Goal: Complete application form: Complete application form

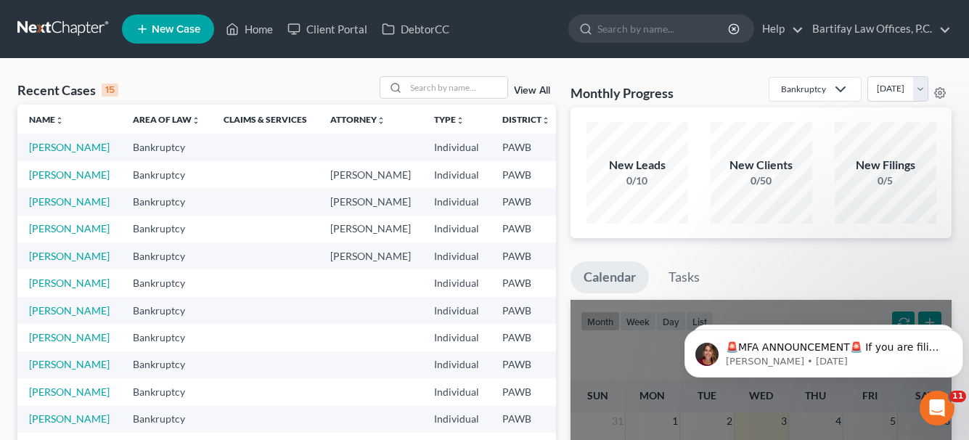
click at [161, 25] on span "New Case" at bounding box center [176, 29] width 49 height 11
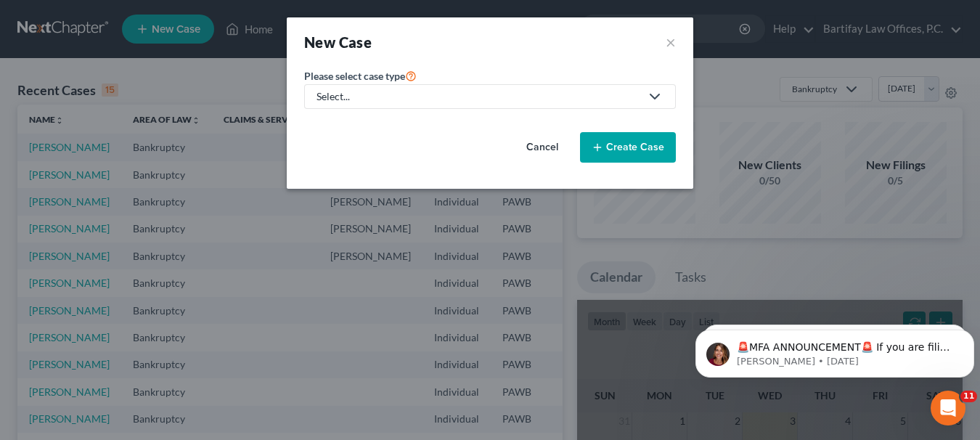
drag, startPoint x: 660, startPoint y: 99, endPoint x: 649, endPoint y: 99, distance: 10.2
click at [659, 99] on icon at bounding box center [654, 96] width 17 height 17
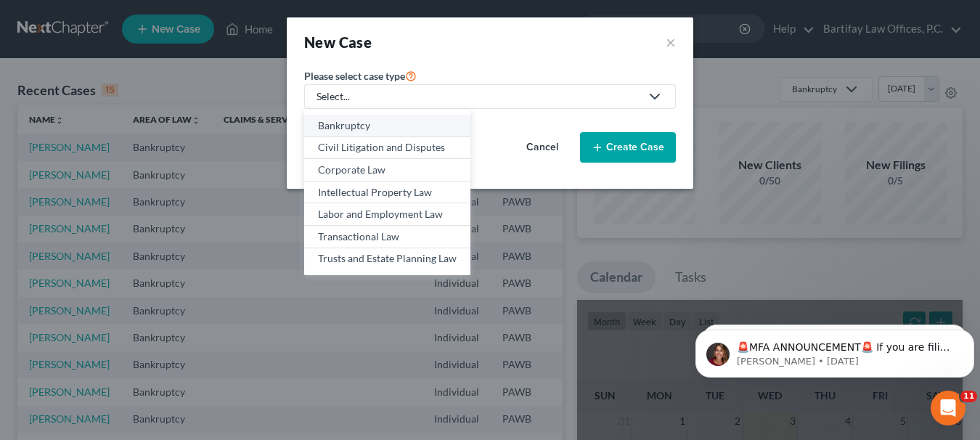
click at [371, 121] on div "Bankruptcy" at bounding box center [387, 125] width 139 height 15
select select "69"
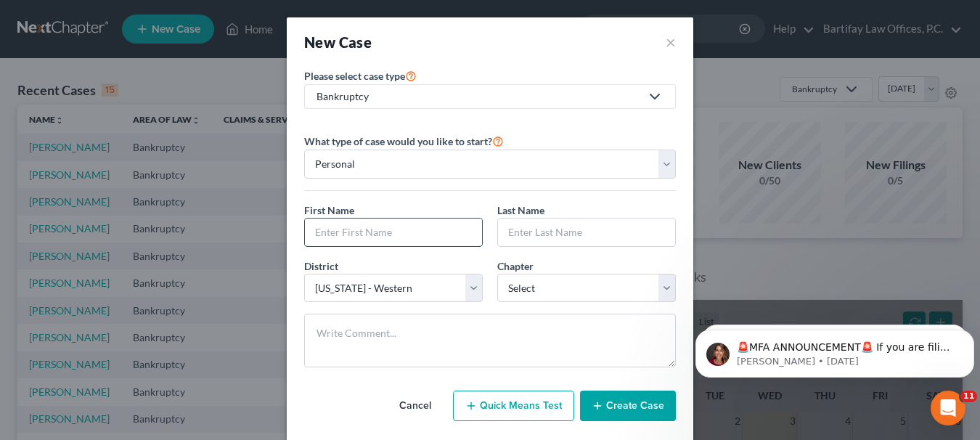
click at [361, 223] on input "text" at bounding box center [393, 232] width 177 height 28
type input "Anya"
click at [510, 227] on input "text" at bounding box center [586, 232] width 177 height 28
type input "Mlecko"
click at [658, 281] on select "Select 7 11 12 13" at bounding box center [586, 288] width 178 height 29
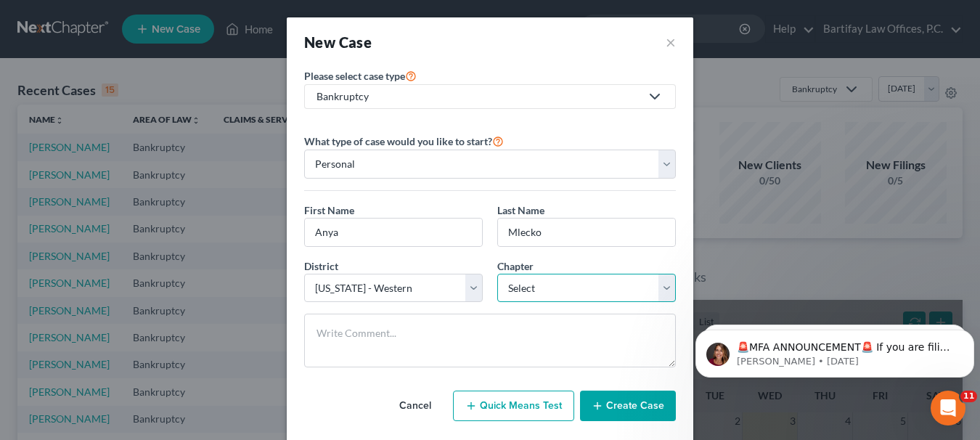
select select "0"
click at [497, 274] on select "Select 7 11 12 13" at bounding box center [586, 288] width 178 height 29
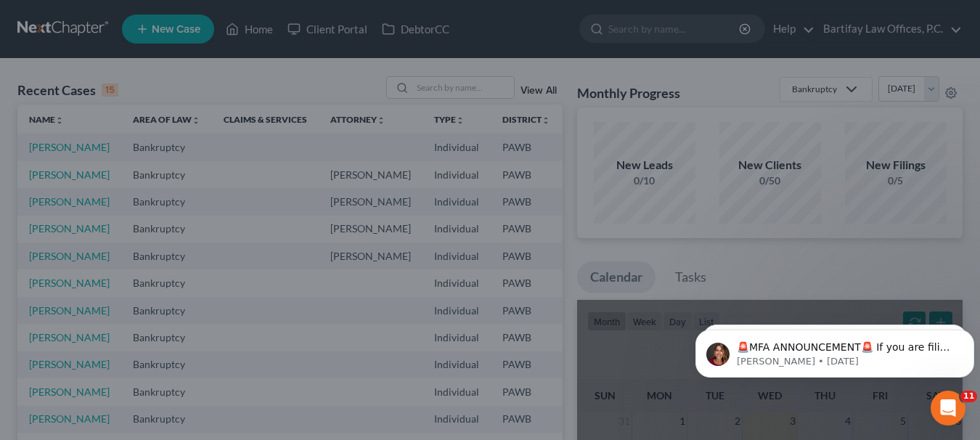
click at [725, 271] on div "New Case × Please select case type * Bankruptcy Bankruptcy Civil Litigation and…" at bounding box center [490, 220] width 980 height 440
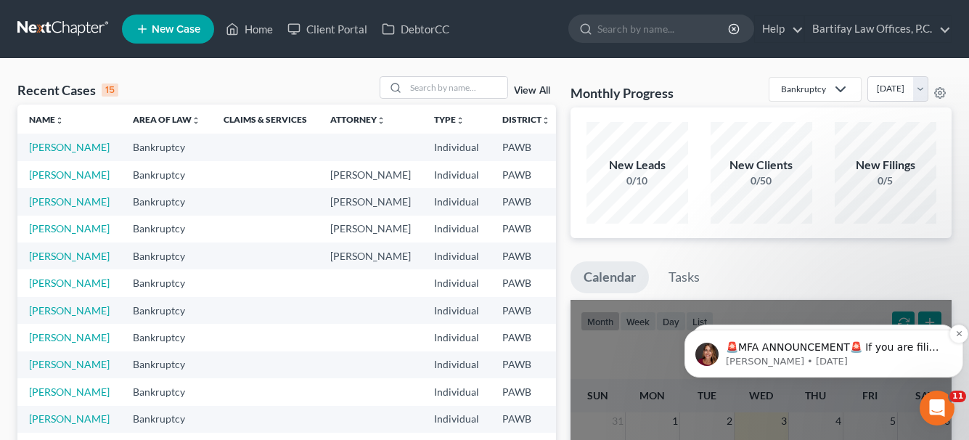
click at [797, 348] on p "🚨MFA ANNOUNCEMENT🚨 If you are filing [DATE] in [US_STATE] or [US_STATE], you ne…" at bounding box center [835, 347] width 219 height 15
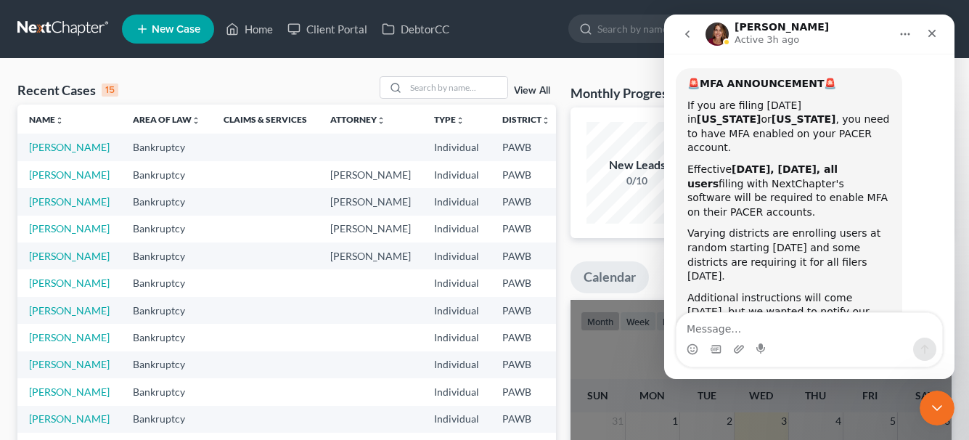
scroll to position [78, 0]
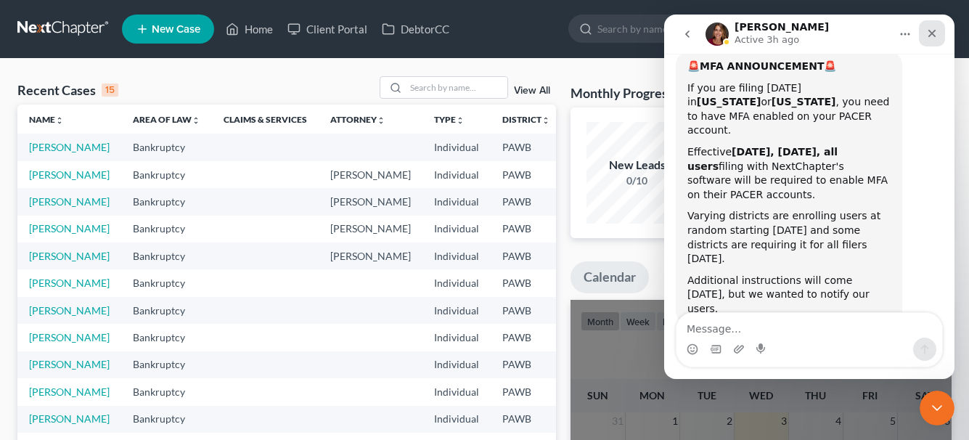
click at [929, 31] on icon "Close" at bounding box center [932, 34] width 8 height 8
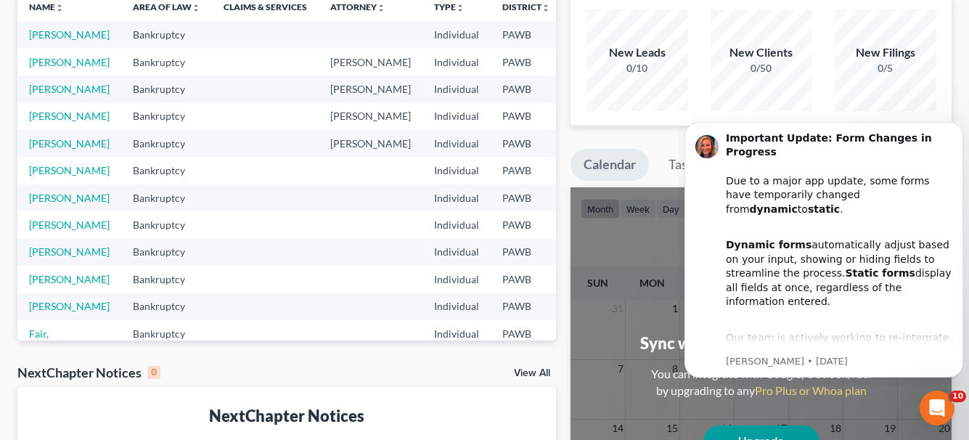
scroll to position [0, 0]
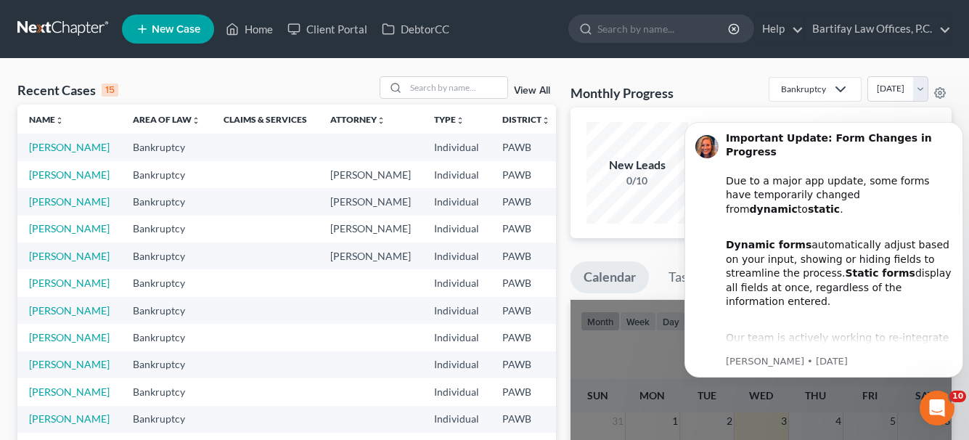
click at [195, 27] on span "New Case" at bounding box center [176, 29] width 49 height 11
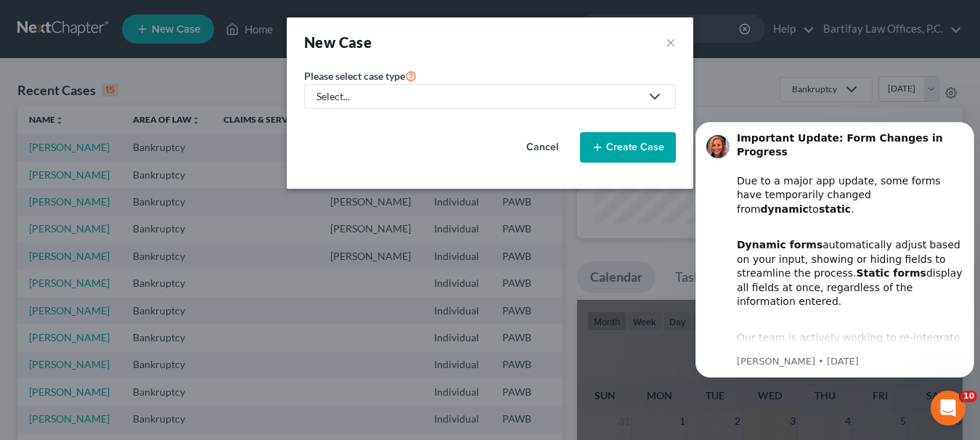
click at [650, 92] on icon at bounding box center [654, 96] width 17 height 17
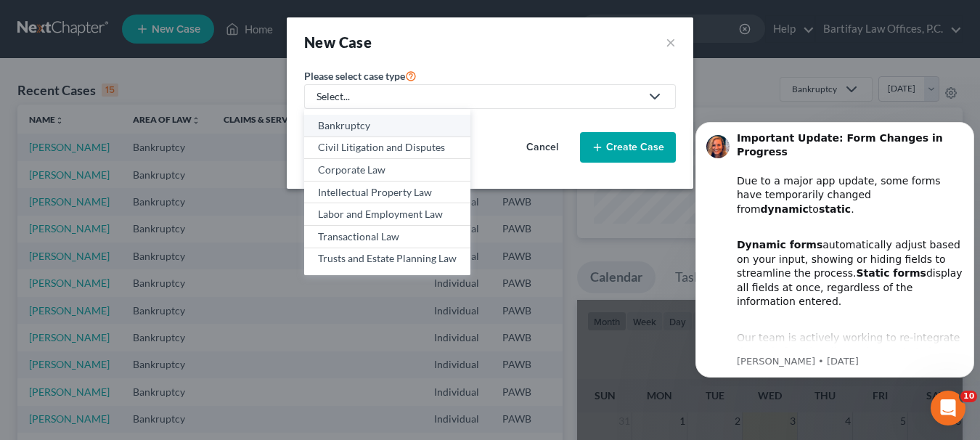
click at [393, 124] on div "Bankruptcy" at bounding box center [387, 125] width 139 height 15
select select "69"
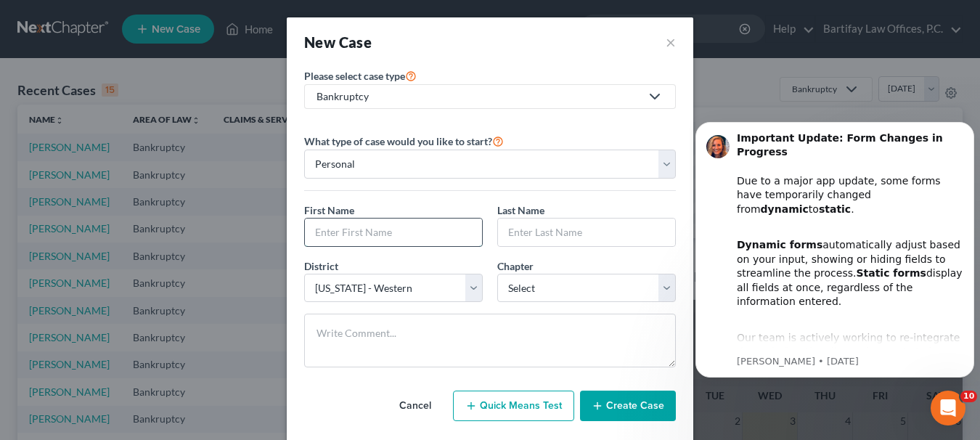
click at [367, 230] on input "text" at bounding box center [393, 232] width 177 height 28
type input "Anya"
click at [550, 232] on input "text" at bounding box center [586, 232] width 177 height 28
type input "Mlecko"
click at [662, 284] on select "Select 7 11 12 13" at bounding box center [586, 288] width 178 height 29
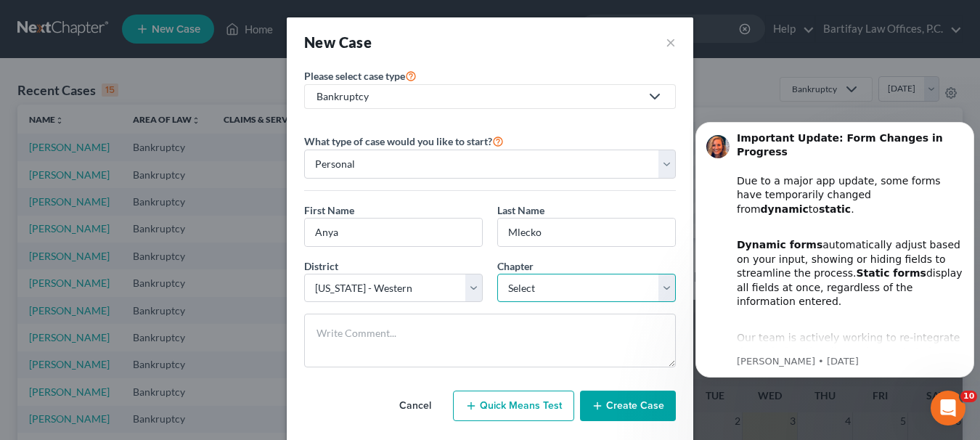
select select "0"
click at [497, 274] on select "Select 7 11 12 13" at bounding box center [586, 288] width 178 height 29
click at [638, 405] on button "Create Case" at bounding box center [628, 405] width 96 height 30
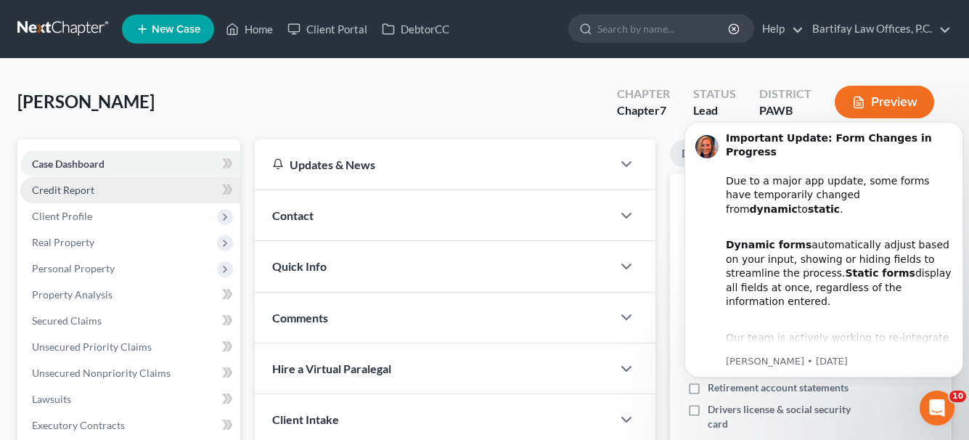
click at [110, 191] on link "Credit Report" at bounding box center [130, 190] width 220 height 26
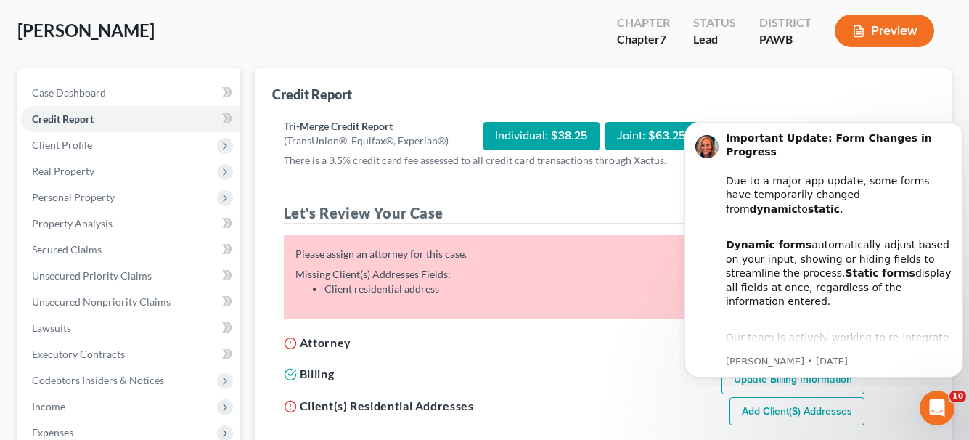
scroll to position [41, 0]
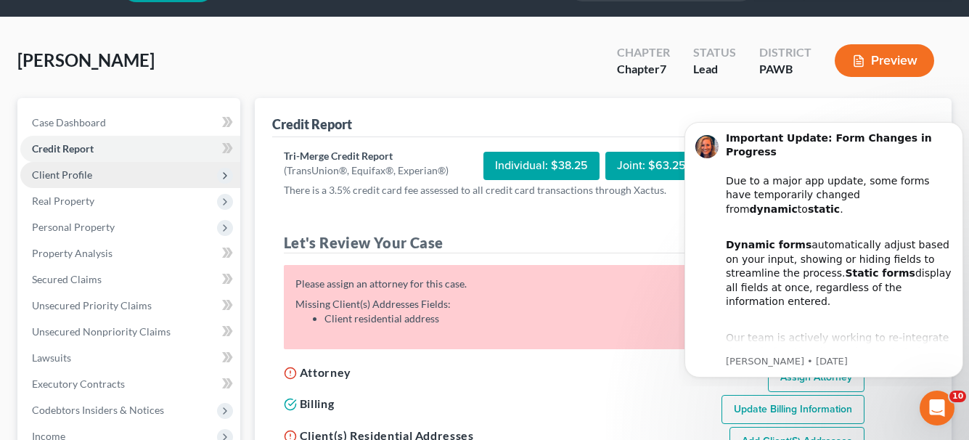
click at [70, 176] on span "Client Profile" at bounding box center [62, 174] width 60 height 12
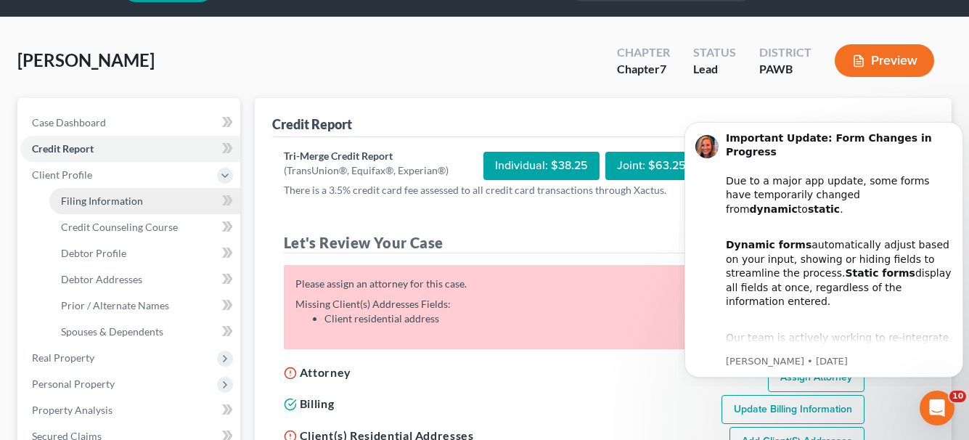
click at [80, 205] on span "Filing Information" at bounding box center [102, 200] width 82 height 12
select select "1"
select select "0"
select select "69"
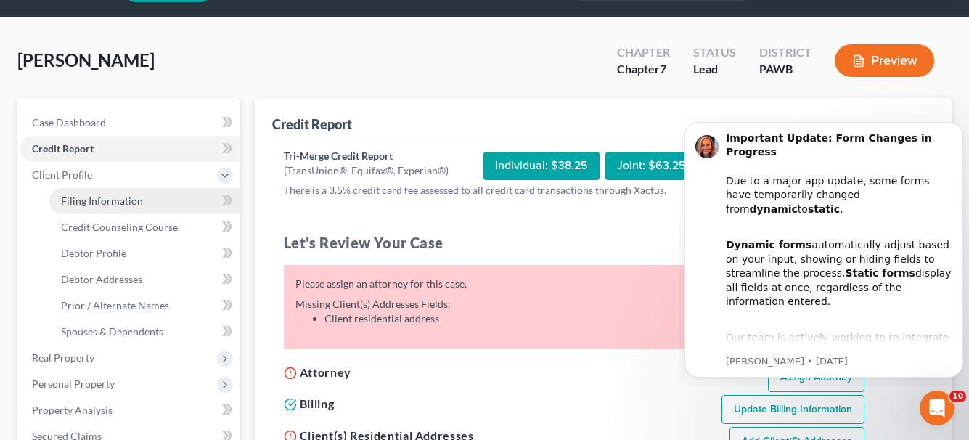
select select "39"
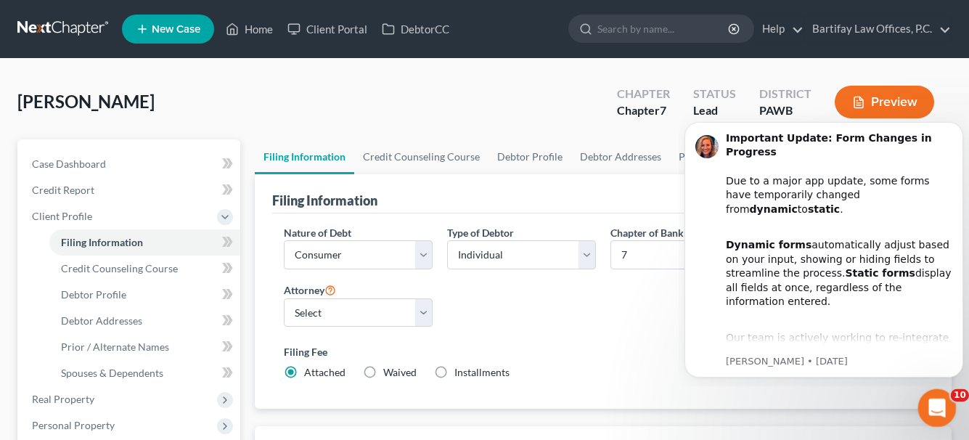
click at [940, 401] on icon "Open Intercom Messenger" at bounding box center [935, 406] width 24 height 24
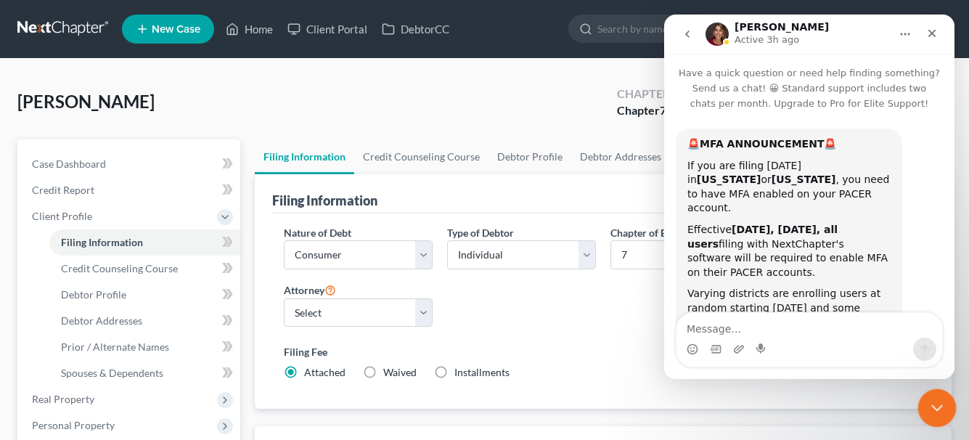
scroll to position [78, 0]
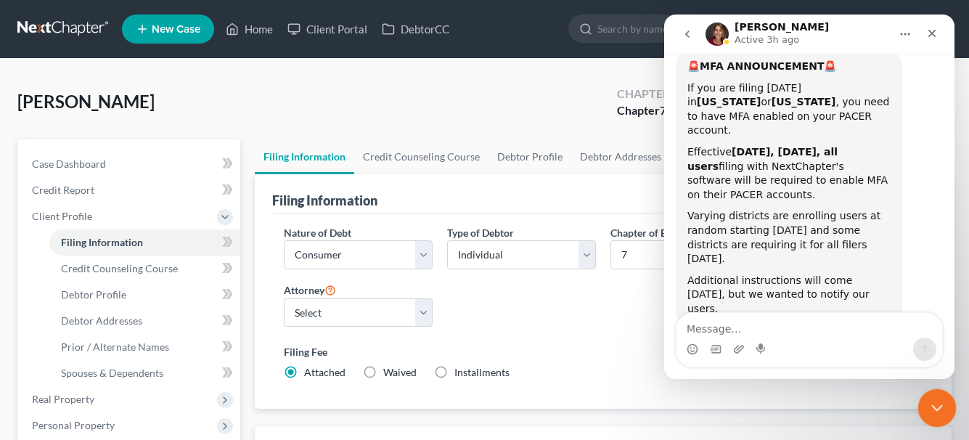
click at [940, 400] on icon "Close Intercom Messenger" at bounding box center [934, 405] width 17 height 17
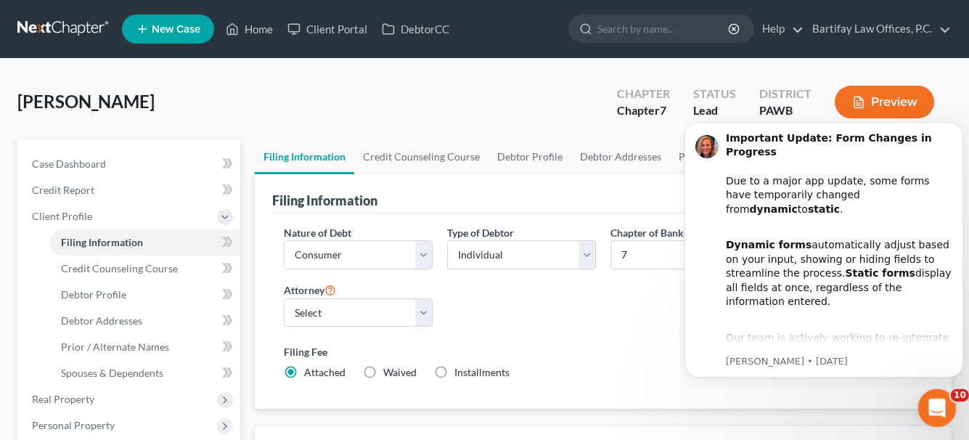
scroll to position [0, 0]
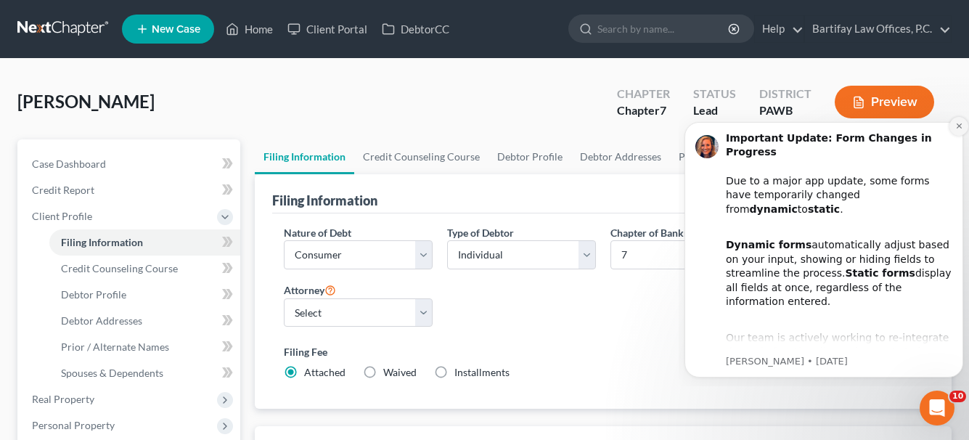
click at [958, 127] on icon "Dismiss notification" at bounding box center [959, 126] width 8 height 8
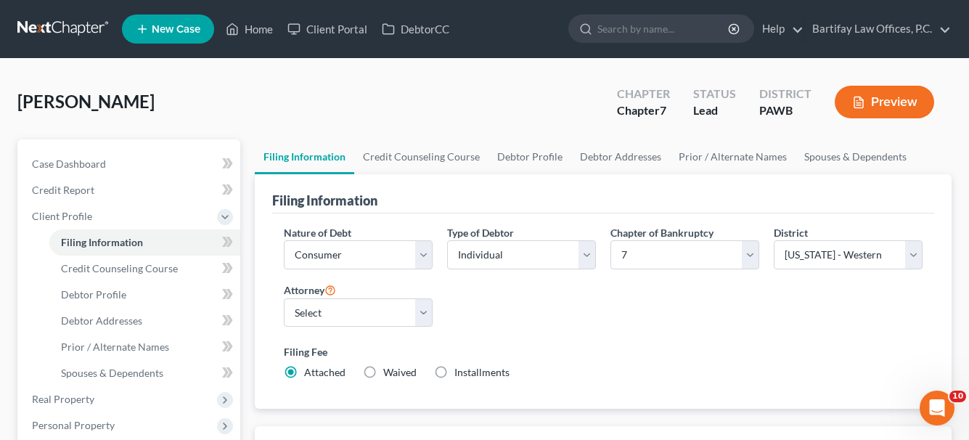
scroll to position [73, 0]
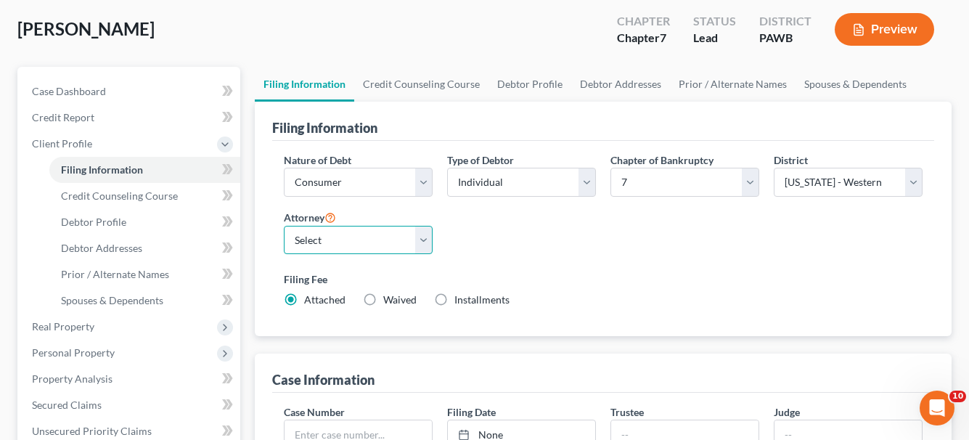
click at [425, 245] on select "Select [PERSON_NAME] - PAWB" at bounding box center [358, 240] width 149 height 29
select select "0"
click at [284, 226] on select "Select [PERSON_NAME] - PAWB" at bounding box center [358, 240] width 149 height 29
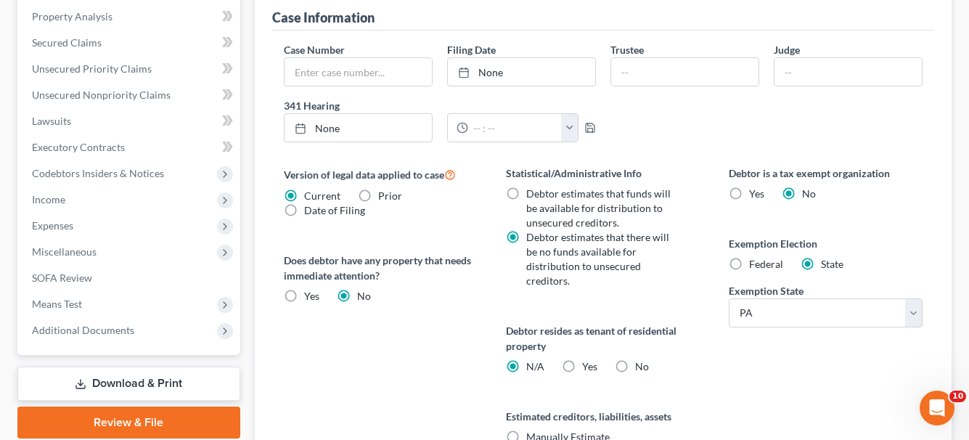
scroll to position [435, 0]
click at [749, 260] on label "Federal" at bounding box center [766, 263] width 34 height 15
click at [755, 260] on input "Federal" at bounding box center [759, 260] width 9 height 9
radio input "true"
radio input "false"
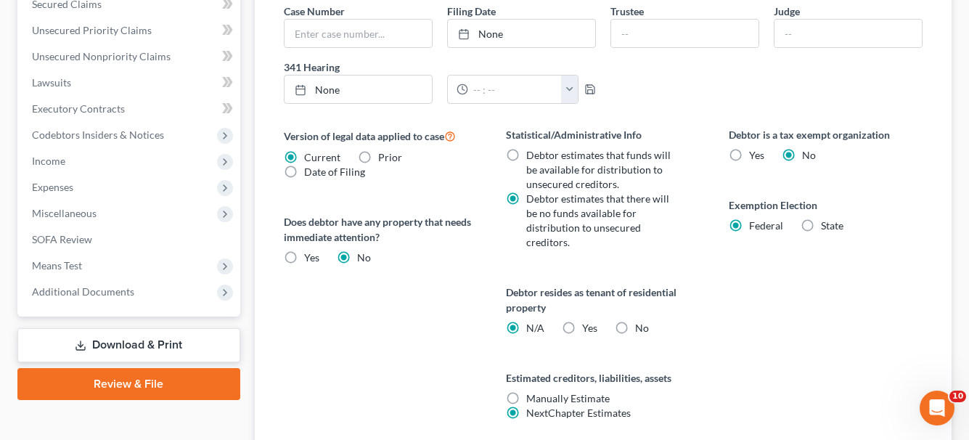
scroll to position [508, 0]
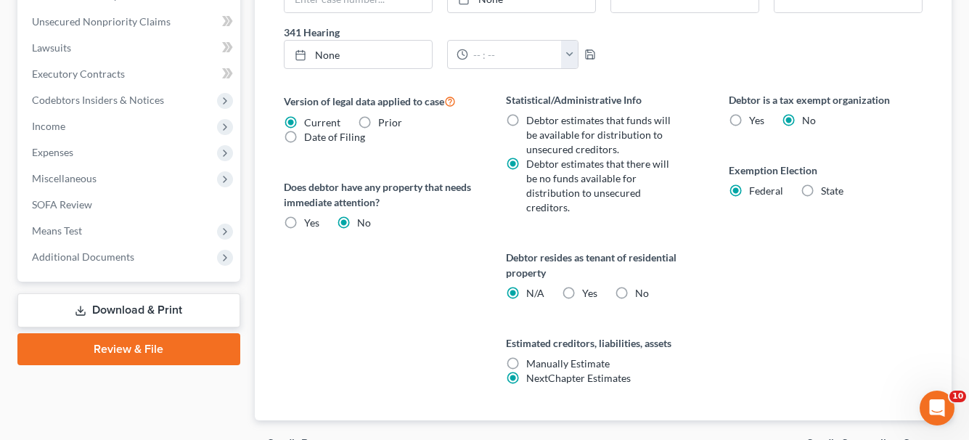
click at [582, 286] on label "Yes Yes" at bounding box center [589, 293] width 15 height 15
click at [588, 286] on input "Yes Yes" at bounding box center [592, 290] width 9 height 9
radio input "true"
radio input "false"
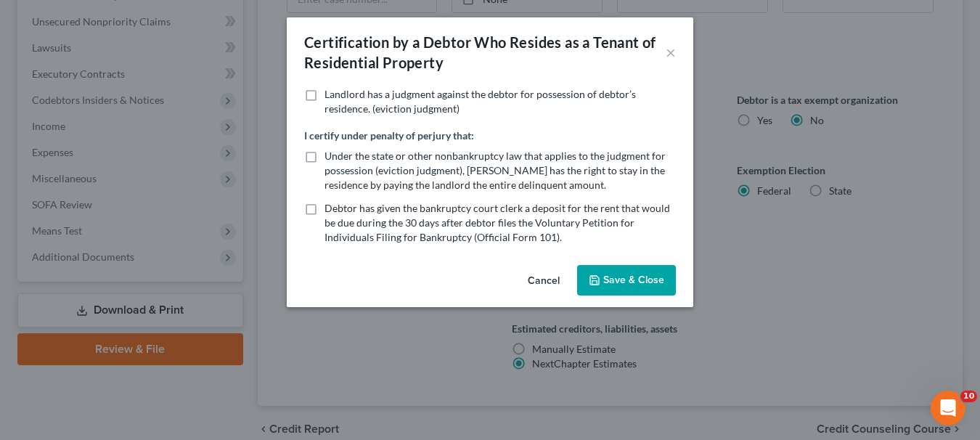
click at [620, 283] on button "Save & Close" at bounding box center [626, 280] width 99 height 30
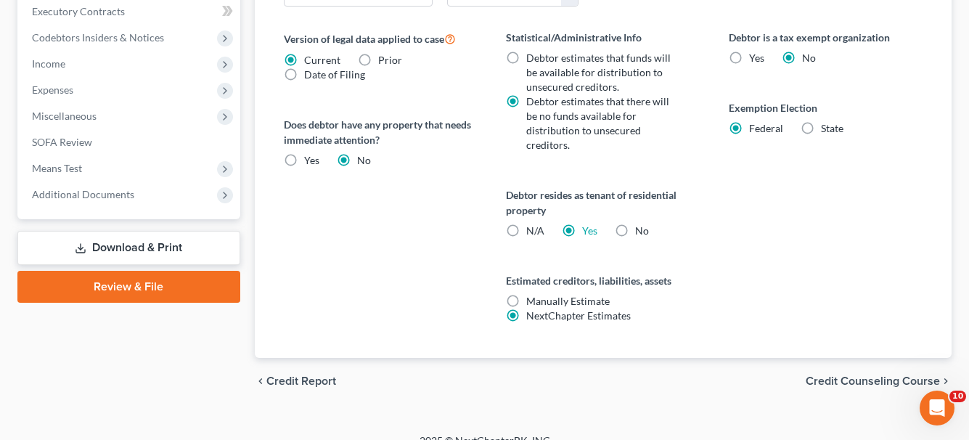
scroll to position [575, 0]
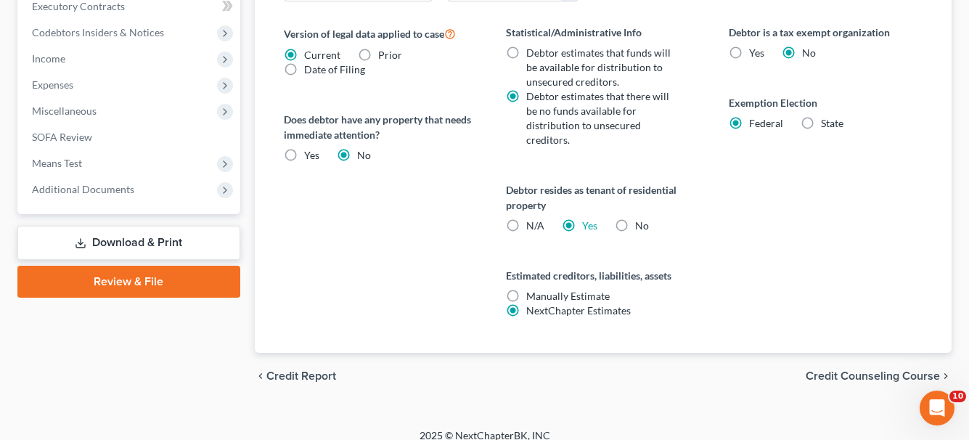
click at [872, 370] on span "Credit Counseling Course" at bounding box center [872, 376] width 134 height 12
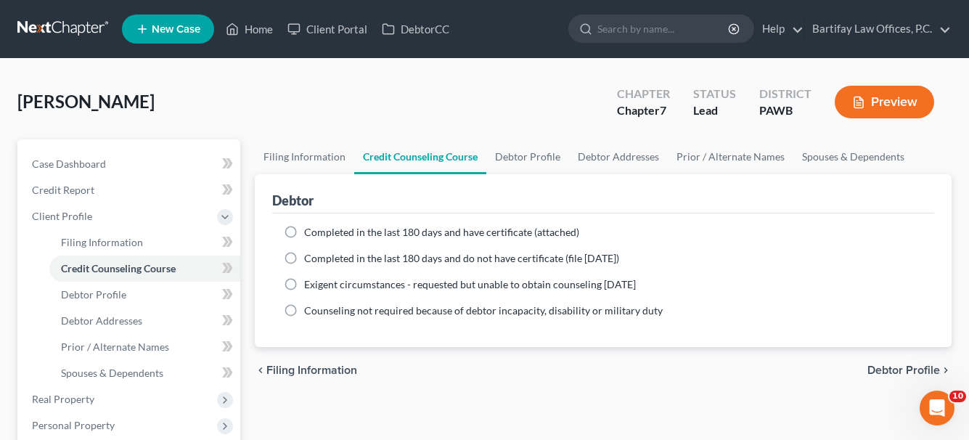
click at [885, 365] on span "Debtor Profile" at bounding box center [903, 370] width 73 height 12
select select "0"
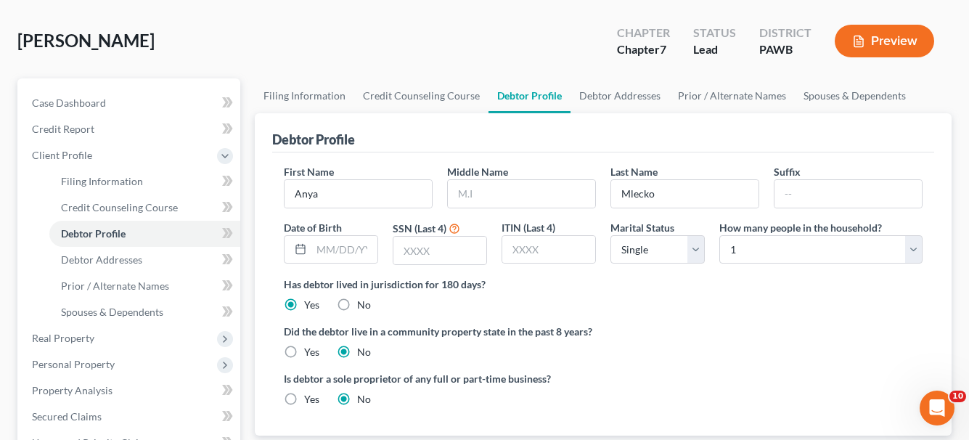
scroll to position [145, 0]
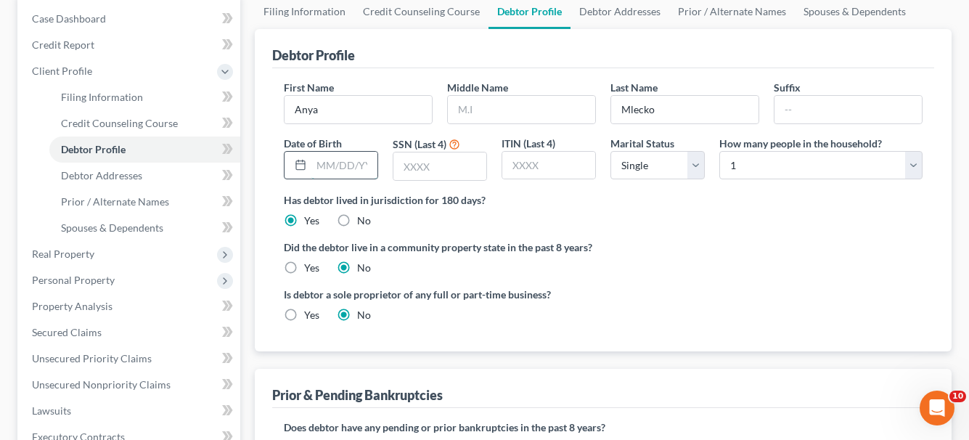
click at [354, 171] on input "text" at bounding box center [344, 166] width 66 height 28
type input "[DATE]"
type input "3849"
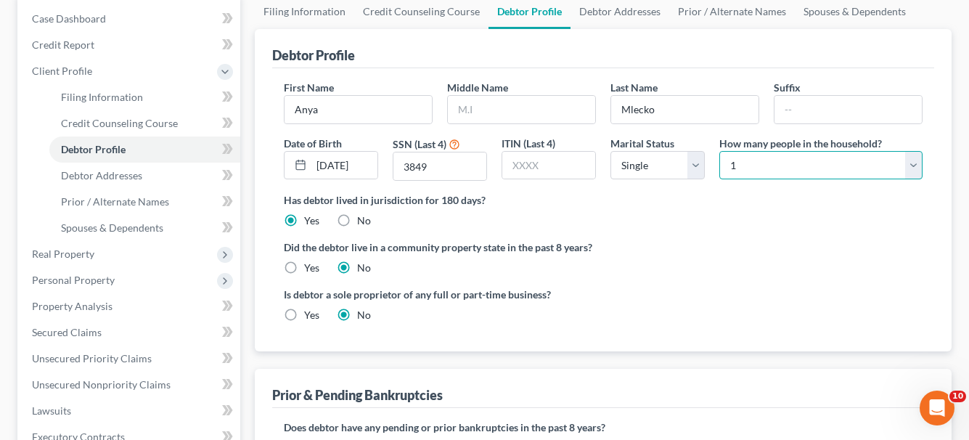
click at [913, 170] on select "Select 1 2 3 4 5 6 7 8 9 10 11 12 13 14 15 16 17 18 19 20" at bounding box center [820, 165] width 203 height 29
select select "2"
click at [719, 151] on select "Select 1 2 3 4 5 6 7 8 9 10 11 12 13 14 15 16 17 18 19 20" at bounding box center [820, 165] width 203 height 29
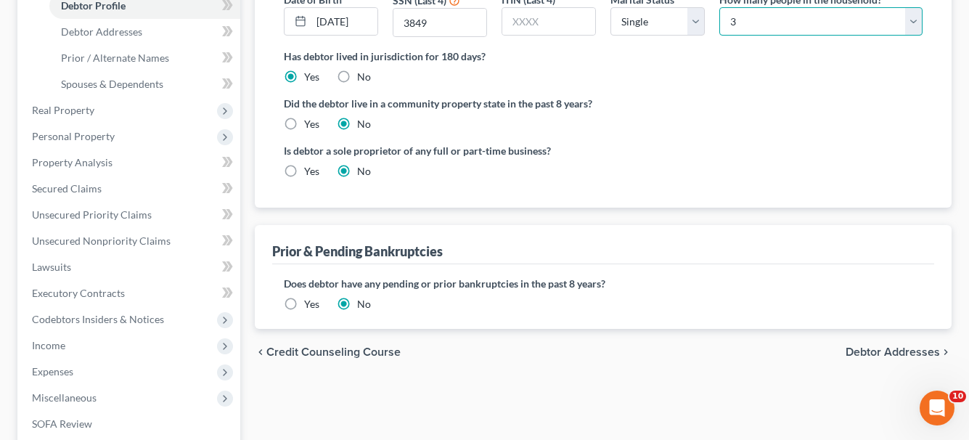
scroll to position [290, 0]
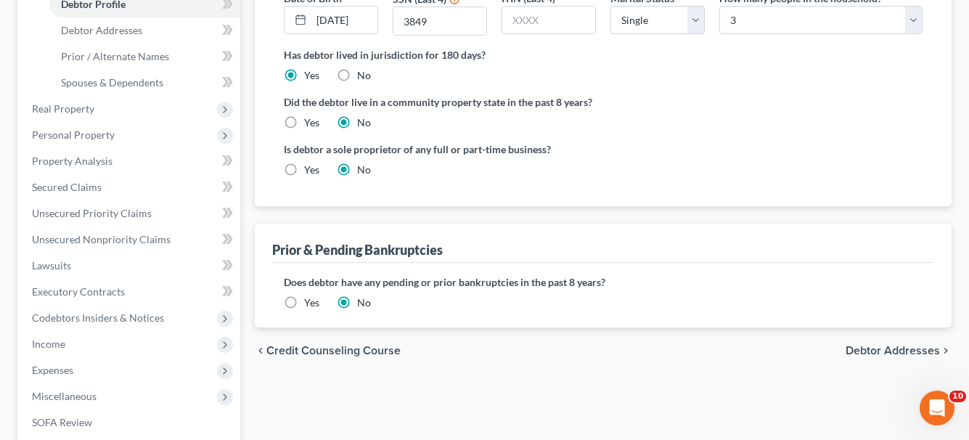
click at [924, 348] on span "Debtor Addresses" at bounding box center [892, 351] width 94 height 12
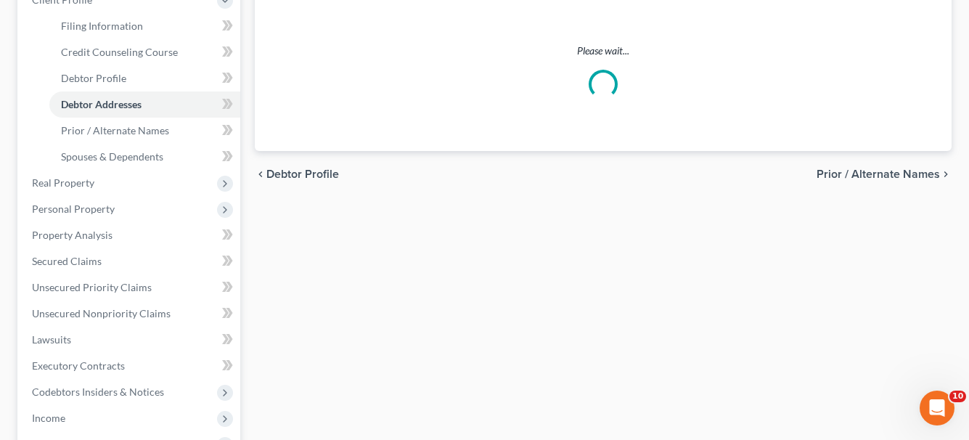
scroll to position [54, 0]
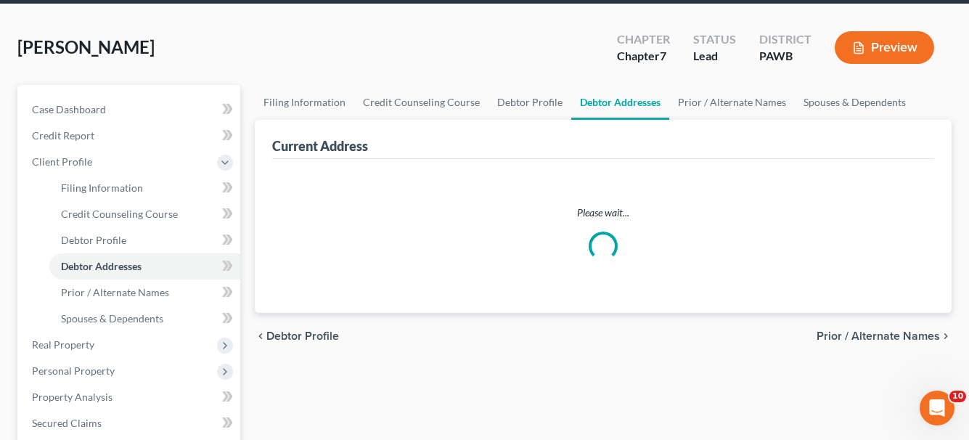
select select "0"
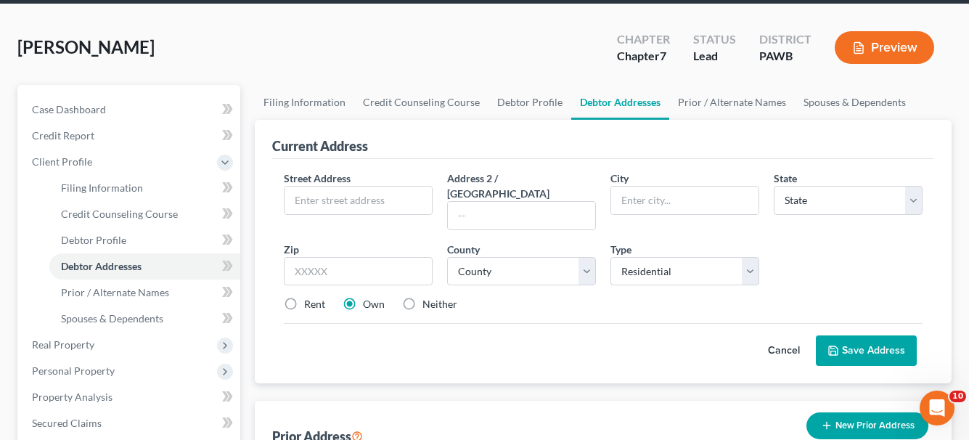
scroll to position [0, 0]
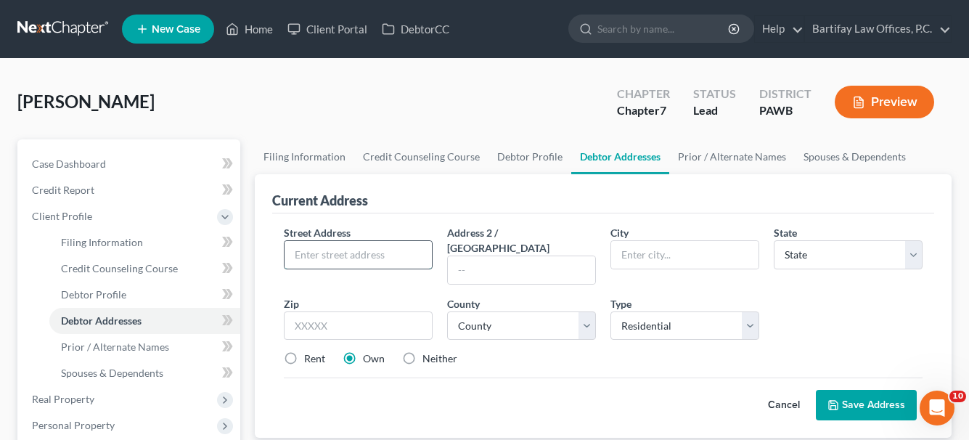
click at [408, 251] on input "text" at bounding box center [357, 255] width 147 height 28
click at [340, 253] on input "text" at bounding box center [357, 255] width 147 height 28
paste input "9806 Presidential Dr."
type input "9806 Presidential Dr."
click at [454, 258] on input "text" at bounding box center [521, 270] width 147 height 28
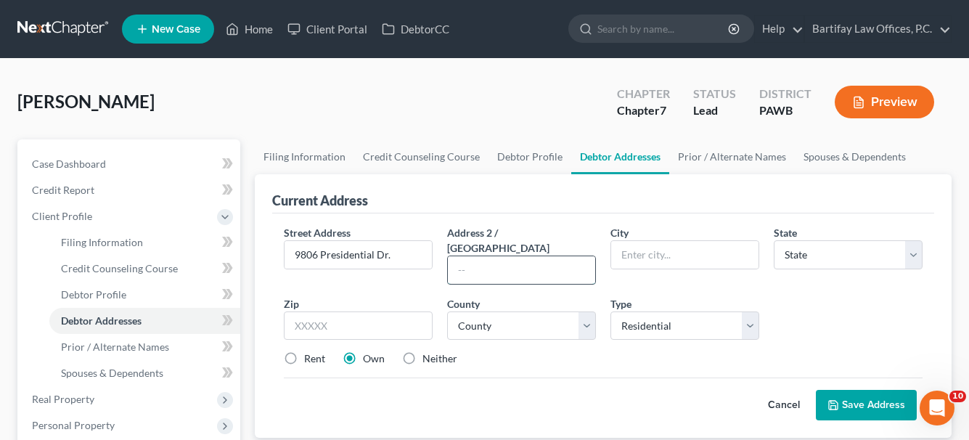
paste input "Unit 306"
type input "Unit 306"
click at [330, 315] on input "text" at bounding box center [358, 325] width 149 height 29
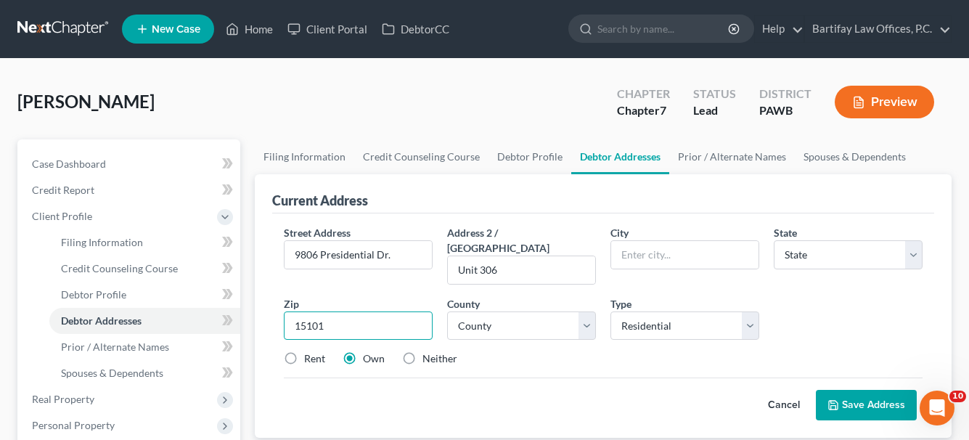
type input "15101"
type input "[PERSON_NAME] Park"
select select "39"
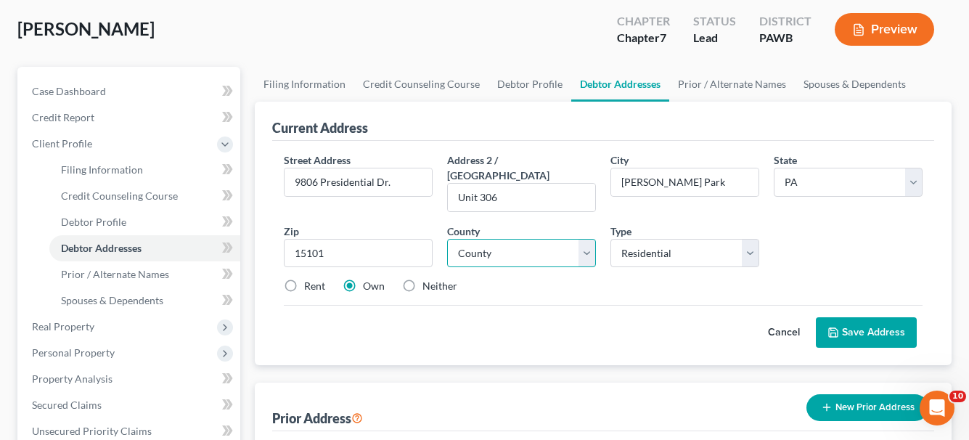
scroll to position [145, 0]
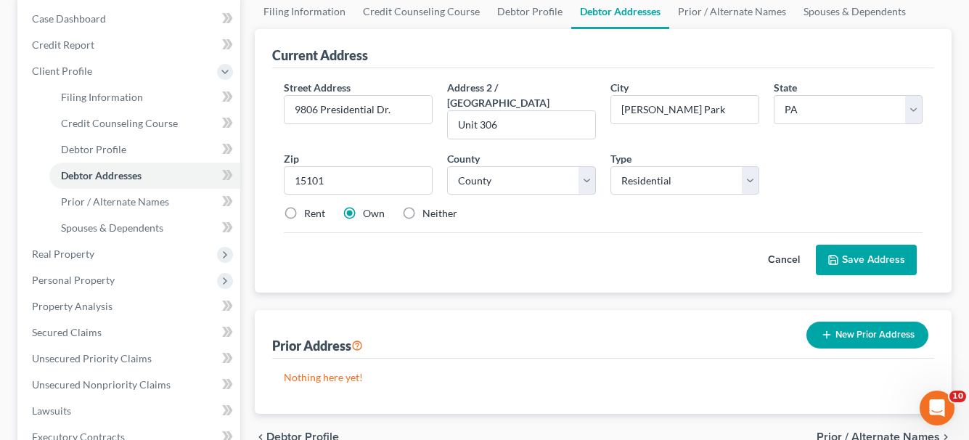
click at [858, 245] on button "Save Address" at bounding box center [866, 260] width 101 height 30
click at [594, 171] on select "County [GEOGRAPHIC_DATA] [GEOGRAPHIC_DATA] [GEOGRAPHIC_DATA] [GEOGRAPHIC_DATA] …" at bounding box center [521, 180] width 149 height 29
select select "1"
click at [447, 166] on select "County [GEOGRAPHIC_DATA] [GEOGRAPHIC_DATA] [GEOGRAPHIC_DATA] [GEOGRAPHIC_DATA] …" at bounding box center [521, 180] width 149 height 29
click at [879, 246] on button "Save Address" at bounding box center [866, 260] width 101 height 30
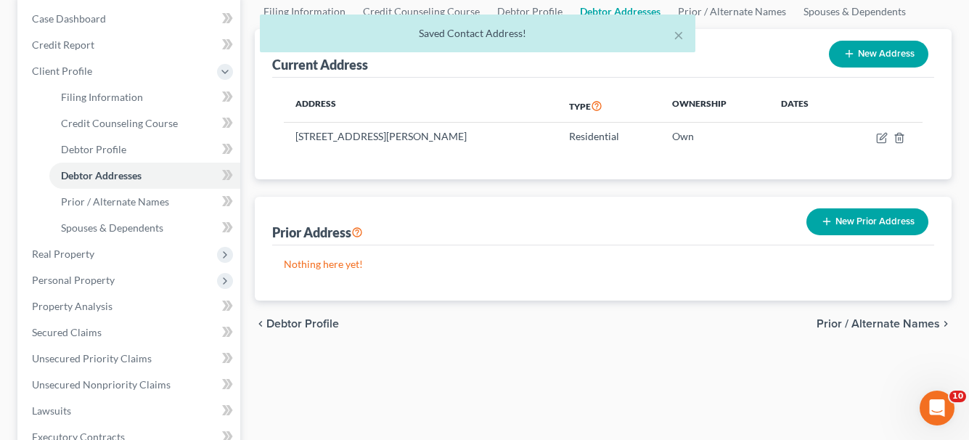
click at [879, 223] on button "New Prior Address" at bounding box center [867, 221] width 122 height 27
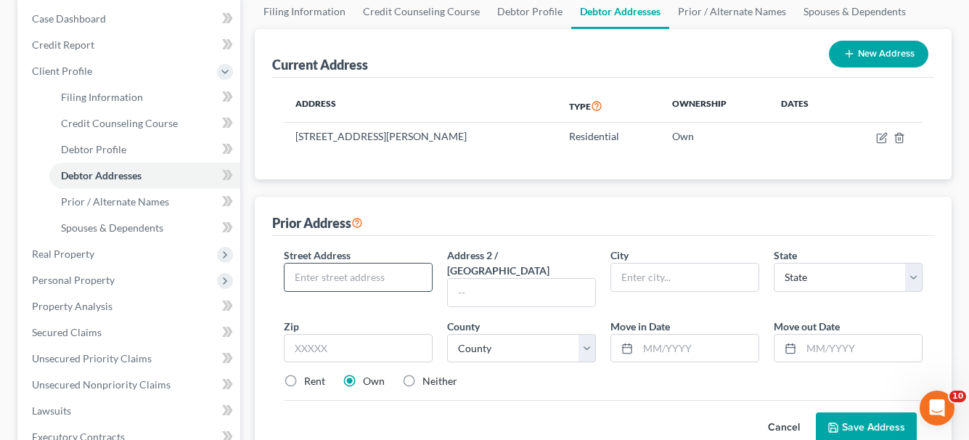
click at [315, 271] on input "text" at bounding box center [357, 277] width 147 height 28
paste input "[STREET_ADDRESS][PERSON_NAME]"
click at [392, 277] on input "[STREET_ADDRESS]" at bounding box center [357, 277] width 147 height 28
type input "[STREET_ADDRESS]"
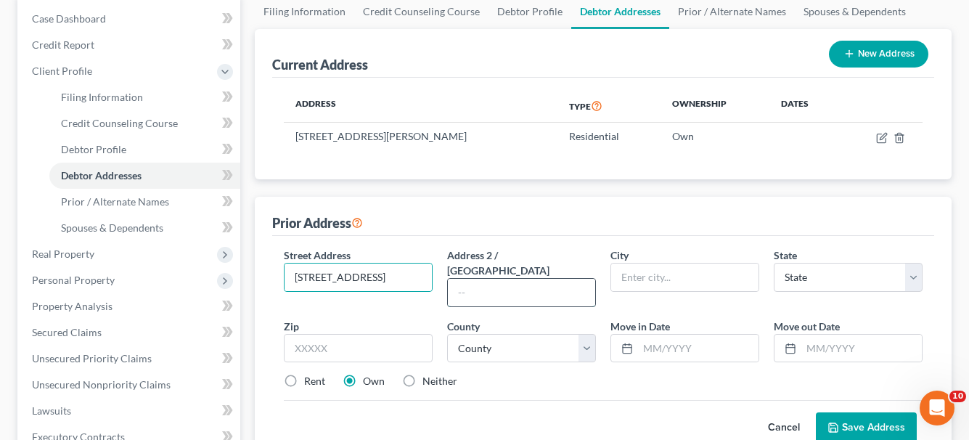
click at [481, 279] on input "text" at bounding box center [521, 293] width 147 height 28
type input "Unit 105"
click at [911, 282] on select "State [US_STATE] AK AR AZ CA CO CT DE DC [GEOGRAPHIC_DATA] [GEOGRAPHIC_DATA] GU…" at bounding box center [847, 277] width 149 height 29
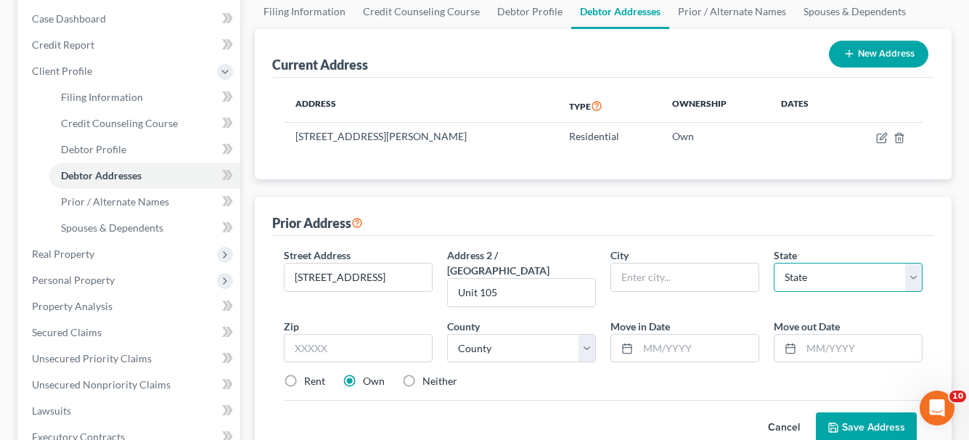
select select "39"
click at [773, 263] on select "State [US_STATE] AK AR AZ CA CO CT DE DC [GEOGRAPHIC_DATA] [GEOGRAPHIC_DATA] GU…" at bounding box center [847, 277] width 149 height 29
click at [374, 334] on input "text" at bounding box center [358, 348] width 149 height 29
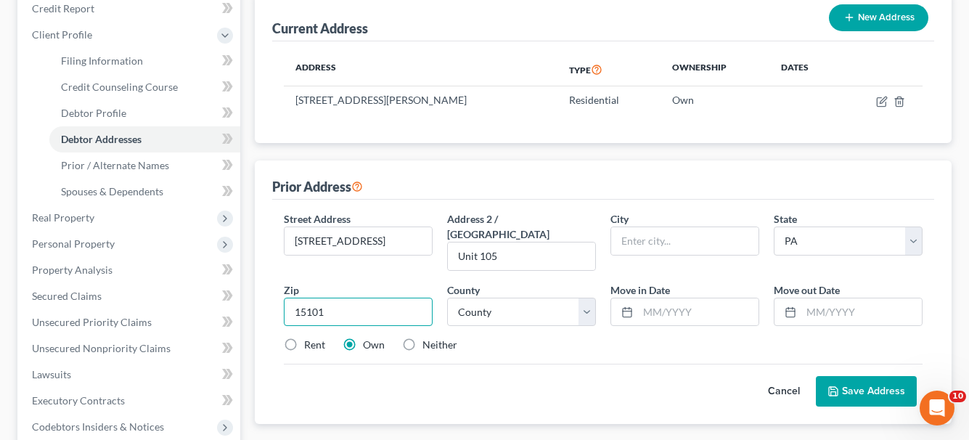
scroll to position [218, 0]
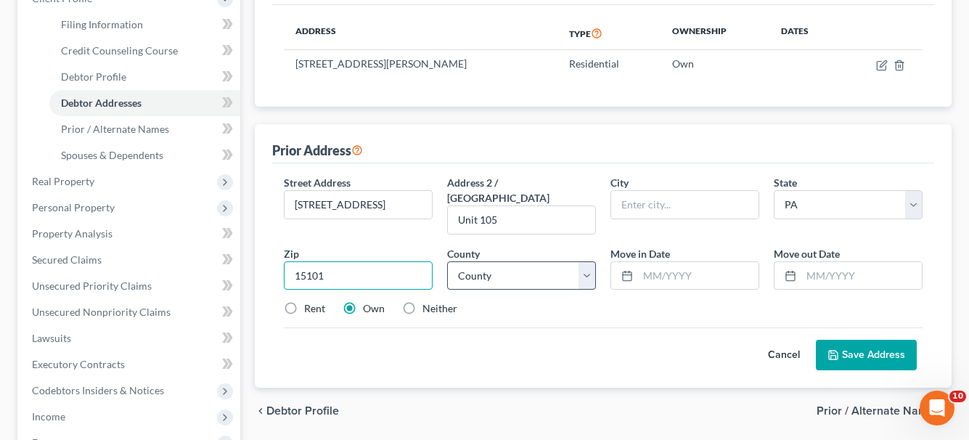
type input "15101"
click at [589, 266] on select "County [GEOGRAPHIC_DATA] [GEOGRAPHIC_DATA] [GEOGRAPHIC_DATA] [GEOGRAPHIC_DATA] …" at bounding box center [521, 275] width 149 height 29
type input "[PERSON_NAME] Park"
select select "1"
click at [447, 261] on select "County [GEOGRAPHIC_DATA] [GEOGRAPHIC_DATA] [GEOGRAPHIC_DATA] [GEOGRAPHIC_DATA] …" at bounding box center [521, 275] width 149 height 29
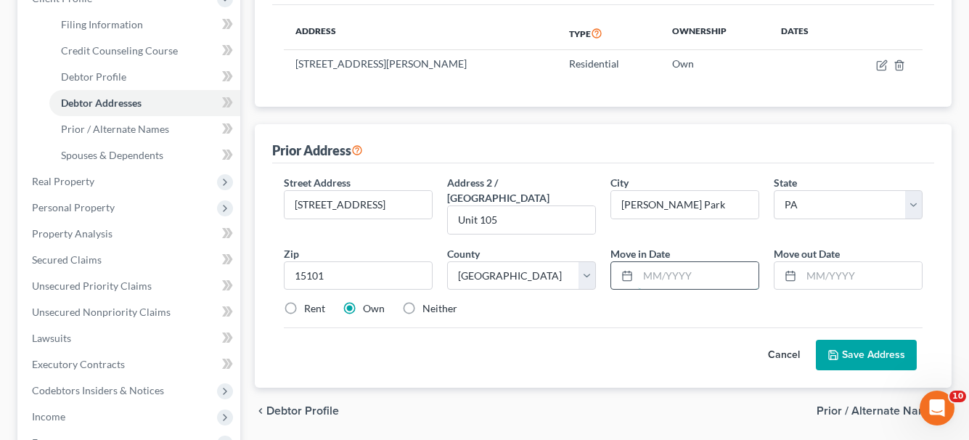
click at [683, 262] on input "text" at bounding box center [698, 276] width 120 height 28
type input "12/2022"
type input "05/2023"
click at [876, 340] on button "Save Address" at bounding box center [866, 355] width 101 height 30
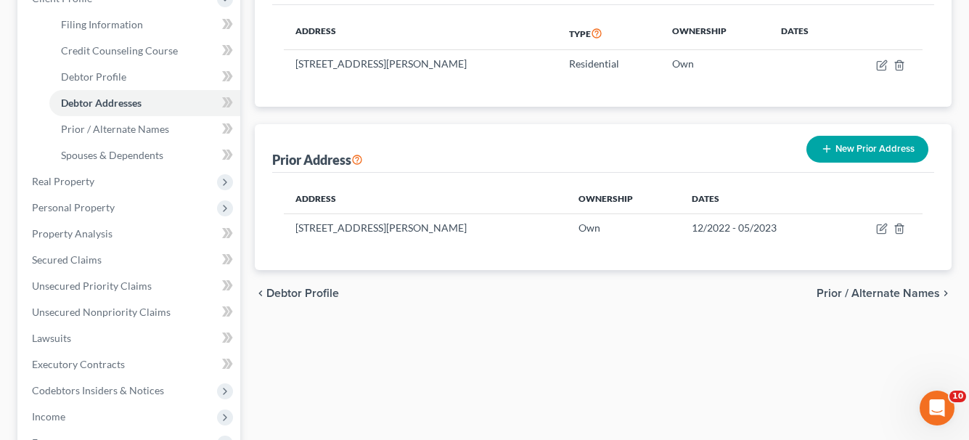
click at [866, 150] on button "New Prior Address" at bounding box center [867, 149] width 122 height 27
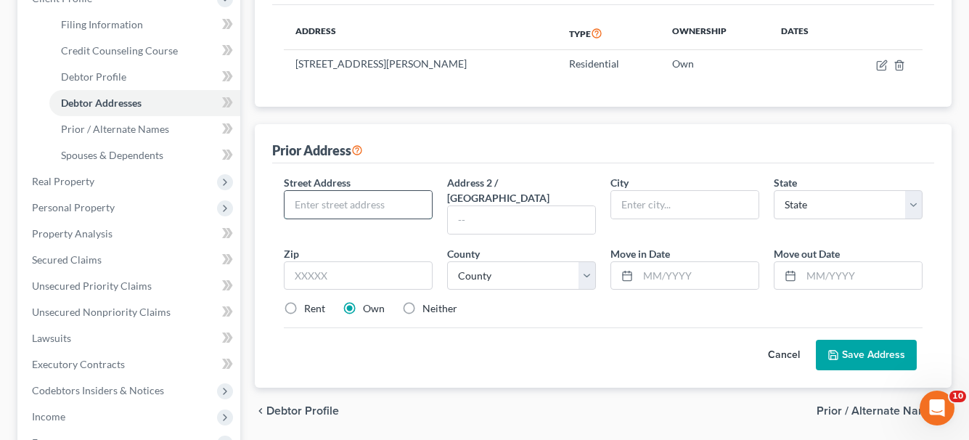
click at [406, 202] on input "text" at bounding box center [357, 205] width 147 height 28
type input "[STREET_ADDRESS]"
click at [321, 266] on input "text" at bounding box center [358, 275] width 149 height 29
type input "15222"
type input "[GEOGRAPHIC_DATA]"
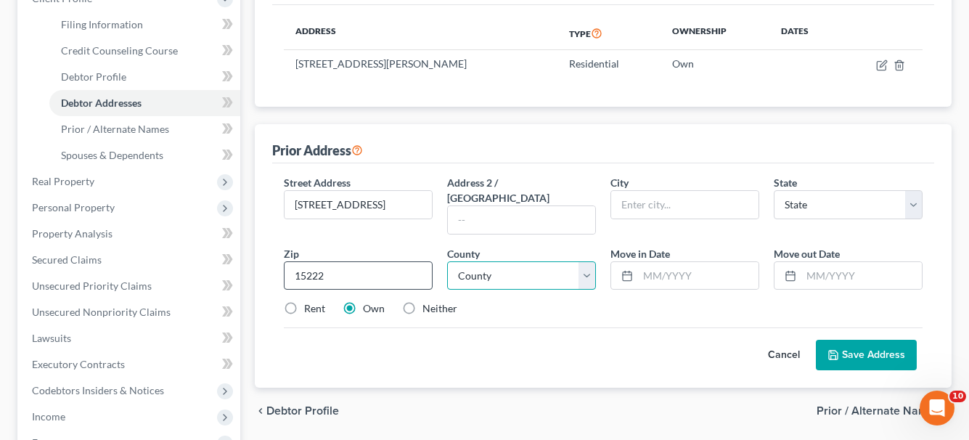
select select "39"
click at [588, 262] on select "County [GEOGRAPHIC_DATA] [GEOGRAPHIC_DATA] [GEOGRAPHIC_DATA] [GEOGRAPHIC_DATA] …" at bounding box center [521, 275] width 149 height 29
select select "1"
click at [447, 261] on select "County [GEOGRAPHIC_DATA] [GEOGRAPHIC_DATA] [GEOGRAPHIC_DATA] [GEOGRAPHIC_DATA] …" at bounding box center [521, 275] width 149 height 29
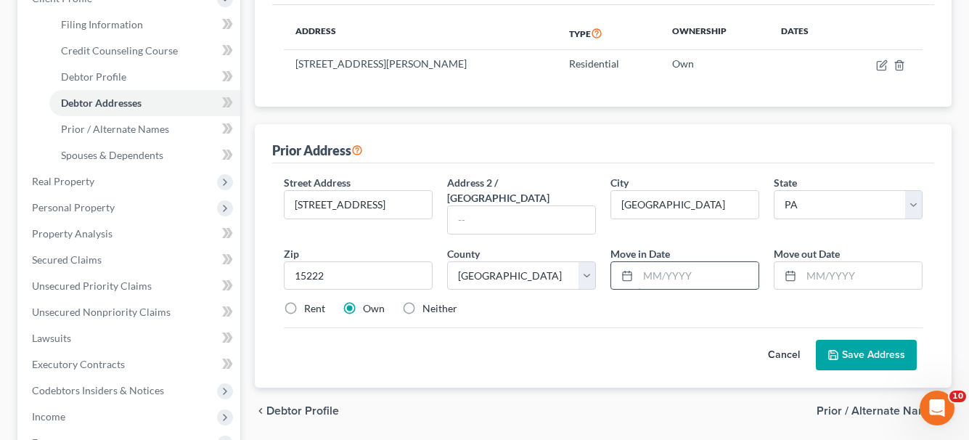
click at [644, 264] on input "text" at bounding box center [698, 276] width 120 height 28
type input "09/2022"
click at [803, 262] on input "text" at bounding box center [861, 276] width 120 height 28
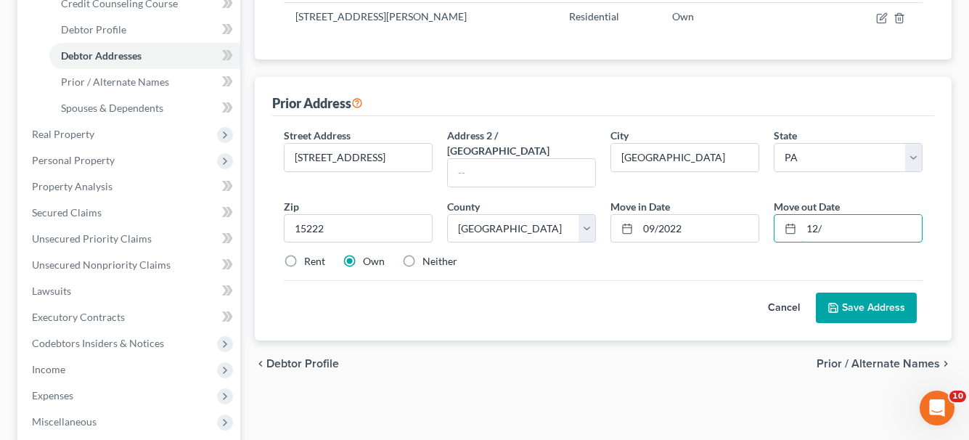
scroll to position [290, 0]
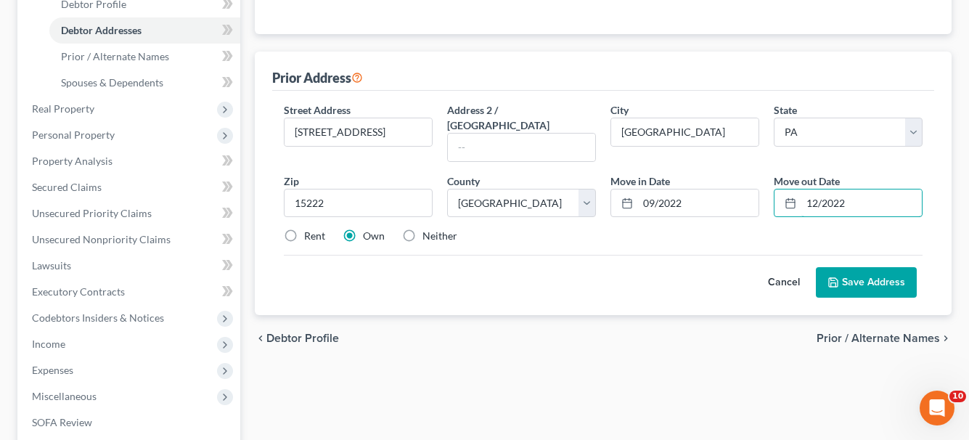
type input "12/2022"
click at [878, 267] on button "Save Address" at bounding box center [866, 282] width 101 height 30
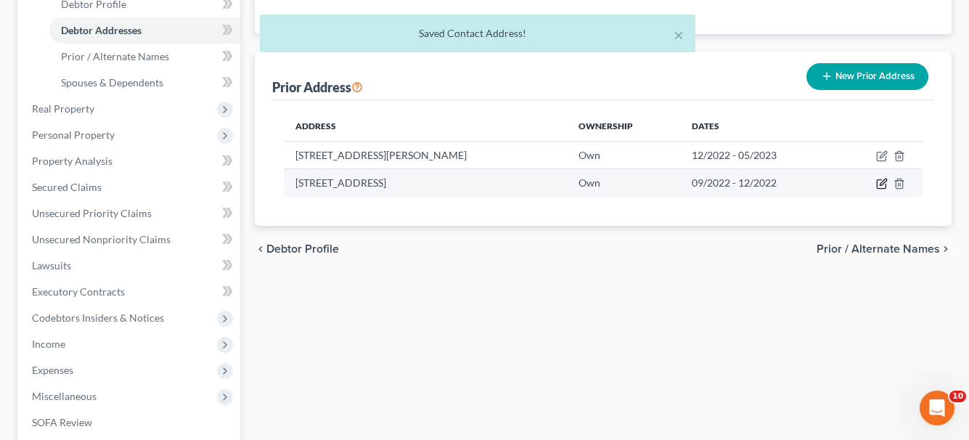
click at [880, 182] on icon "button" at bounding box center [882, 184] width 12 height 12
select select "39"
select select "1"
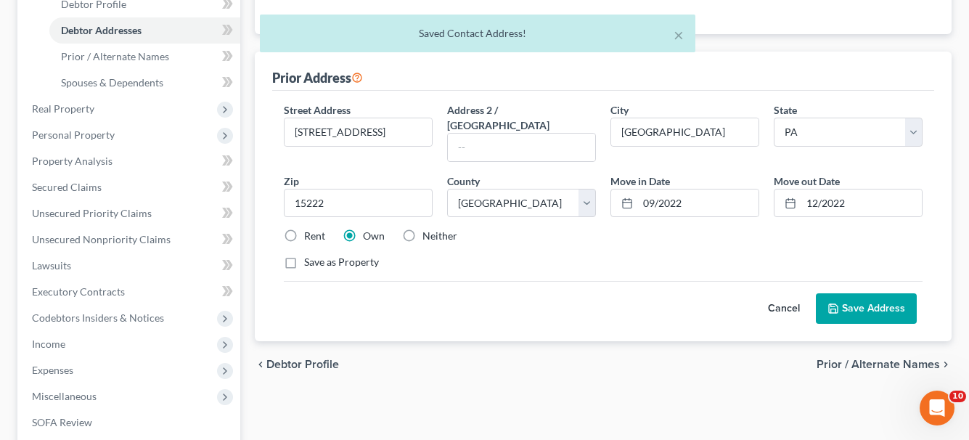
click at [304, 229] on label "Rent" at bounding box center [314, 236] width 21 height 15
click at [310, 229] on input "Rent" at bounding box center [314, 233] width 9 height 9
radio input "true"
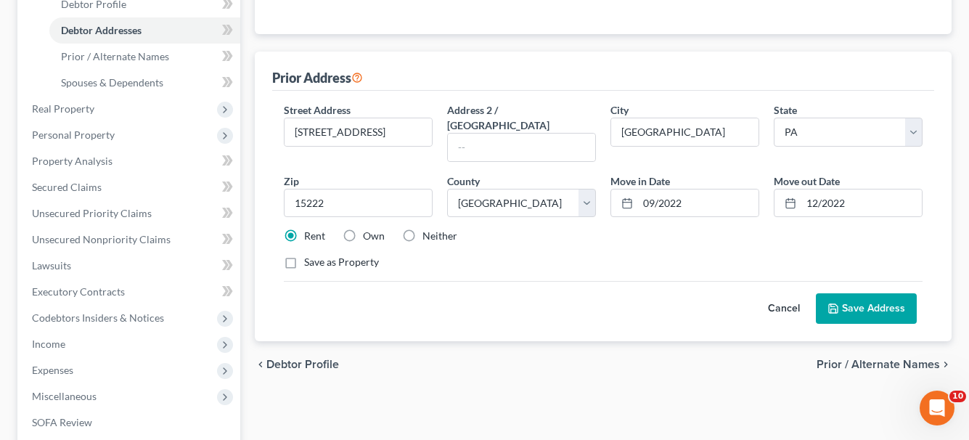
click at [847, 293] on button "Save Address" at bounding box center [866, 308] width 101 height 30
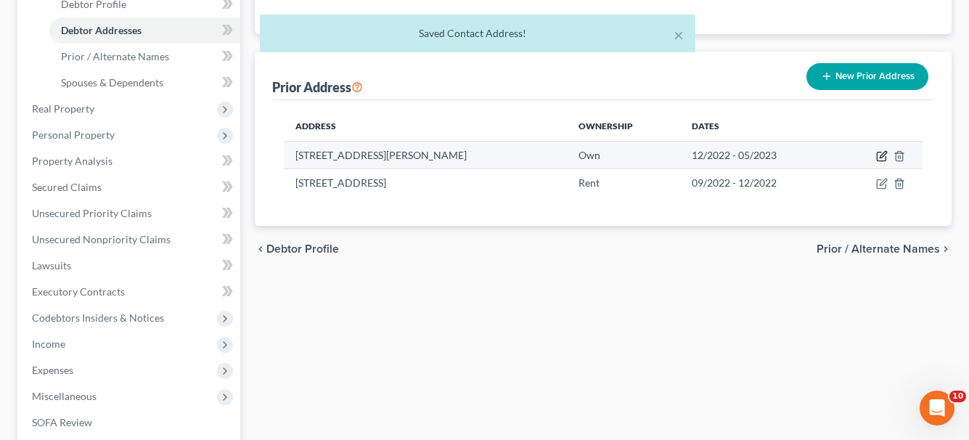
click at [877, 157] on icon "button" at bounding box center [880, 156] width 9 height 9
select select "39"
select select "1"
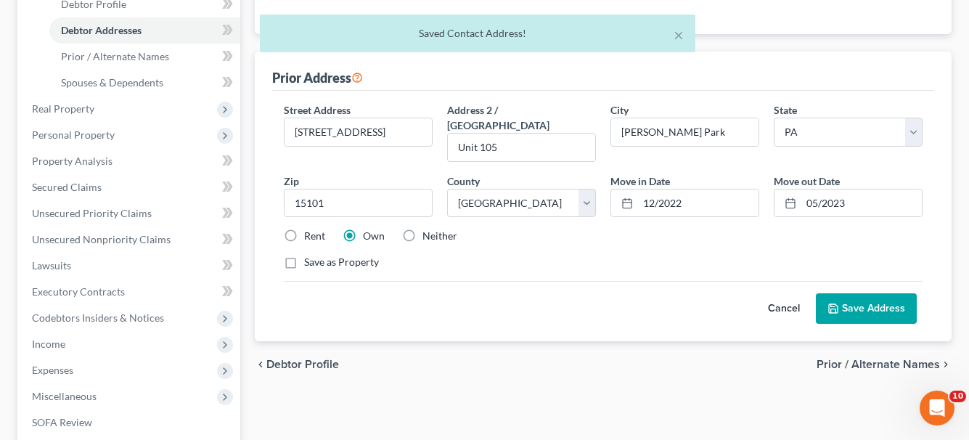
drag, startPoint x: 290, startPoint y: 220, endPoint x: 299, endPoint y: 221, distance: 8.7
click at [304, 229] on label "Rent" at bounding box center [314, 236] width 21 height 15
click at [310, 229] on input "Rent" at bounding box center [314, 233] width 9 height 9
radio input "true"
click at [887, 303] on button "Save Address" at bounding box center [866, 308] width 101 height 30
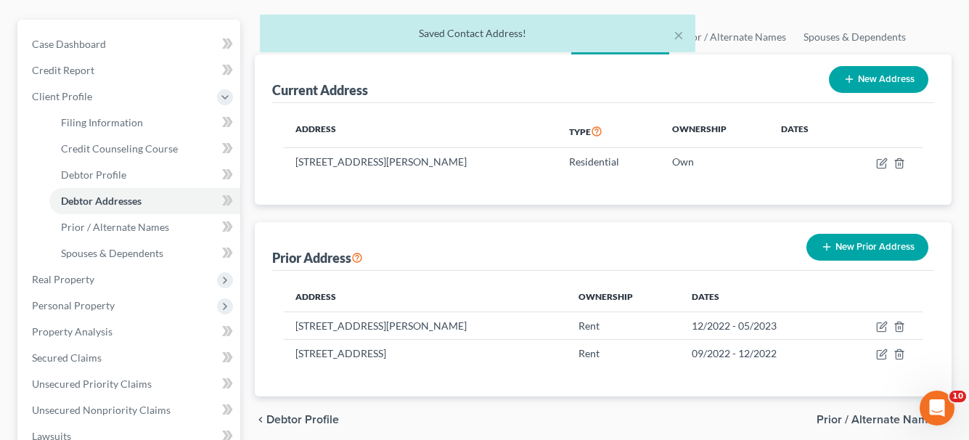
scroll to position [145, 0]
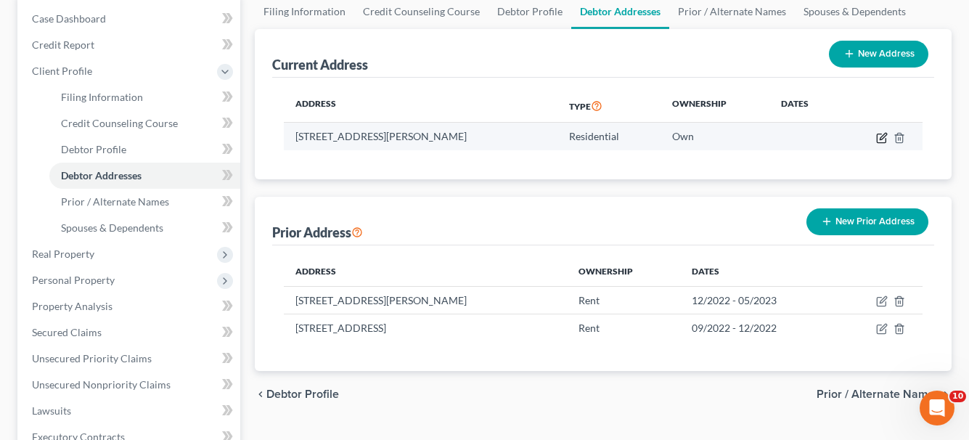
click at [880, 139] on icon "button" at bounding box center [882, 138] width 12 height 12
select select "39"
select select "1"
select select "0"
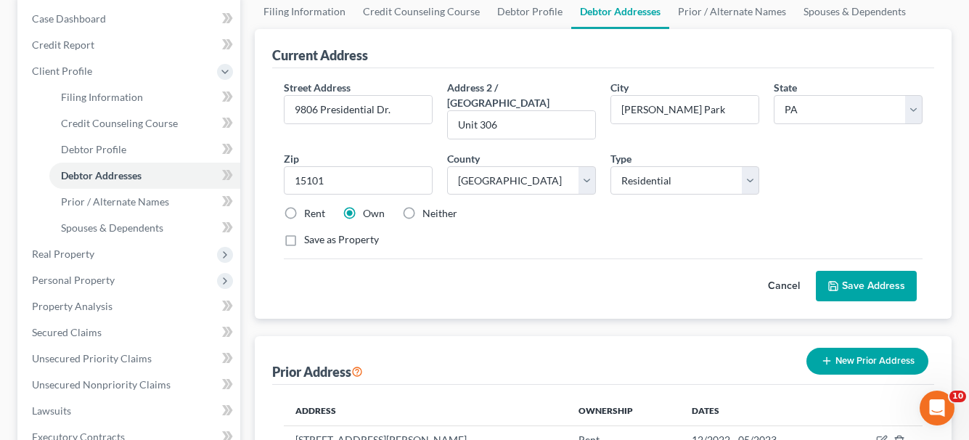
click at [304, 206] on label "Rent" at bounding box center [314, 213] width 21 height 15
click at [310, 206] on input "Rent" at bounding box center [314, 210] width 9 height 9
radio input "true"
click at [861, 274] on button "Save Address" at bounding box center [866, 286] width 101 height 30
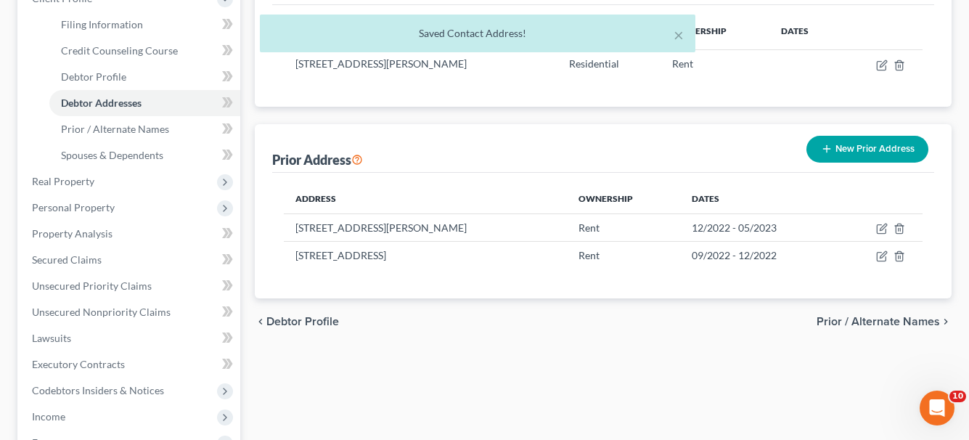
scroll to position [290, 0]
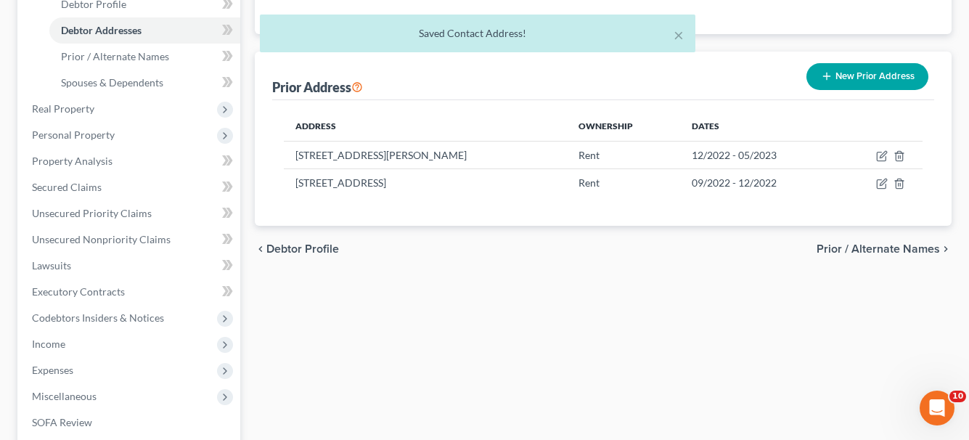
click at [859, 251] on span "Prior / Alternate Names" at bounding box center [877, 249] width 123 height 12
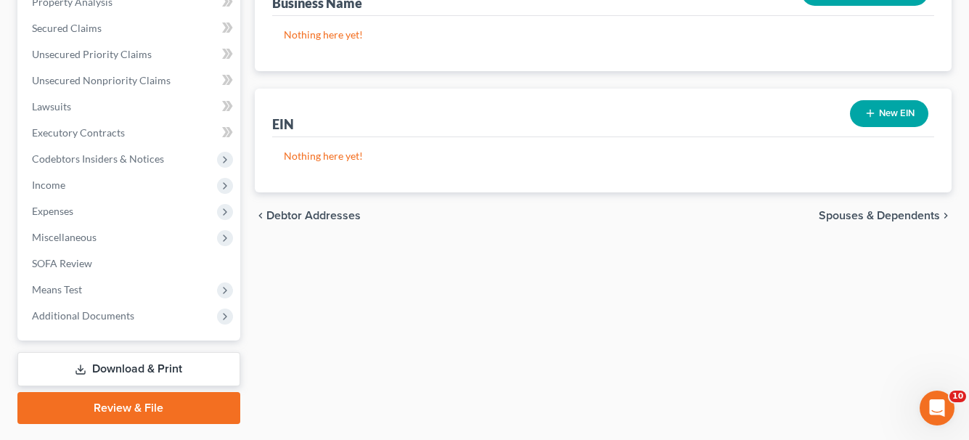
scroll to position [488, 0]
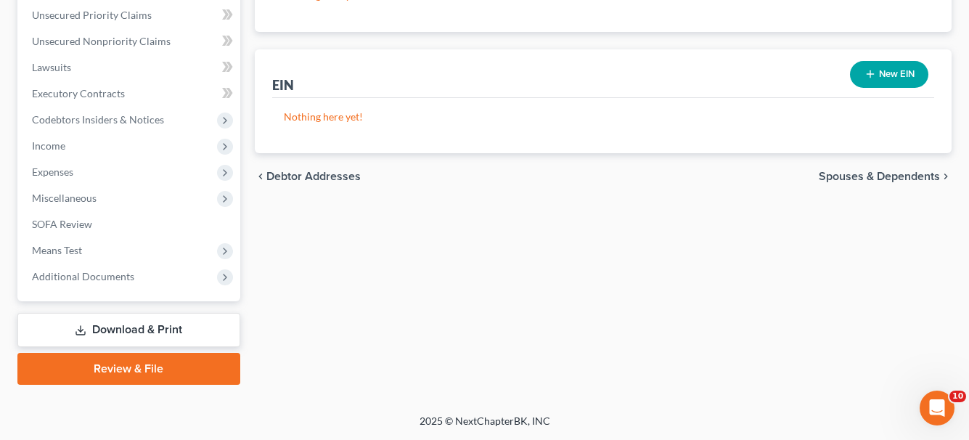
click at [874, 178] on span "Spouses & Dependents" at bounding box center [878, 177] width 121 height 12
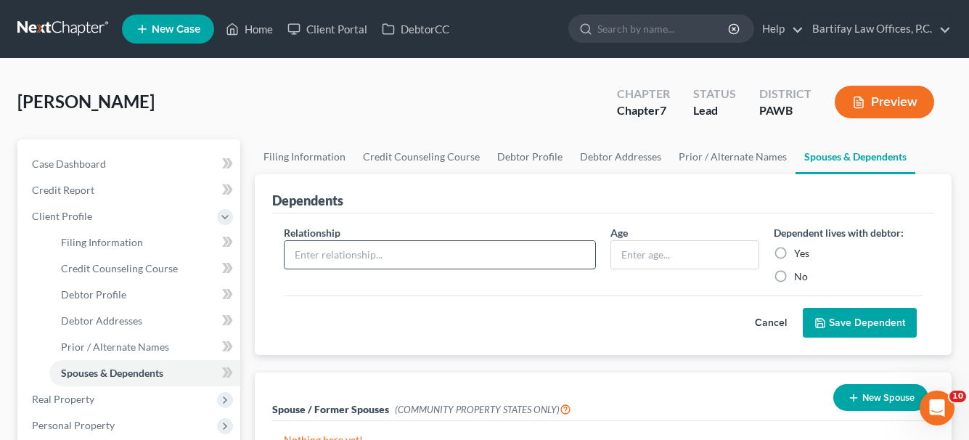
click at [576, 258] on input "text" at bounding box center [439, 255] width 311 height 28
type input "Daughter"
click at [631, 254] on input "text" at bounding box center [684, 255] width 147 height 28
type input "6 years"
click at [794, 254] on label "Yes" at bounding box center [801, 253] width 15 height 15
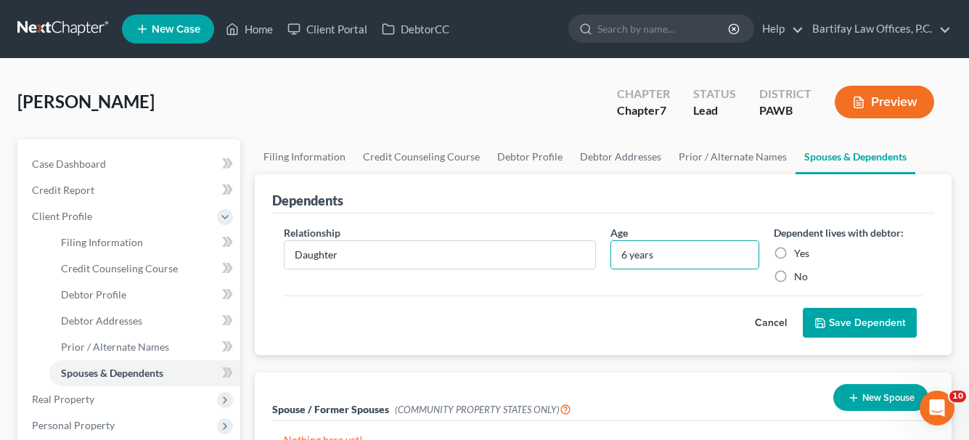
click at [800, 254] on input "Yes" at bounding box center [804, 250] width 9 height 9
radio input "true"
click at [850, 326] on button "Save Dependent" at bounding box center [859, 323] width 114 height 30
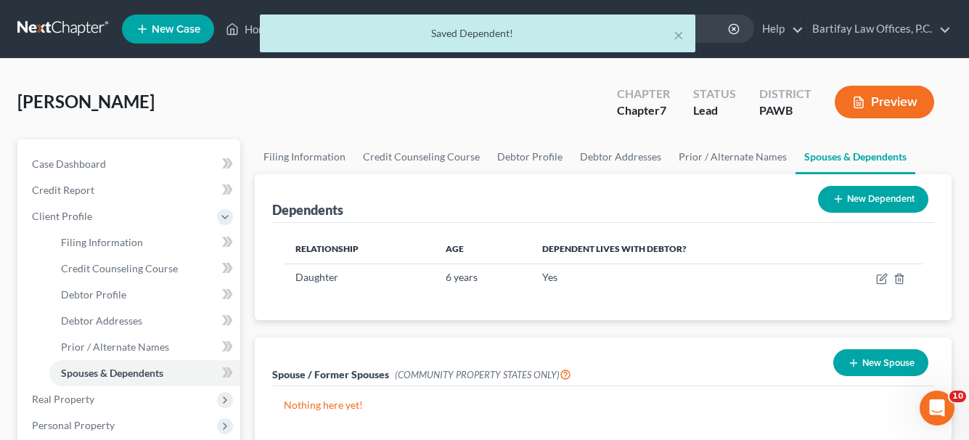
click at [855, 196] on button "New Dependent" at bounding box center [873, 199] width 110 height 27
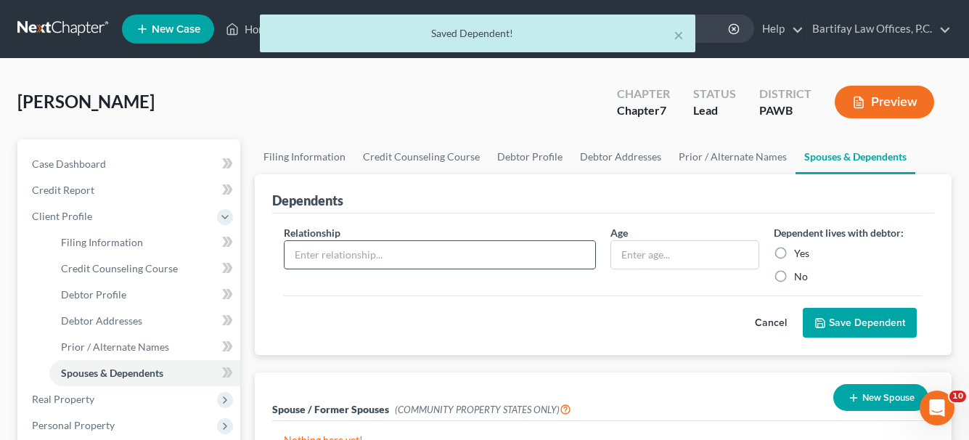
click at [356, 258] on input "text" at bounding box center [439, 255] width 311 height 28
type input "Daughter"
click at [633, 255] on input "text" at bounding box center [684, 255] width 147 height 28
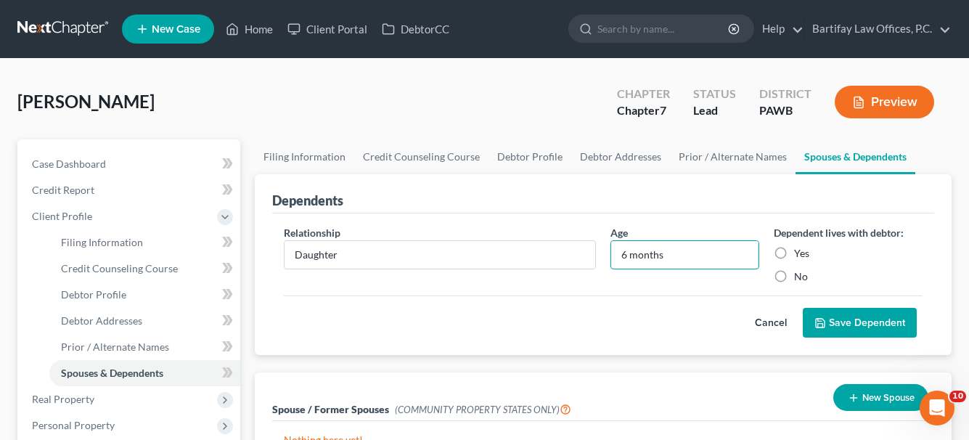
type input "6 months"
click at [794, 255] on label "Yes" at bounding box center [801, 253] width 15 height 15
click at [800, 255] on input "Yes" at bounding box center [804, 250] width 9 height 9
radio input "true"
click at [625, 253] on input "6 months" at bounding box center [684, 255] width 147 height 28
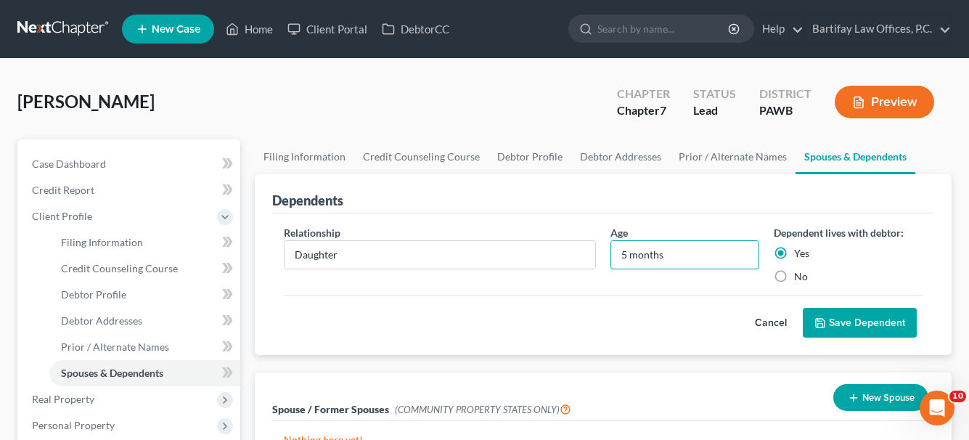
type input "5 months"
click at [853, 321] on button "Save Dependent" at bounding box center [859, 323] width 114 height 30
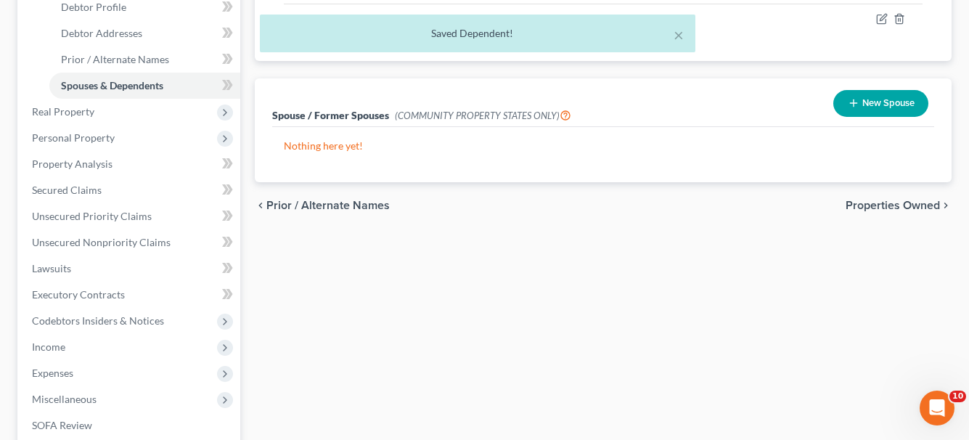
scroll to position [290, 0]
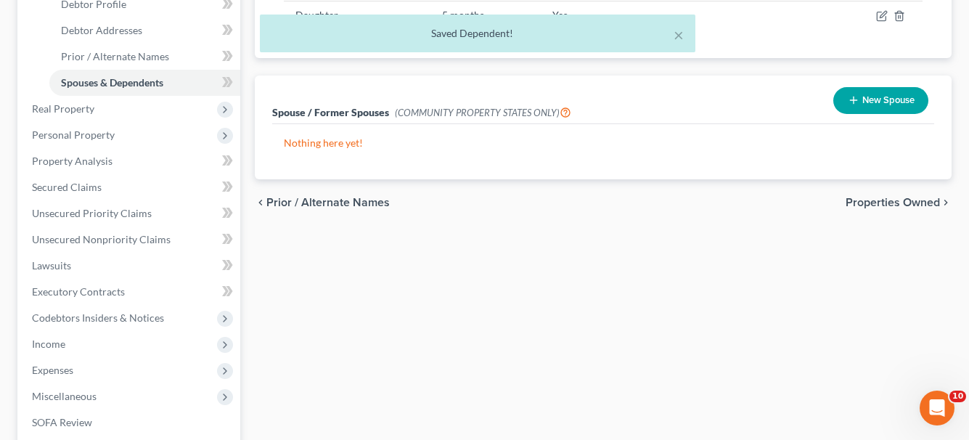
click at [874, 205] on span "Properties Owned" at bounding box center [892, 203] width 94 height 12
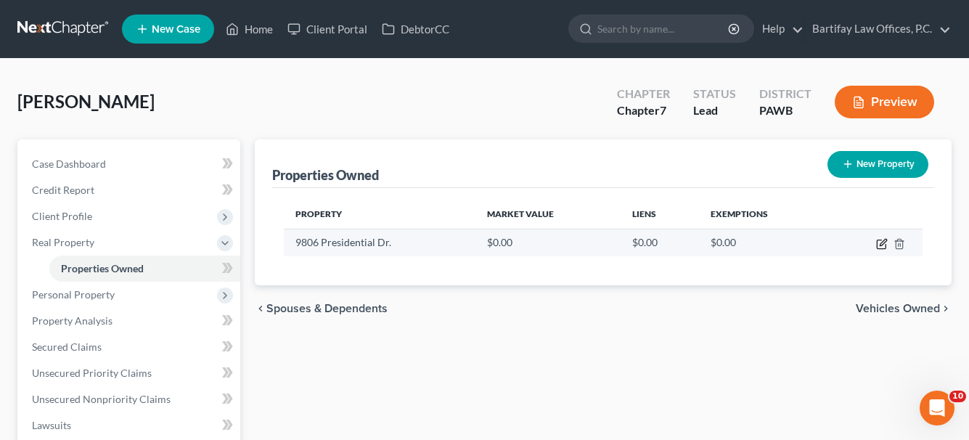
click at [882, 242] on icon "button" at bounding box center [882, 244] width 12 height 12
select select "39"
select select "1"
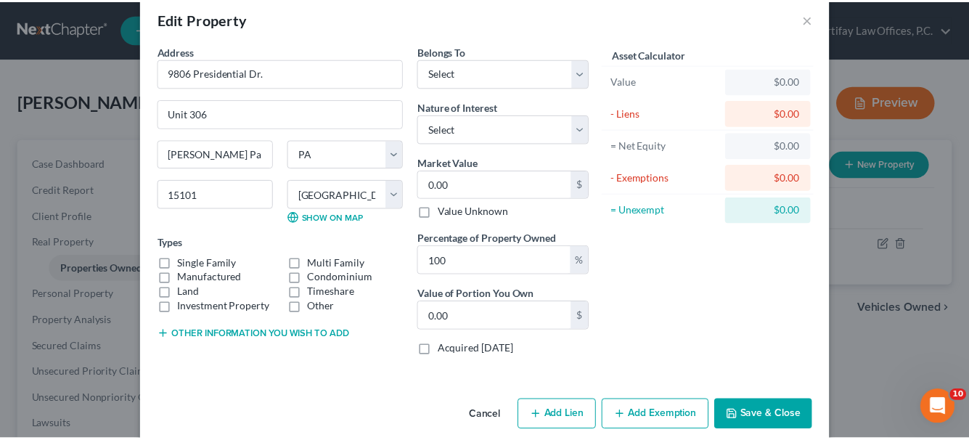
scroll to position [44, 0]
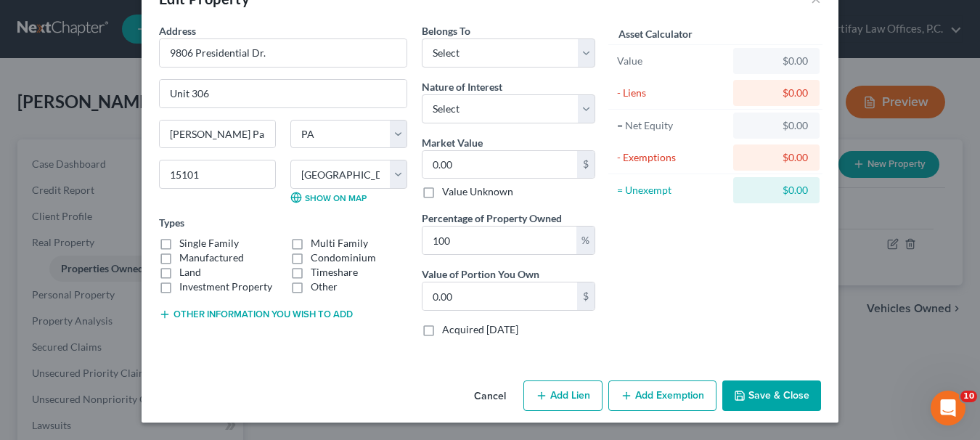
click at [470, 395] on button "Cancel" at bounding box center [489, 396] width 55 height 29
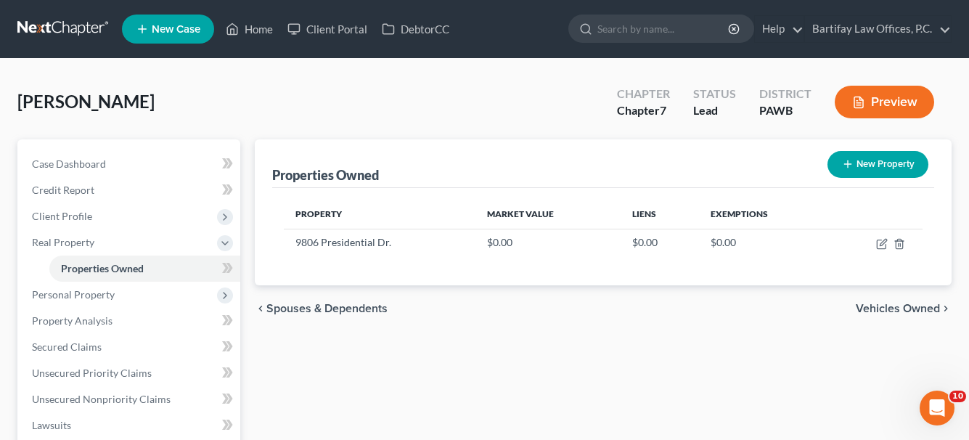
scroll to position [218, 0]
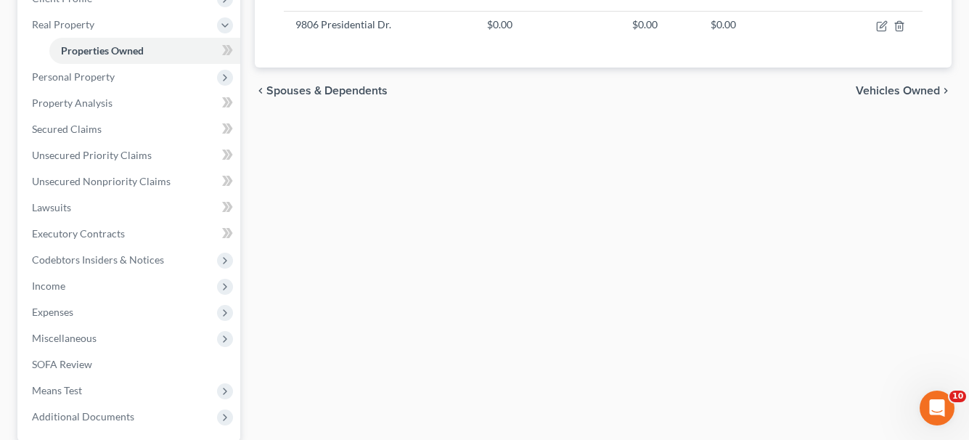
click at [348, 91] on span "Spouses & Dependents" at bounding box center [326, 91] width 121 height 12
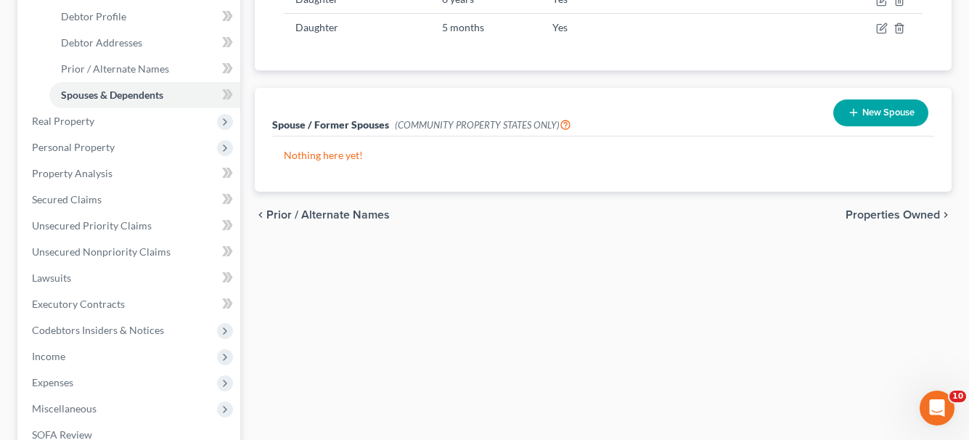
scroll to position [290, 0]
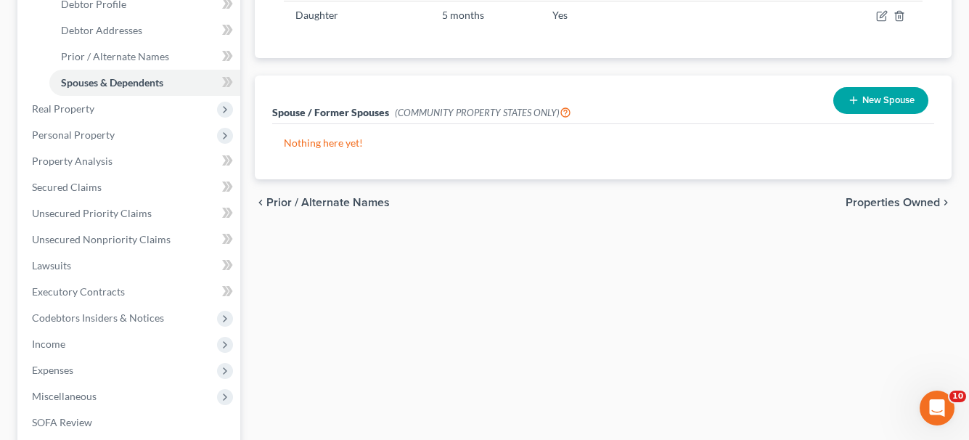
click at [380, 200] on span "Prior / Alternate Names" at bounding box center [327, 203] width 123 height 12
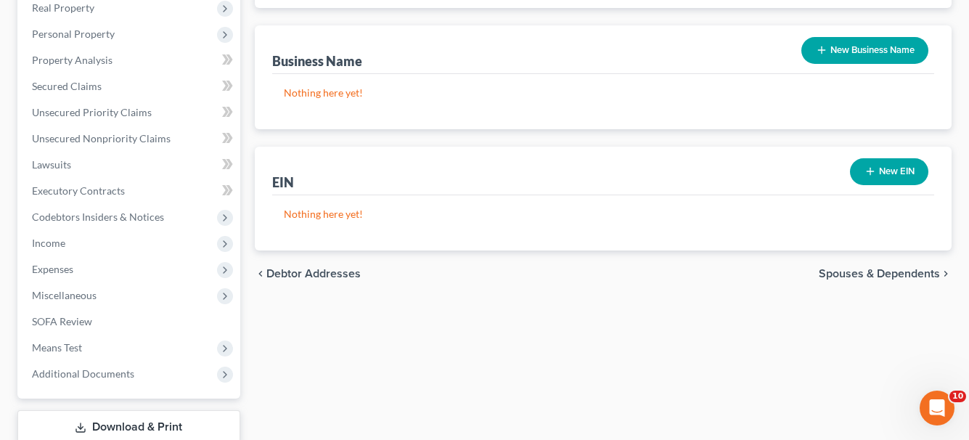
scroll to position [435, 0]
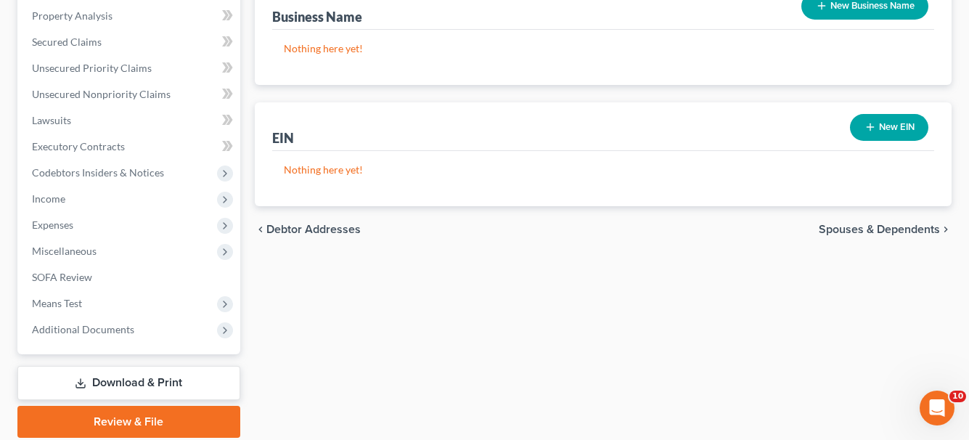
click at [315, 231] on span "Debtor Addresses" at bounding box center [313, 229] width 94 height 12
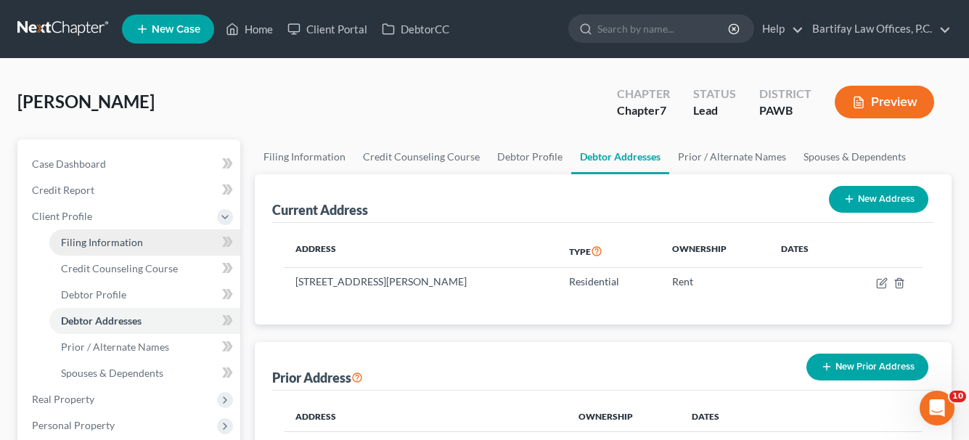
click at [66, 245] on span "Filing Information" at bounding box center [102, 242] width 82 height 12
select select "1"
select select "0"
select select "69"
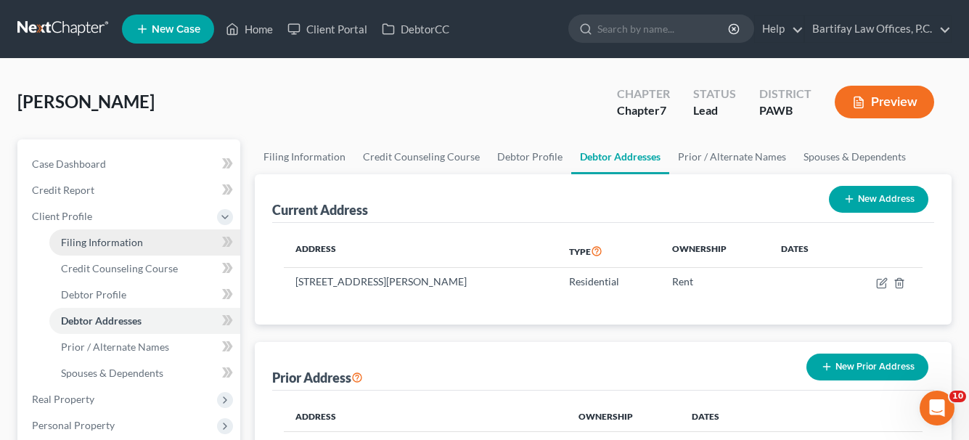
select select "0"
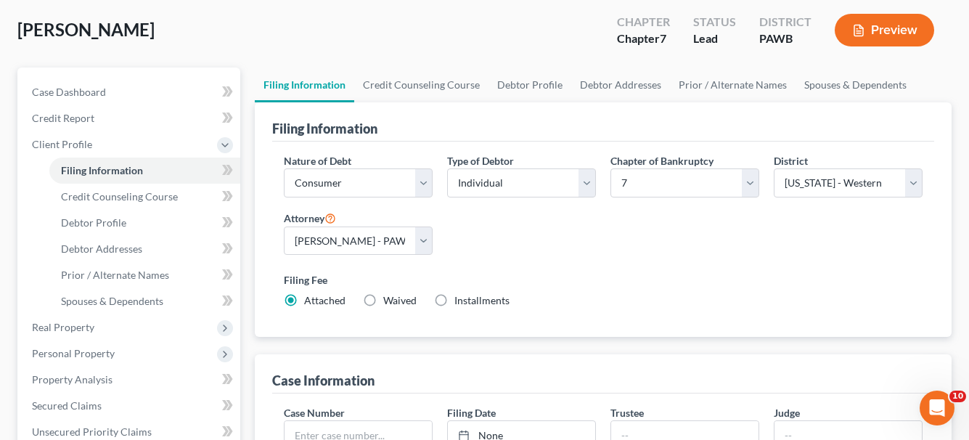
scroll to position [73, 0]
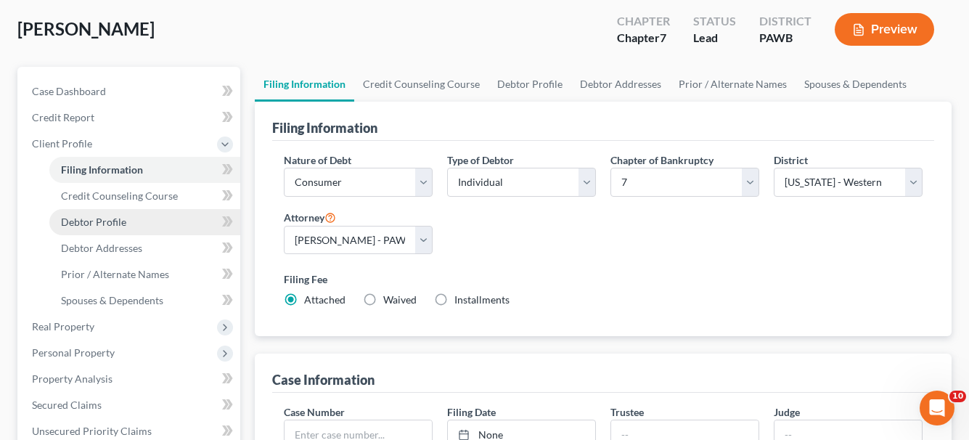
click at [119, 223] on span "Debtor Profile" at bounding box center [93, 221] width 65 height 12
select select "0"
select select "2"
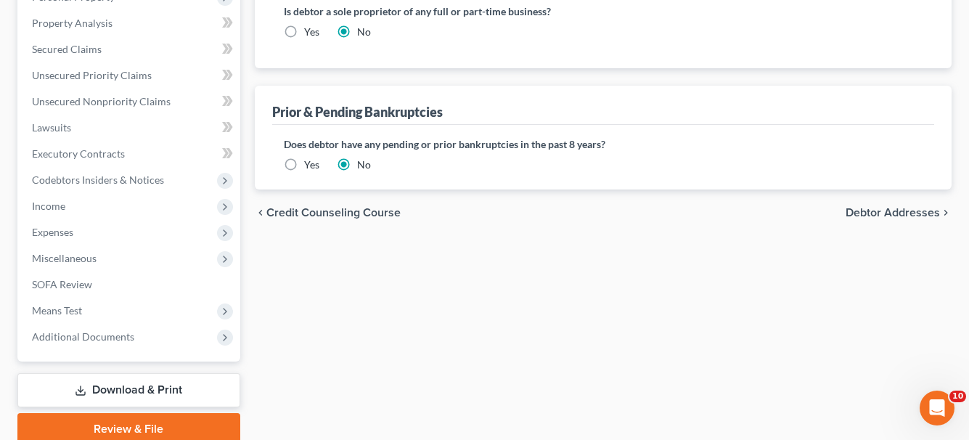
scroll to position [435, 0]
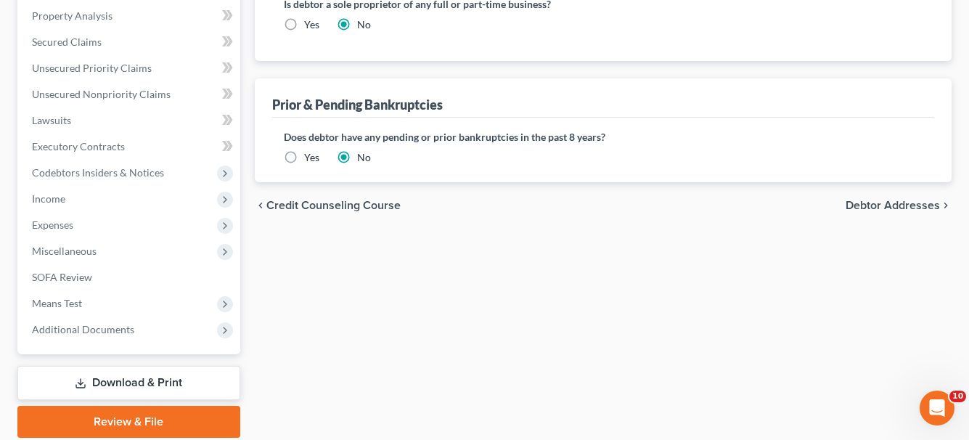
click at [893, 208] on span "Debtor Addresses" at bounding box center [892, 206] width 94 height 12
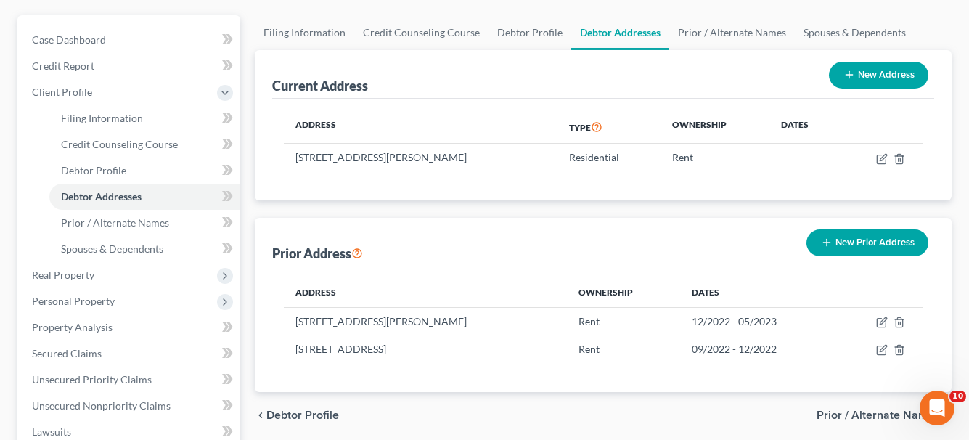
scroll to position [145, 0]
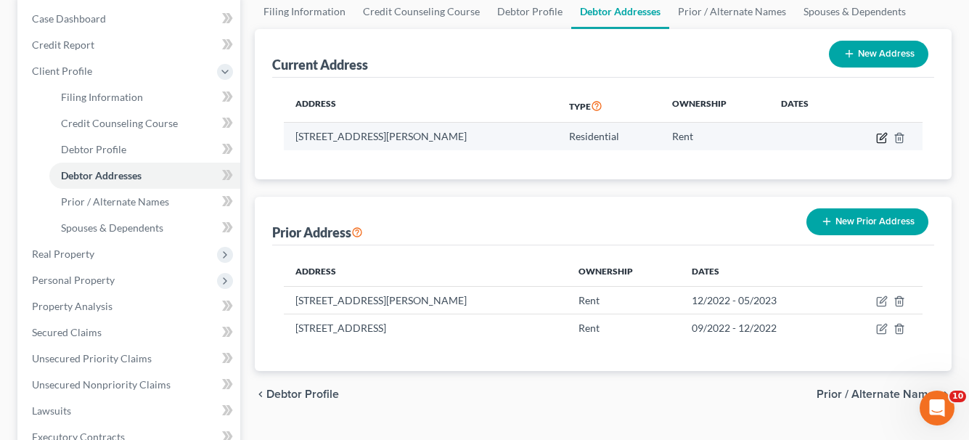
click at [881, 132] on icon "button" at bounding box center [882, 138] width 12 height 12
select select "39"
select select "1"
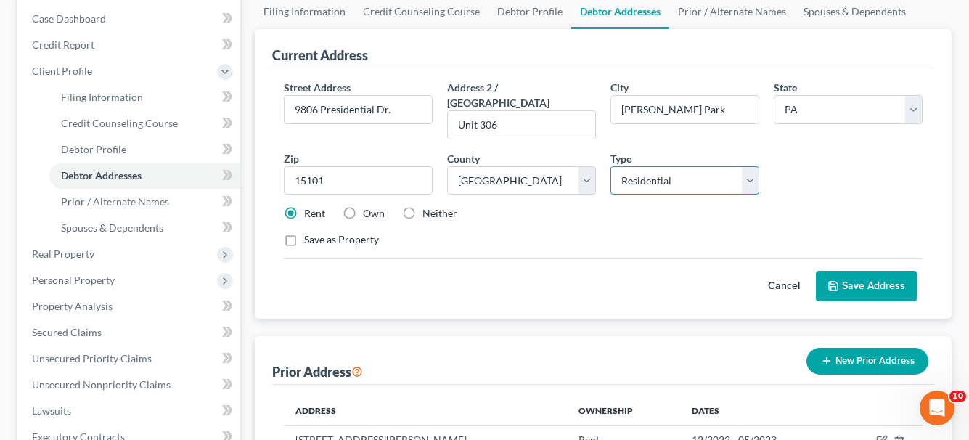
click at [757, 166] on select "Select Residential Mailing Rental Business" at bounding box center [684, 180] width 149 height 29
click at [610, 166] on select "Select Residential Mailing Rental Business" at bounding box center [684, 180] width 149 height 29
select select "1"
click at [866, 274] on button "Save Address" at bounding box center [866, 286] width 101 height 30
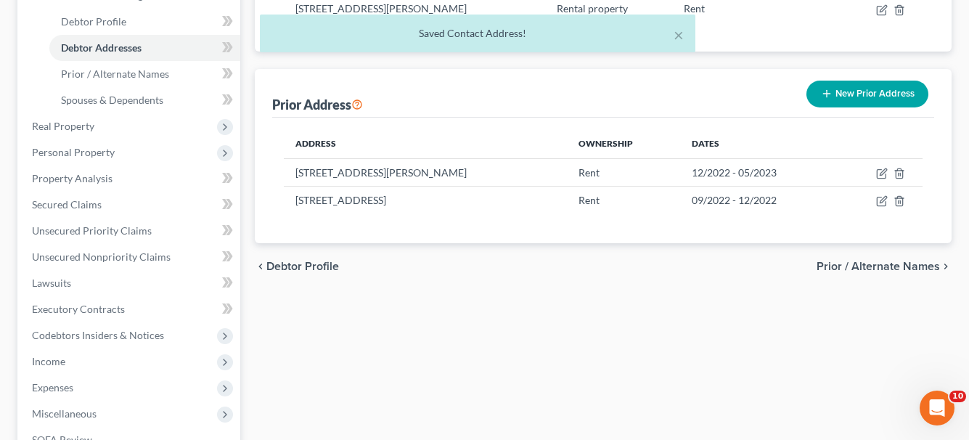
scroll to position [363, 0]
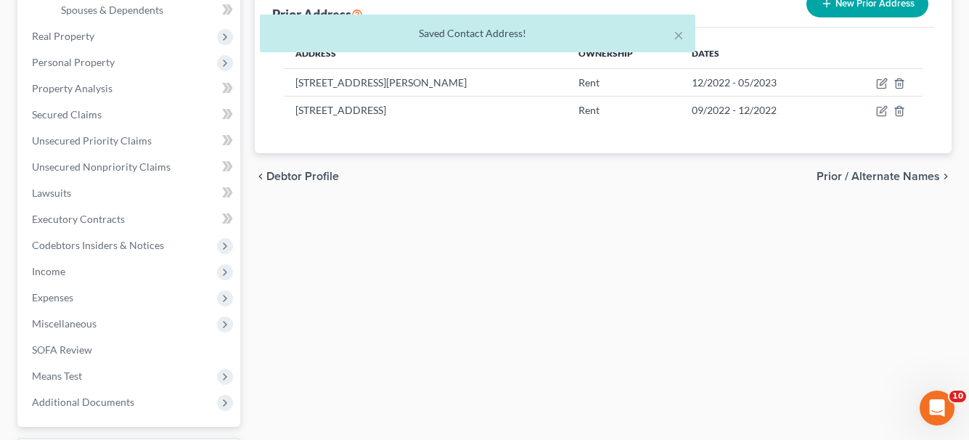
click at [853, 181] on span "Prior / Alternate Names" at bounding box center [877, 177] width 123 height 12
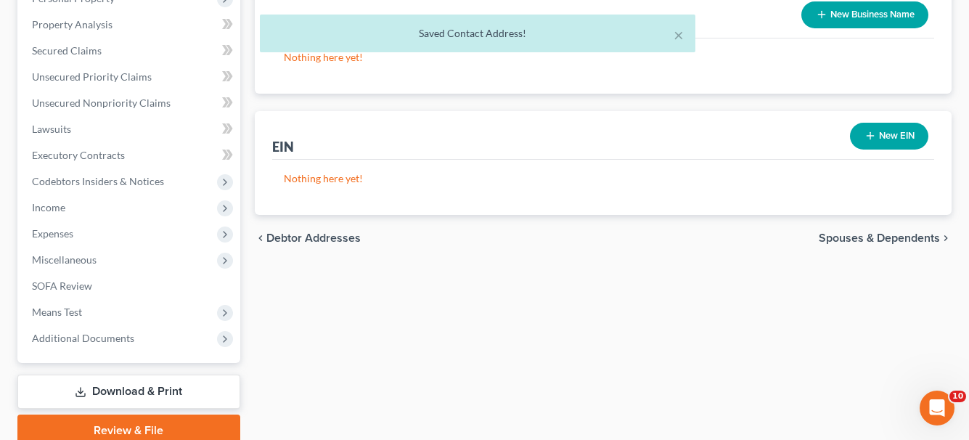
scroll to position [435, 0]
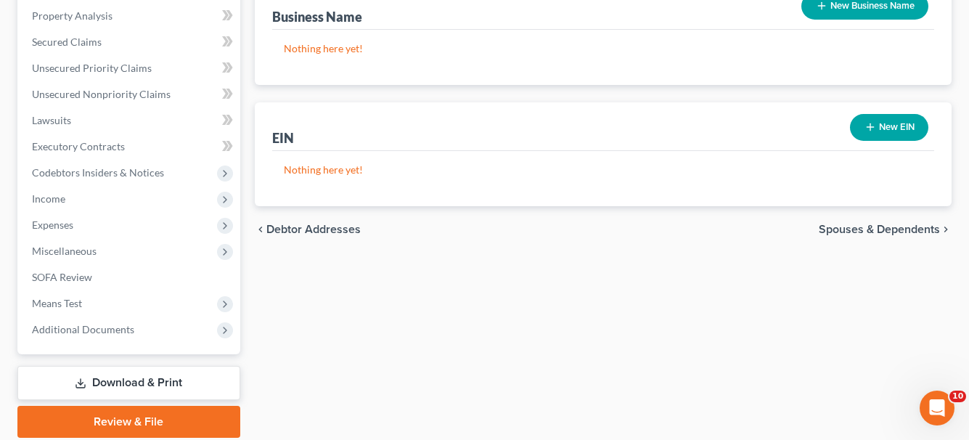
click at [828, 227] on span "Spouses & Dependents" at bounding box center [878, 229] width 121 height 12
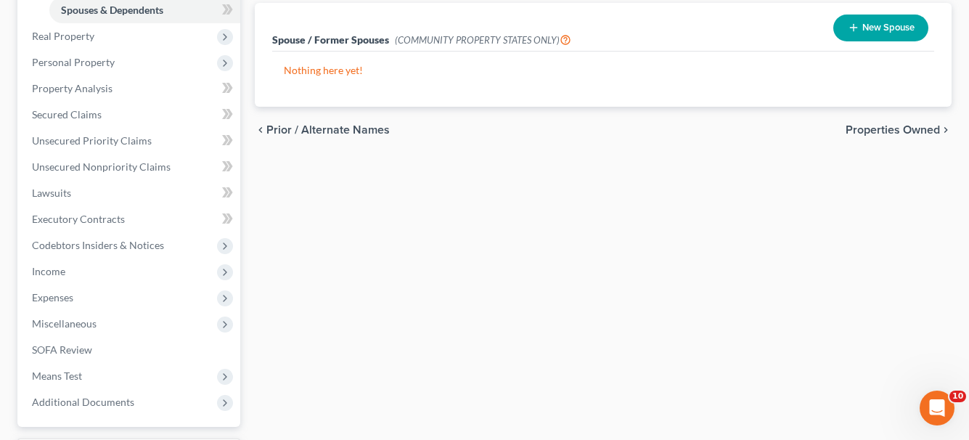
click at [886, 128] on span "Properties Owned" at bounding box center [892, 130] width 94 height 12
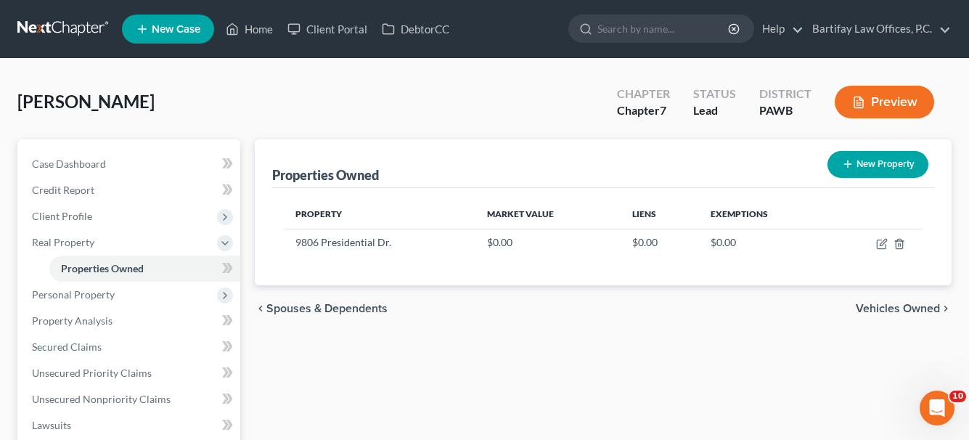
click at [884, 303] on span "Vehicles Owned" at bounding box center [897, 309] width 84 height 12
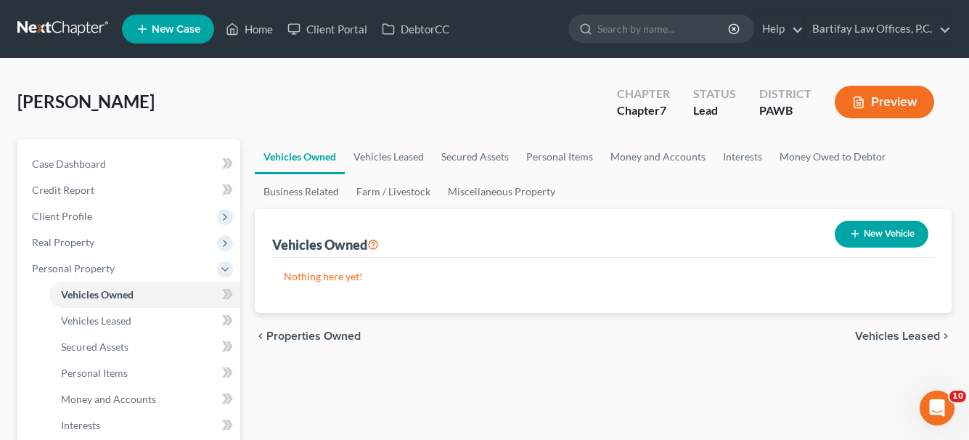
click at [903, 234] on button "New Vehicle" at bounding box center [881, 234] width 94 height 27
select select "0"
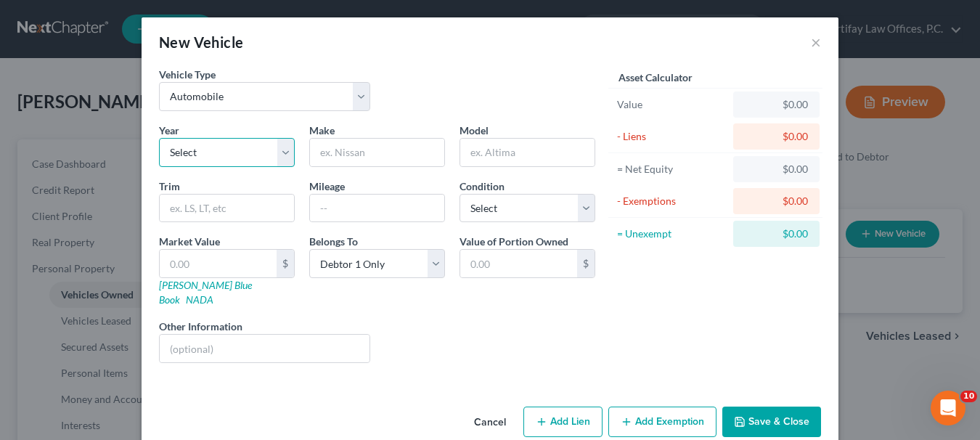
click at [161, 146] on select "Select 2026 2025 2024 2023 2022 2021 2020 2019 2018 2017 2016 2015 2014 2013 20…" at bounding box center [227, 152] width 136 height 29
select select "12"
click at [159, 138] on select "Select 2026 2025 2024 2023 2022 2021 2020 2019 2018 2017 2016 2015 2014 2013 20…" at bounding box center [227, 152] width 136 height 29
click at [383, 158] on input "text" at bounding box center [377, 153] width 134 height 28
type input "Hyundai"
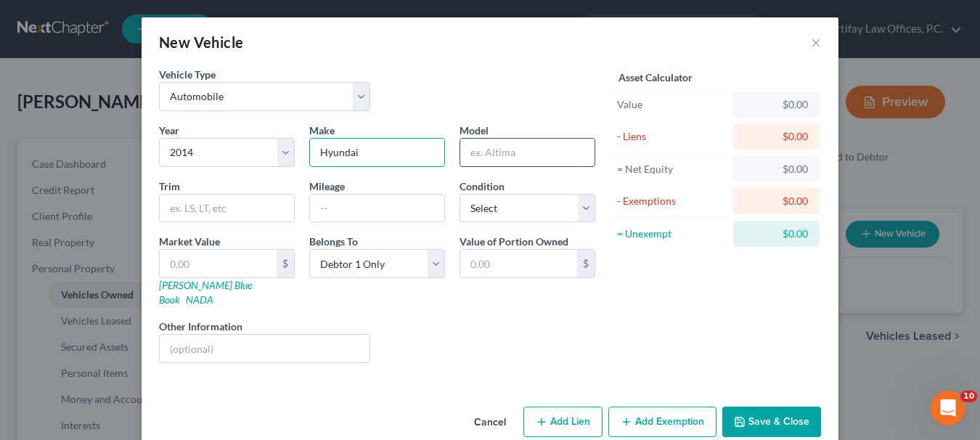
click at [493, 144] on input "text" at bounding box center [527, 153] width 134 height 28
type input "[MEDICAL_DATA]"
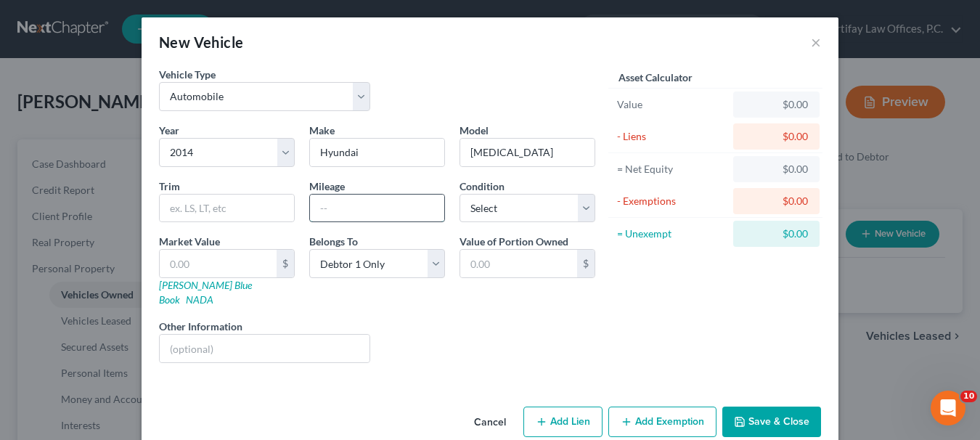
click at [352, 203] on input "text" at bounding box center [377, 208] width 134 height 28
type input "110,000"
click at [584, 213] on select "Select Excellent Very Good Good Fair Poor" at bounding box center [527, 208] width 136 height 29
select select "2"
click at [459, 194] on select "Select Excellent Very Good Good Fair Poor" at bounding box center [527, 208] width 136 height 29
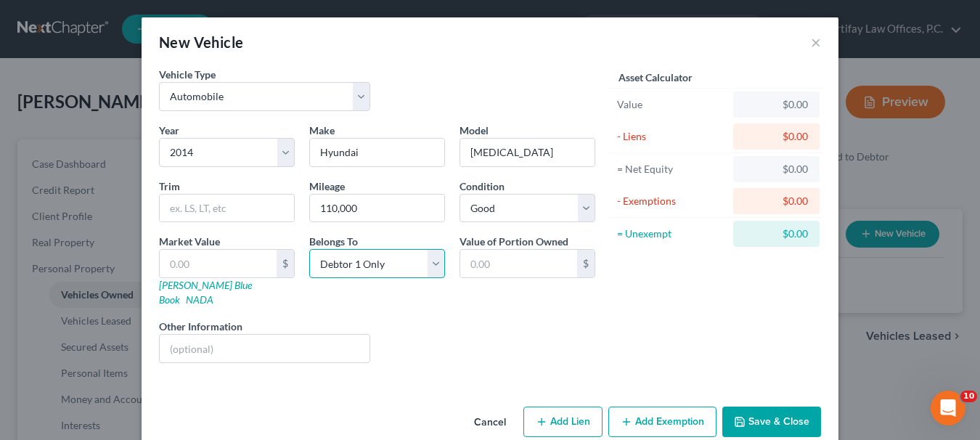
click at [429, 266] on select "Select Debtor 1 Only Debtor 2 Only Debtor 1 And Debtor 2 Only At Least One Of T…" at bounding box center [377, 263] width 136 height 29
select select "3"
click at [309, 249] on select "Select Debtor 1 Only Debtor 2 Only Debtor 1 And Debtor 2 Only At Least One Of T…" at bounding box center [377, 263] width 136 height 29
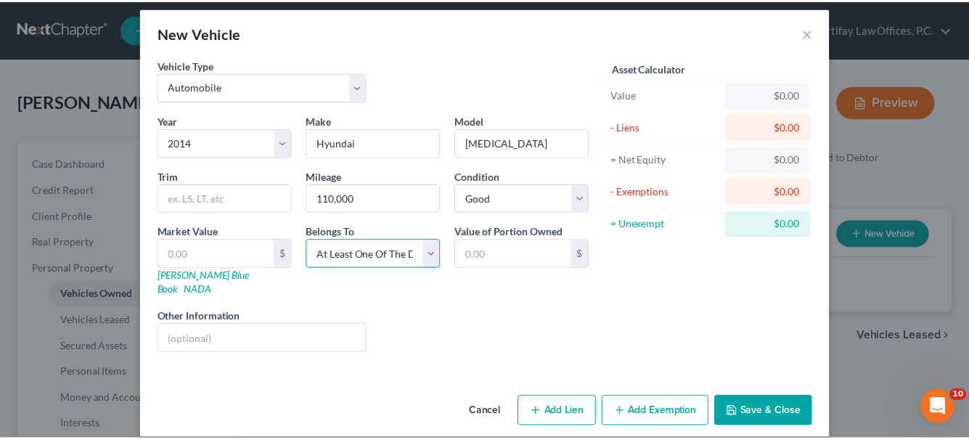
scroll to position [12, 0]
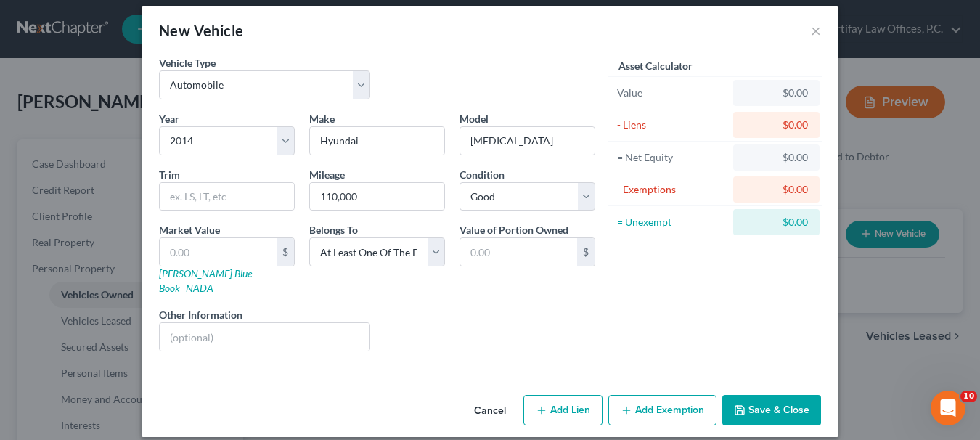
click at [757, 395] on button "Save & Close" at bounding box center [771, 410] width 99 height 30
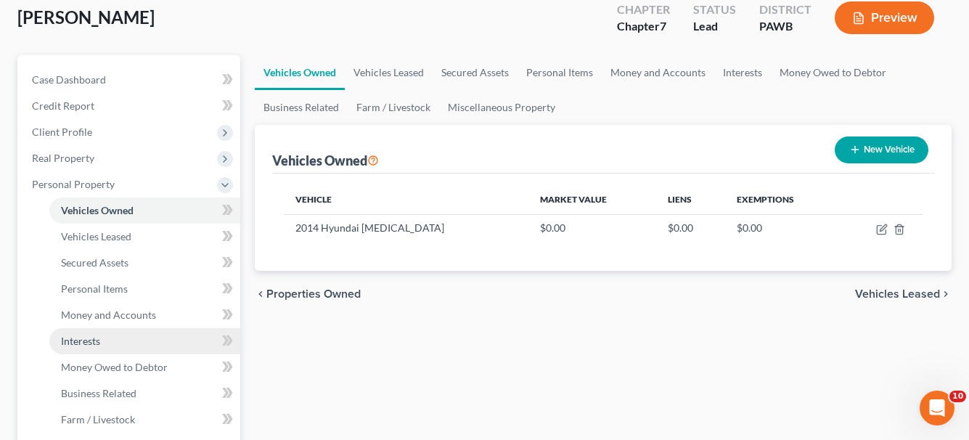
scroll to position [0, 0]
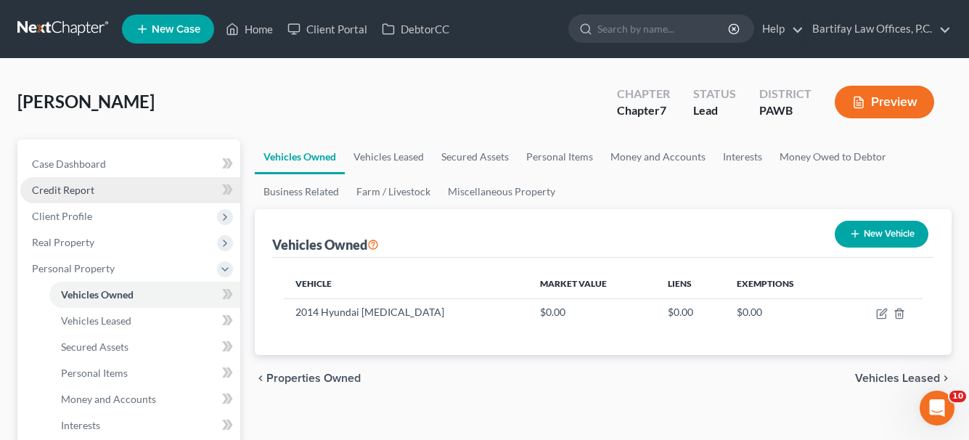
click at [73, 190] on span "Credit Report" at bounding box center [63, 190] width 62 height 12
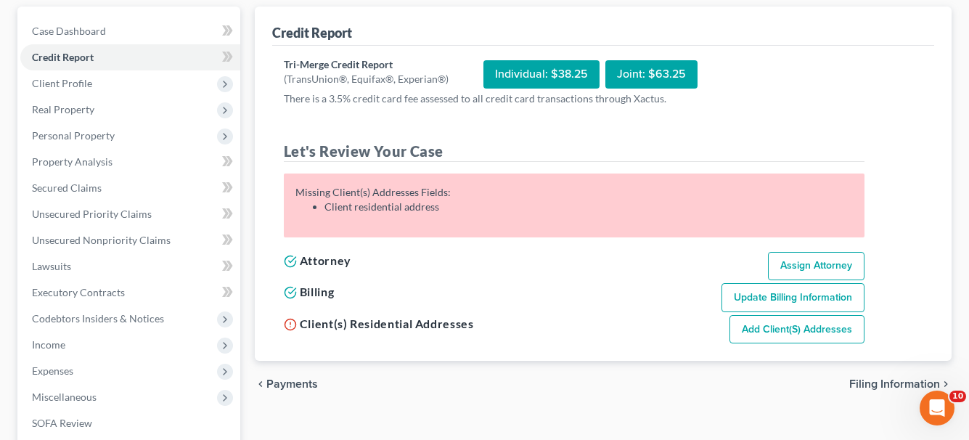
scroll to position [145, 0]
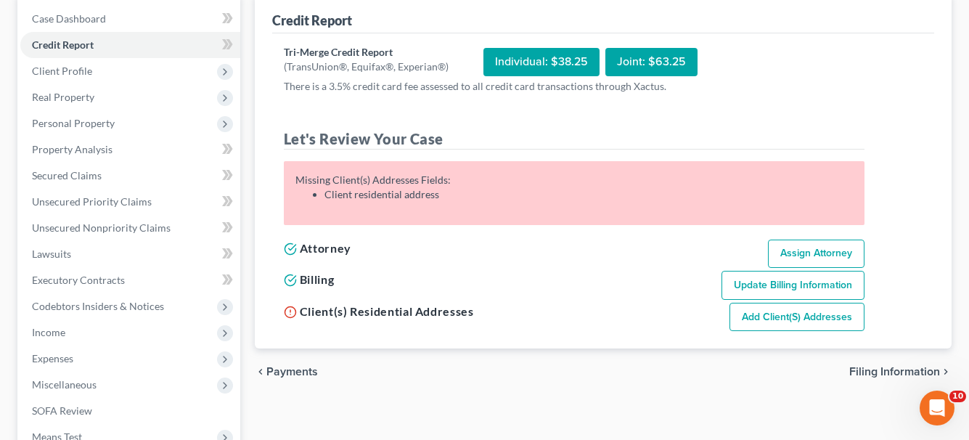
click at [841, 319] on link "Add Client(s) Addresses" at bounding box center [796, 317] width 135 height 29
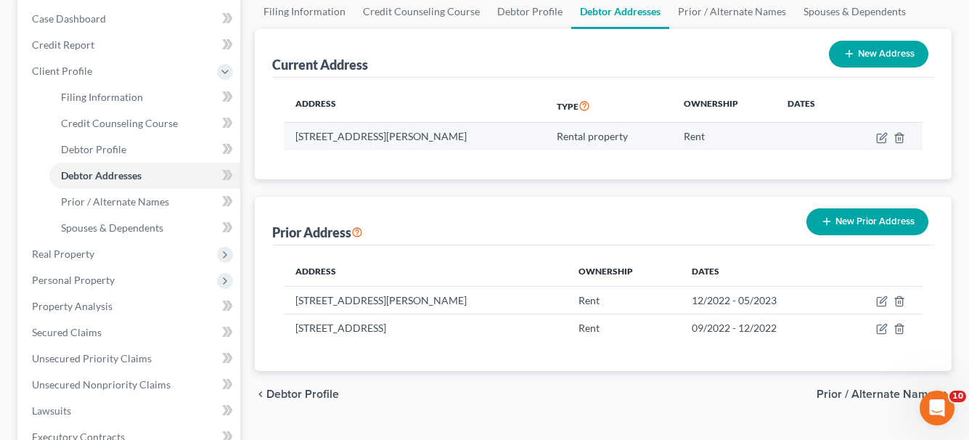
scroll to position [73, 0]
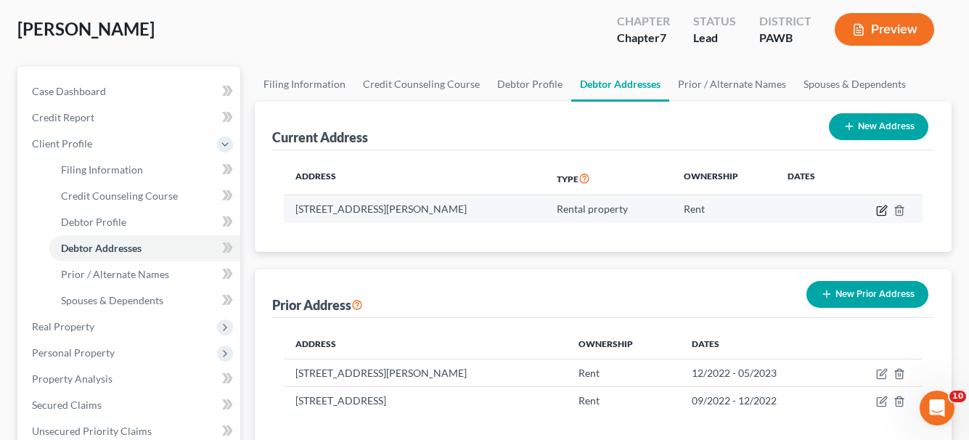
click at [881, 210] on icon "button" at bounding box center [882, 211] width 12 height 12
select select "39"
select select "1"
select select "2"
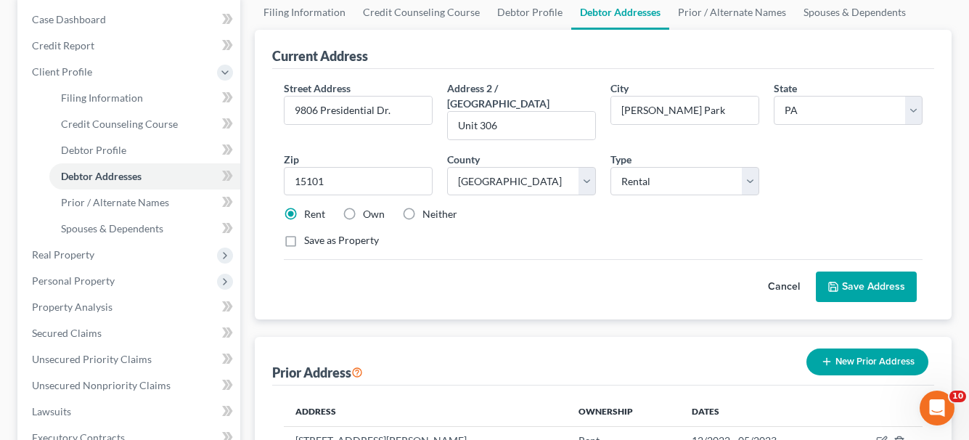
scroll to position [145, 0]
click at [857, 271] on button "Save Address" at bounding box center [866, 286] width 101 height 30
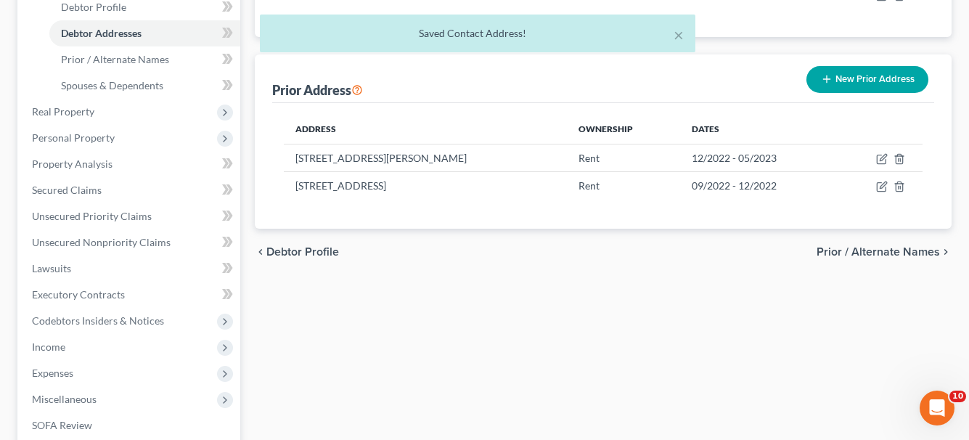
scroll to position [290, 0]
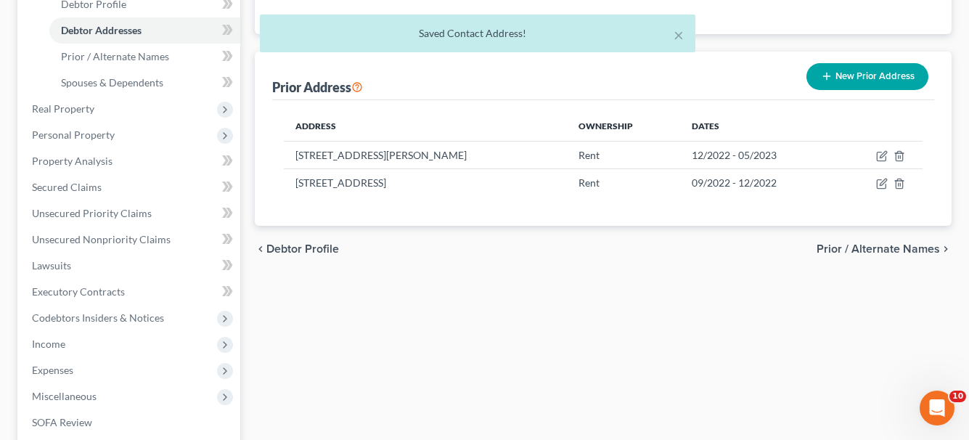
click at [859, 252] on span "Prior / Alternate Names" at bounding box center [877, 249] width 123 height 12
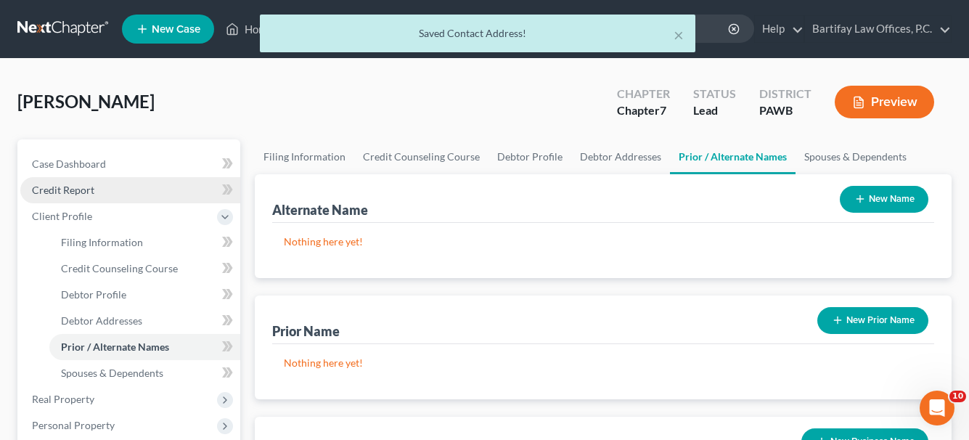
click at [81, 196] on link "Credit Report" at bounding box center [130, 190] width 220 height 26
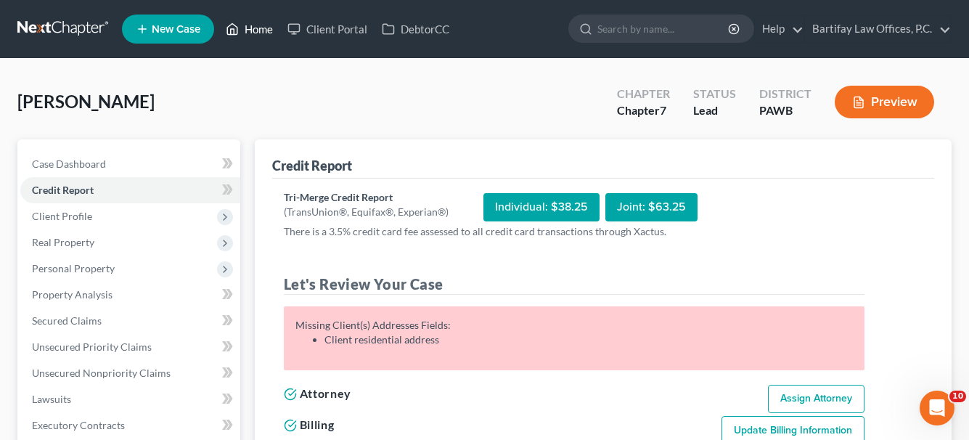
click at [262, 30] on link "Home" at bounding box center [249, 29] width 62 height 26
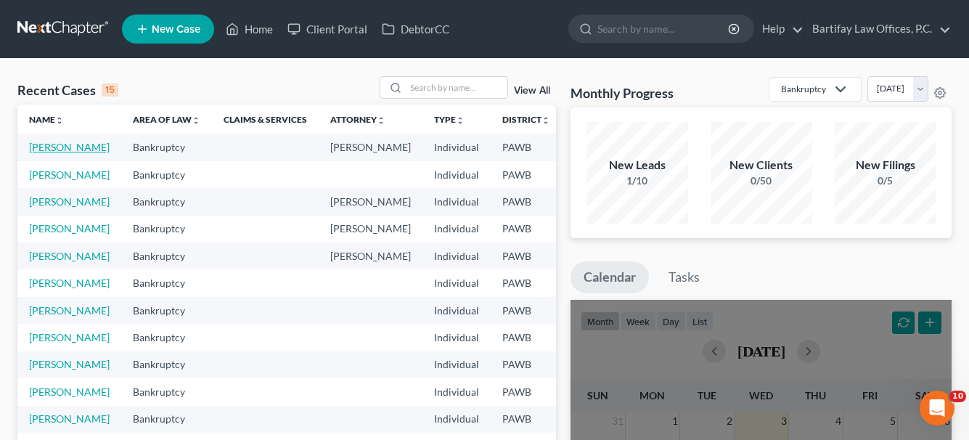
click at [52, 147] on link "[PERSON_NAME]" at bounding box center [69, 147] width 81 height 12
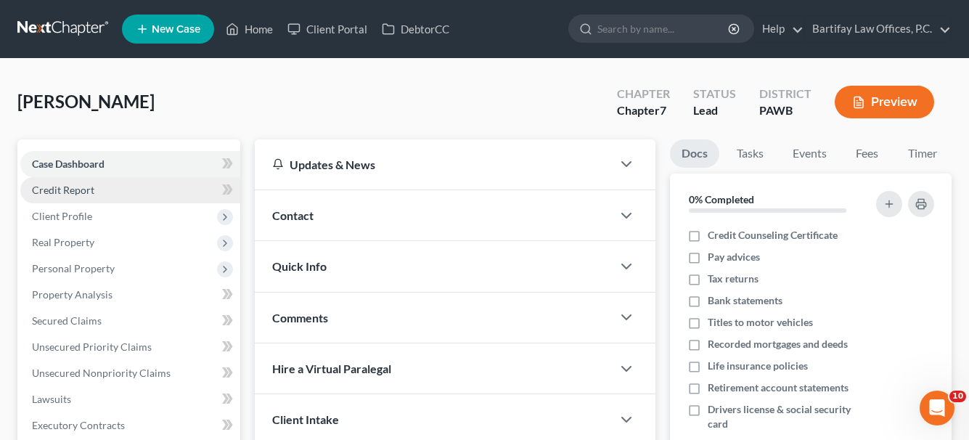
click at [74, 185] on span "Credit Report" at bounding box center [63, 190] width 62 height 12
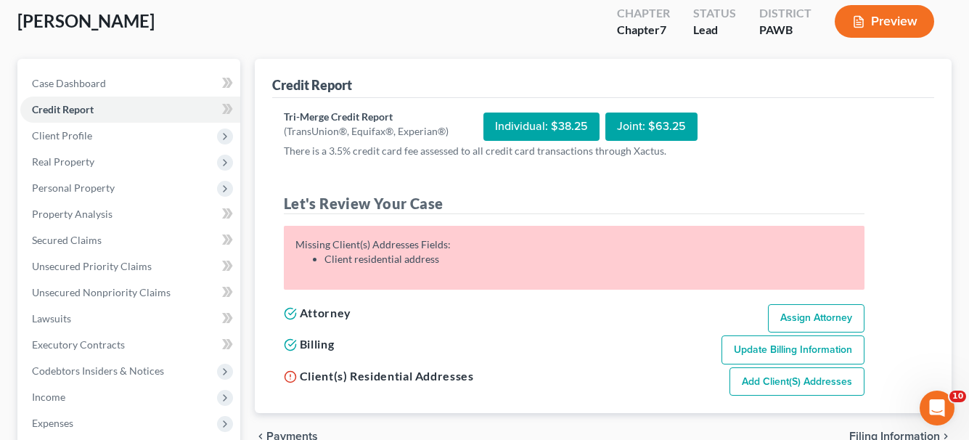
scroll to position [218, 0]
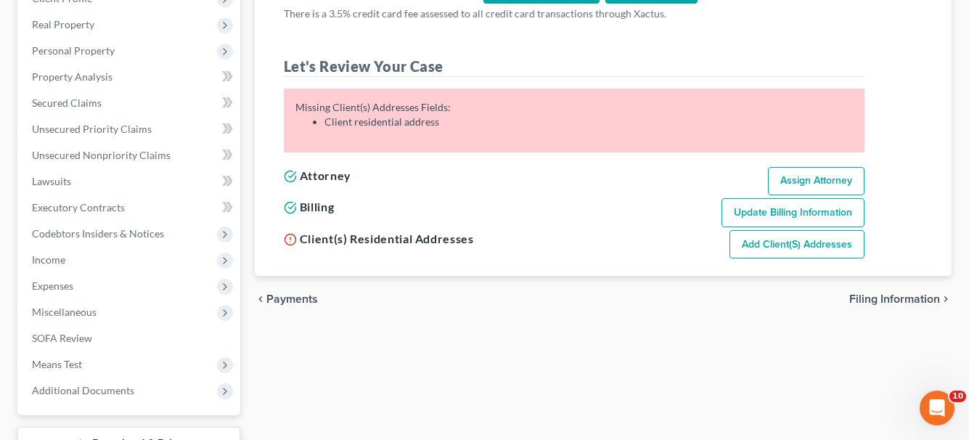
click at [749, 248] on link "Add Client(s) Addresses" at bounding box center [796, 244] width 135 height 29
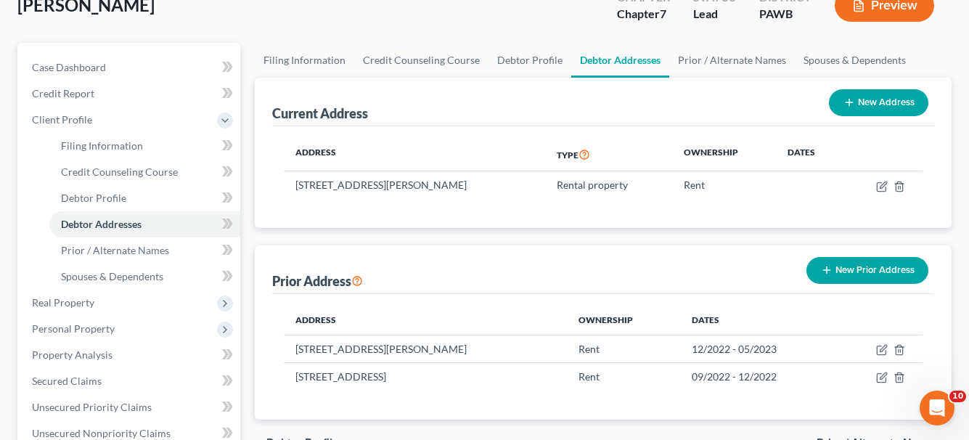
scroll to position [73, 0]
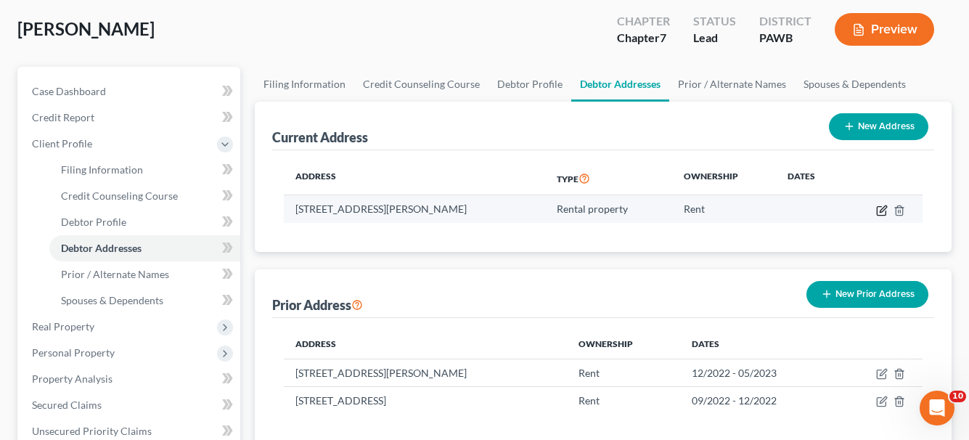
click at [878, 207] on icon "button" at bounding box center [882, 211] width 12 height 12
select select "39"
select select "1"
select select "2"
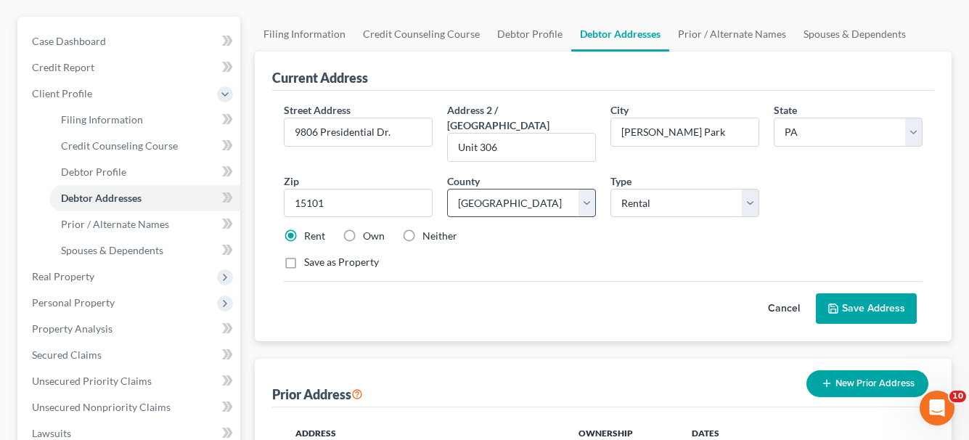
scroll to position [145, 0]
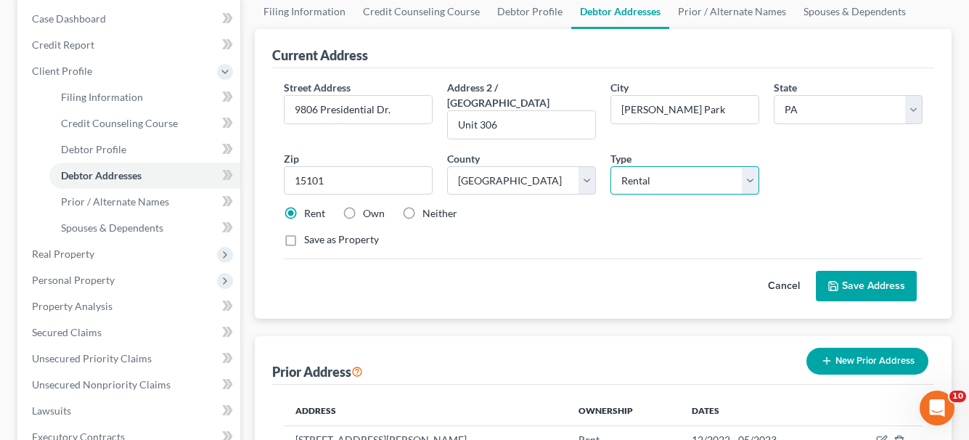
click at [752, 166] on select "Select Residential Mailing Rental Business" at bounding box center [684, 180] width 149 height 29
click at [865, 274] on button "Save Address" at bounding box center [866, 286] width 101 height 30
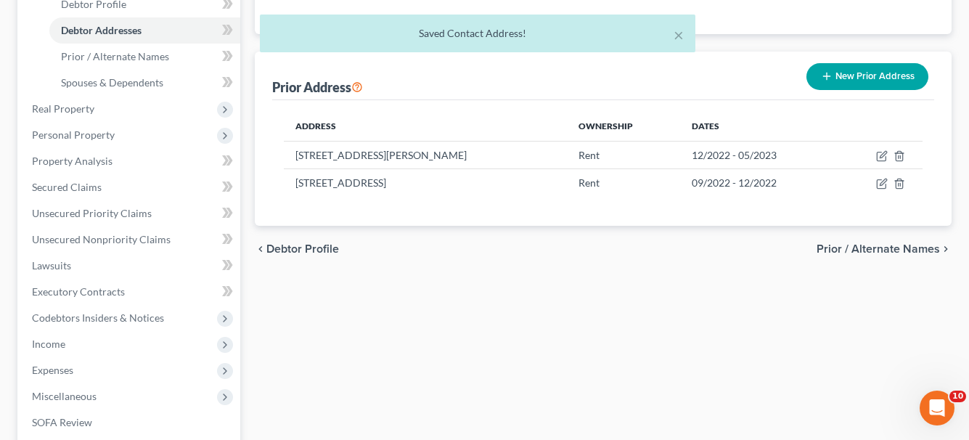
click at [860, 254] on span "Prior / Alternate Names" at bounding box center [877, 249] width 123 height 12
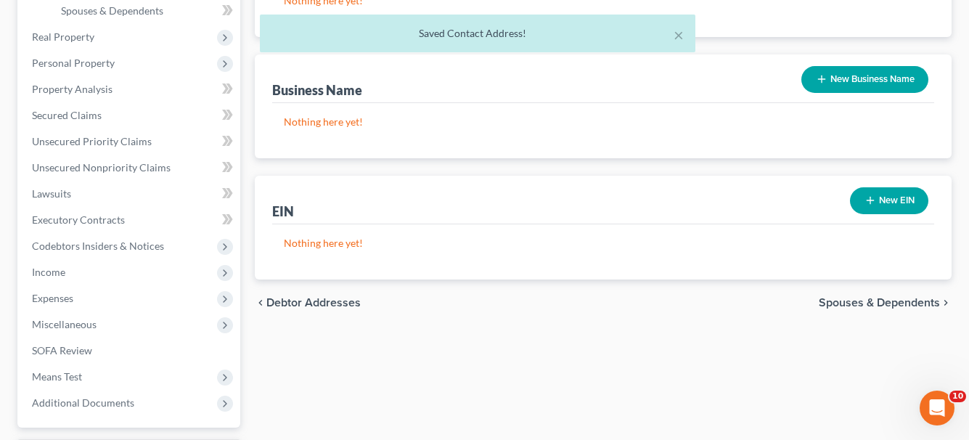
scroll to position [363, 0]
click at [851, 296] on span "Spouses & Dependents" at bounding box center [878, 302] width 121 height 12
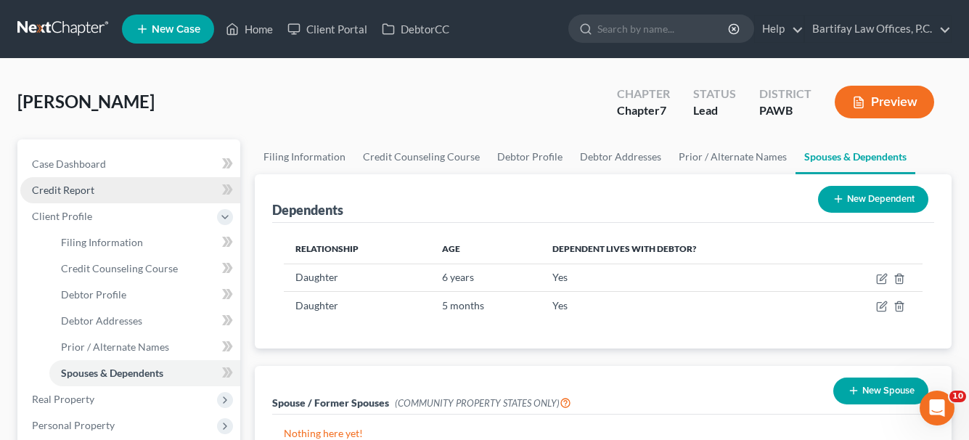
click at [98, 191] on link "Credit Report" at bounding box center [130, 190] width 220 height 26
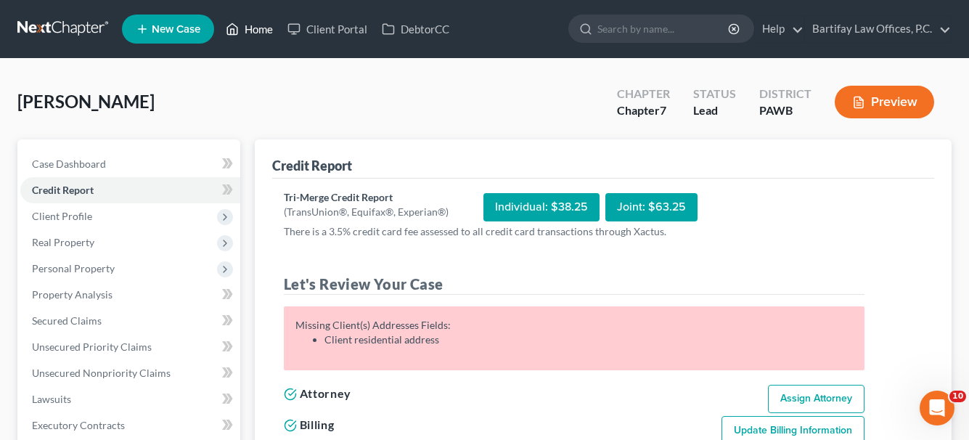
click at [263, 29] on link "Home" at bounding box center [249, 29] width 62 height 26
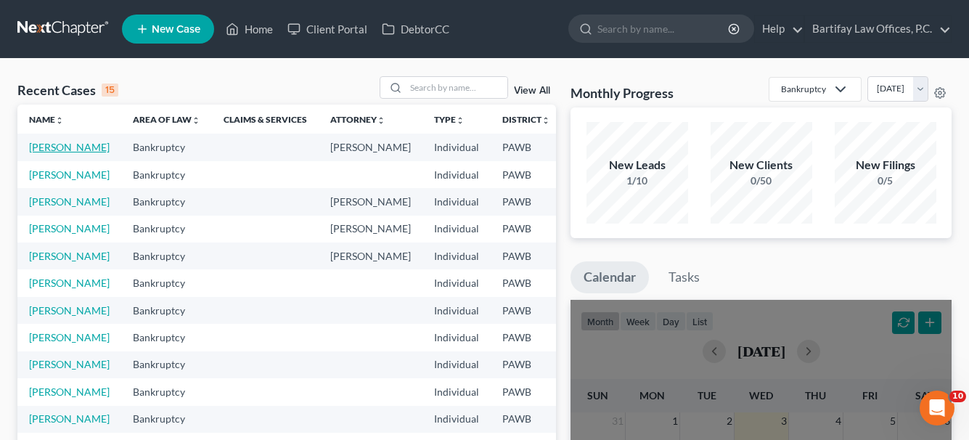
click at [44, 146] on link "[PERSON_NAME]" at bounding box center [69, 147] width 81 height 12
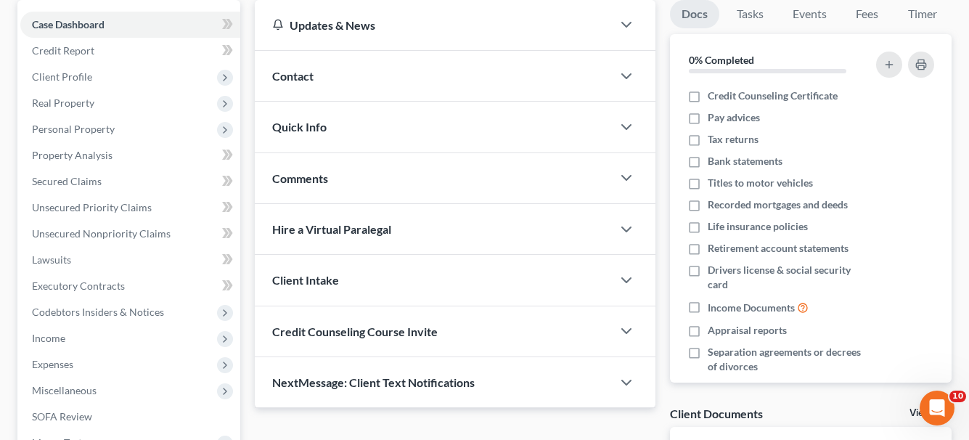
scroll to position [145, 0]
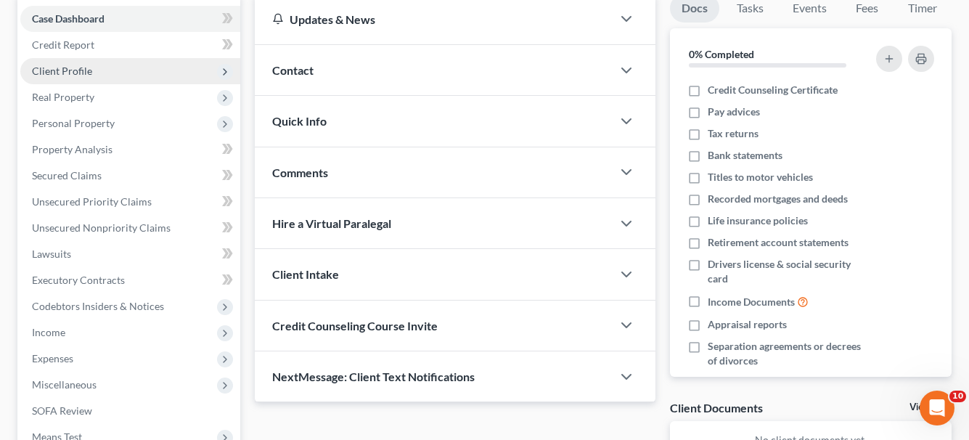
click at [46, 66] on span "Client Profile" at bounding box center [62, 71] width 60 height 12
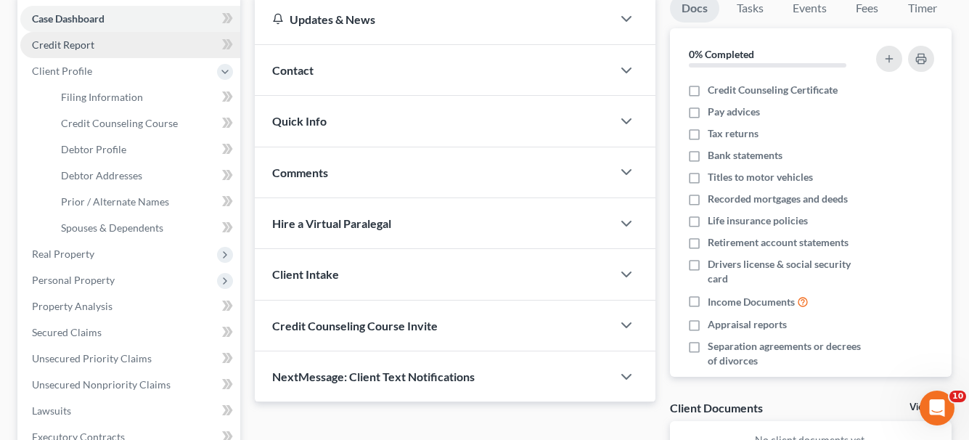
click at [89, 46] on span "Credit Report" at bounding box center [63, 44] width 62 height 12
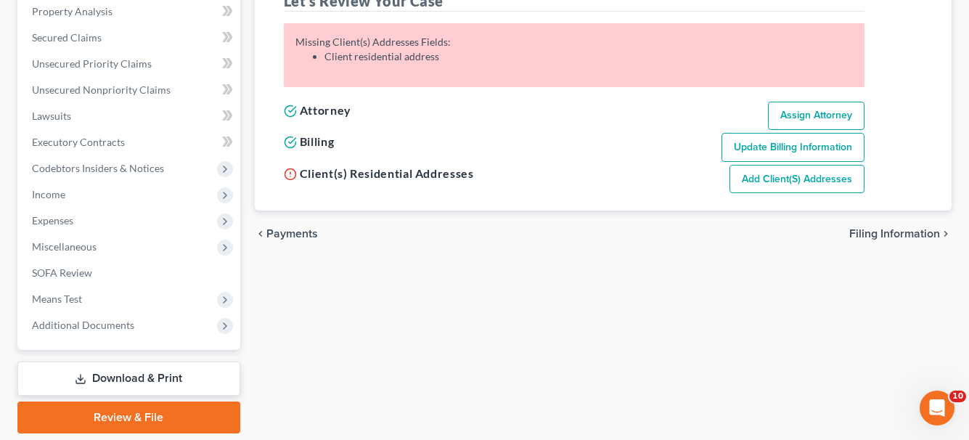
scroll to position [290, 0]
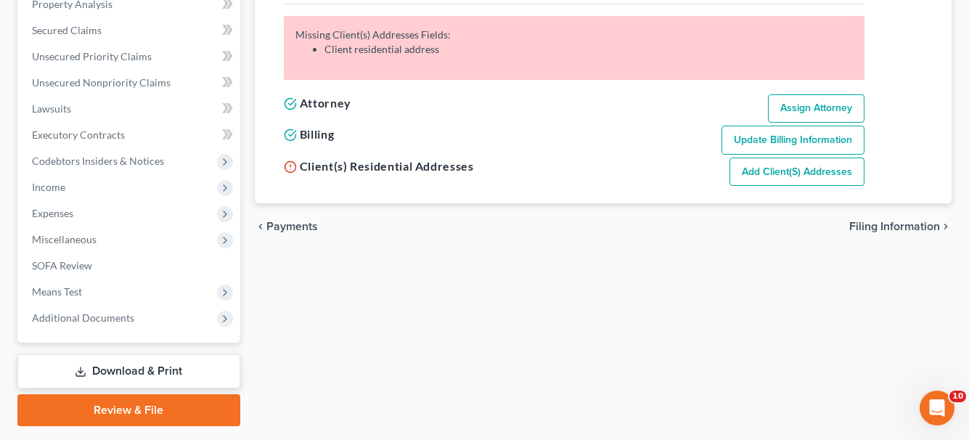
click at [749, 178] on link "Add Client(s) Addresses" at bounding box center [796, 171] width 135 height 29
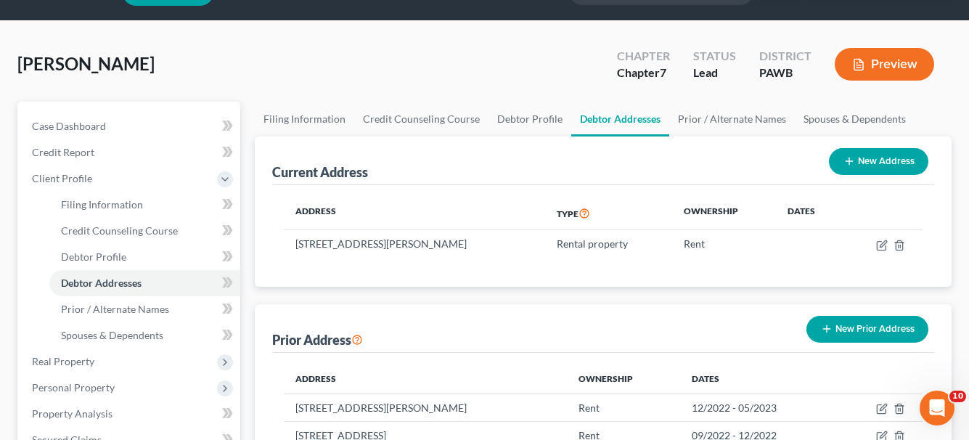
scroll to position [73, 0]
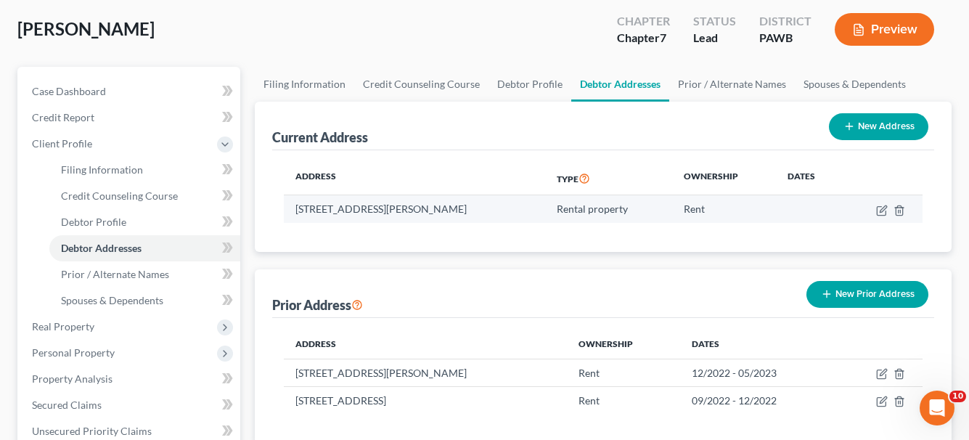
click at [884, 216] on td at bounding box center [883, 209] width 78 height 28
click at [881, 212] on icon "button" at bounding box center [882, 208] width 7 height 7
select select "39"
select select "1"
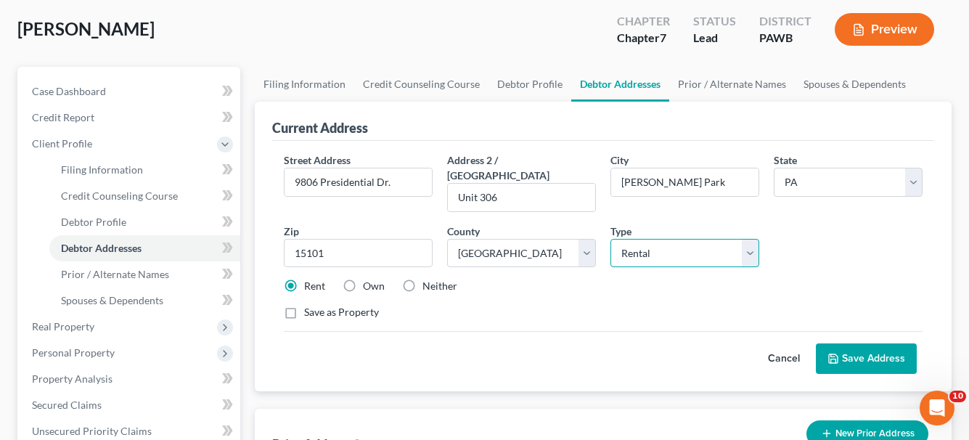
click at [747, 242] on select "Select Residential Mailing Rental Business" at bounding box center [684, 253] width 149 height 29
select select "0"
click at [610, 239] on select "Select Residential Mailing Rental Business" at bounding box center [684, 253] width 149 height 29
click at [882, 343] on button "Save Address" at bounding box center [866, 358] width 101 height 30
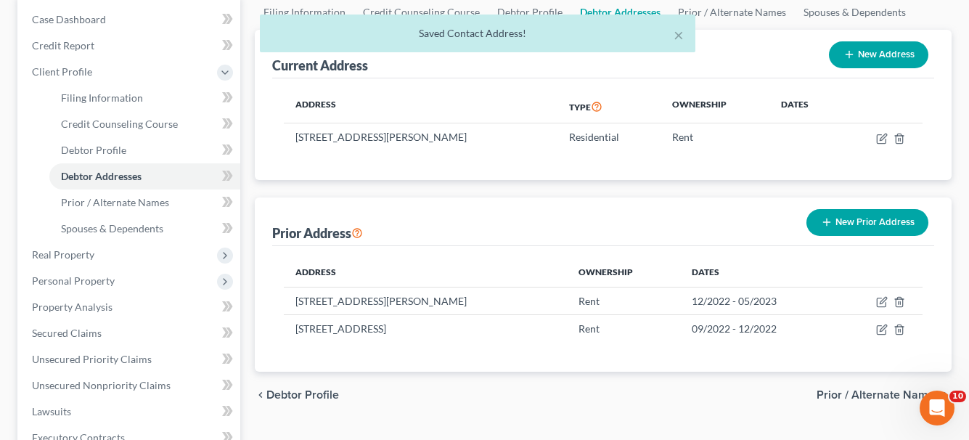
scroll to position [145, 0]
click at [866, 395] on span "Prior / Alternate Names" at bounding box center [877, 394] width 123 height 12
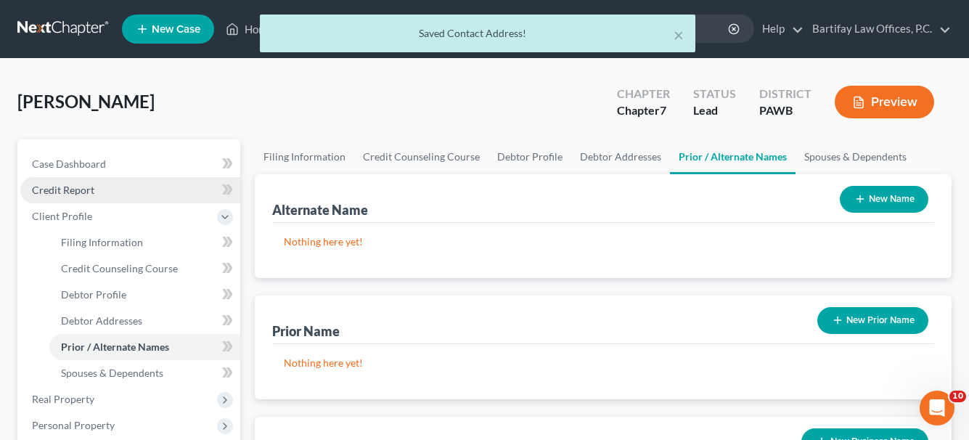
click at [81, 188] on span "Credit Report" at bounding box center [63, 190] width 62 height 12
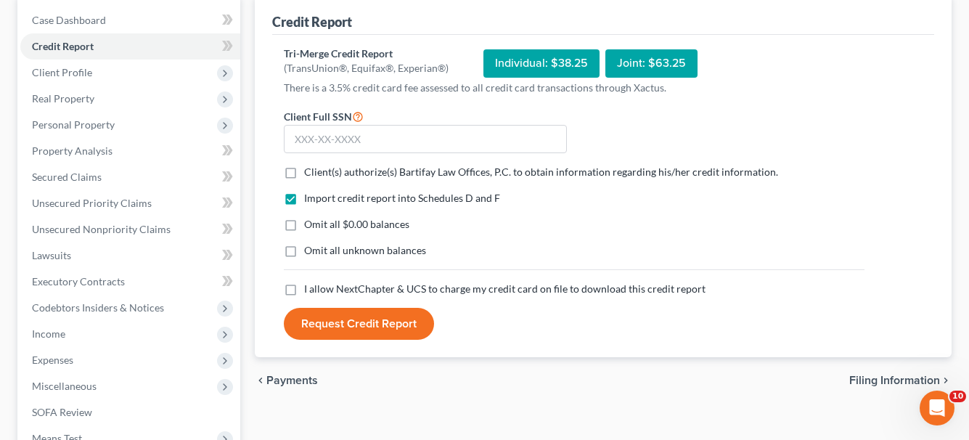
scroll to position [145, 0]
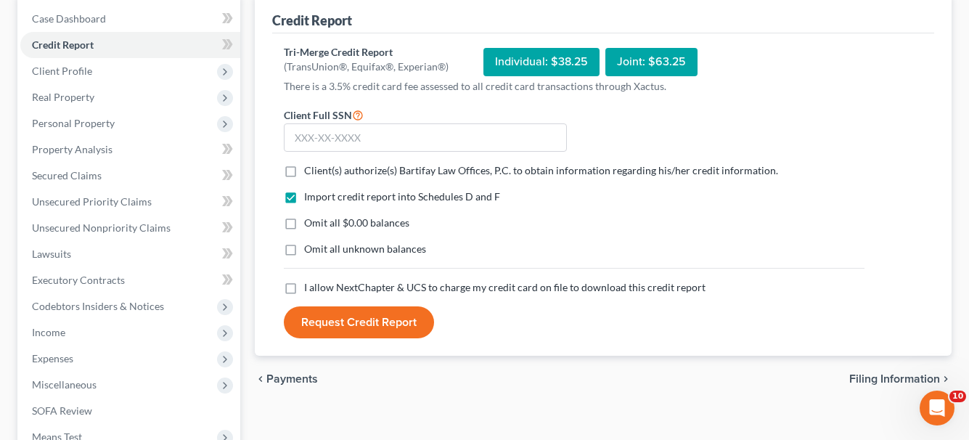
click at [304, 176] on label "Client(s) authorize(s) Bartifay Law Offices, P.C. to obtain information regardi…" at bounding box center [541, 170] width 474 height 15
click at [310, 173] on input "Client(s) authorize(s) Bartifay Law Offices, P.C. to obtain information regardi…" at bounding box center [314, 167] width 9 height 9
checkbox input "true"
click at [346, 142] on input "text" at bounding box center [425, 137] width 283 height 29
click at [313, 139] on input "text" at bounding box center [425, 137] width 283 height 29
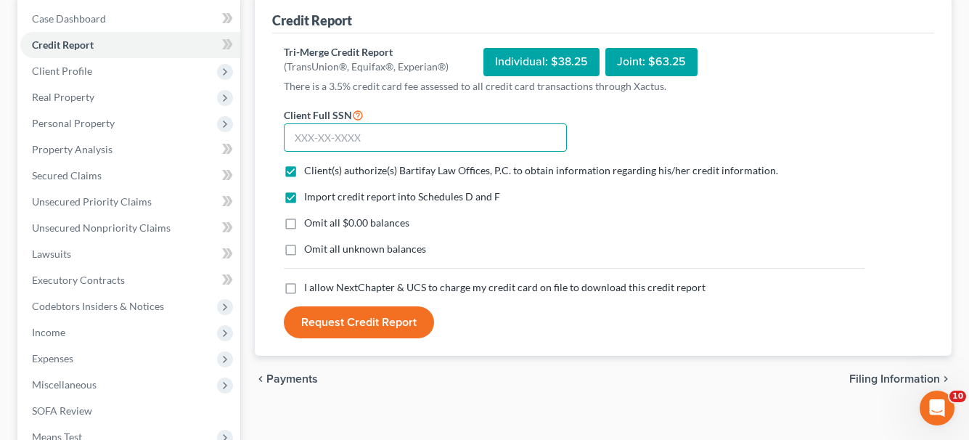
paste input "200-74-3849"
type input "200-74-3849"
click at [304, 287] on label "I allow NextChapter & UCS to charge my credit card on file to download this cre…" at bounding box center [504, 287] width 401 height 15
click at [310, 287] on input "I allow NextChapter & UCS to charge my credit card on file to download this cre…" at bounding box center [314, 284] width 9 height 9
checkbox input "true"
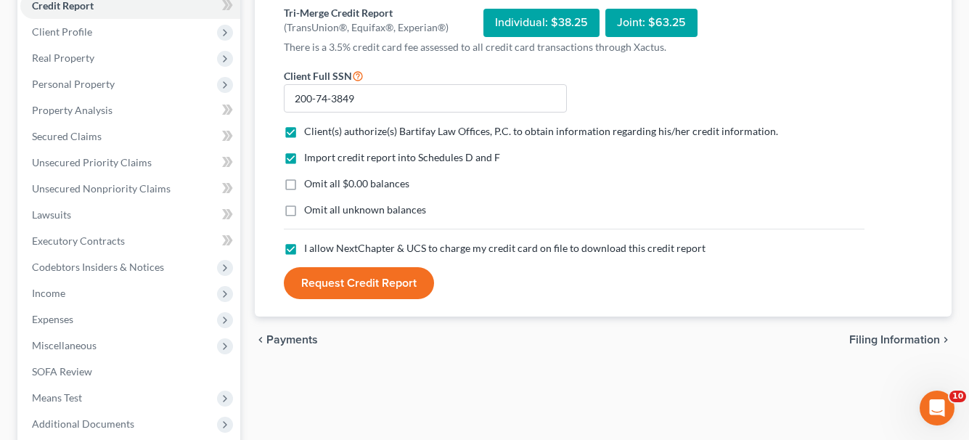
scroll to position [218, 0]
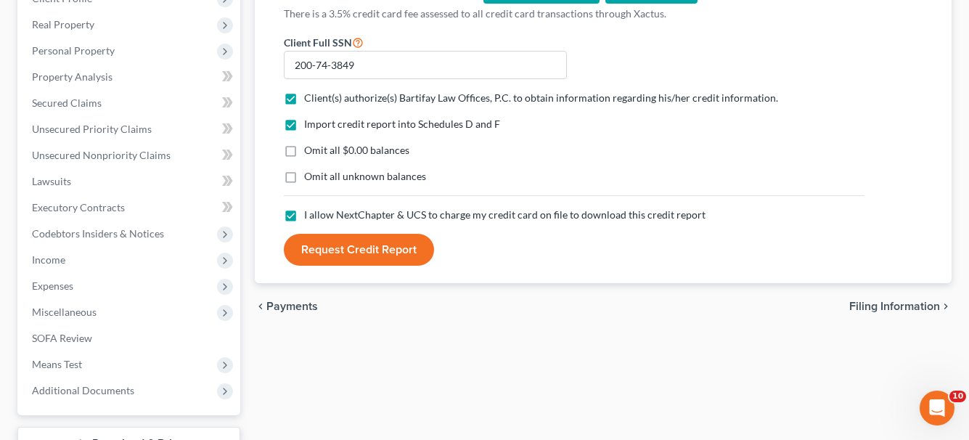
click at [353, 252] on button "Request Credit Report" at bounding box center [359, 250] width 150 height 32
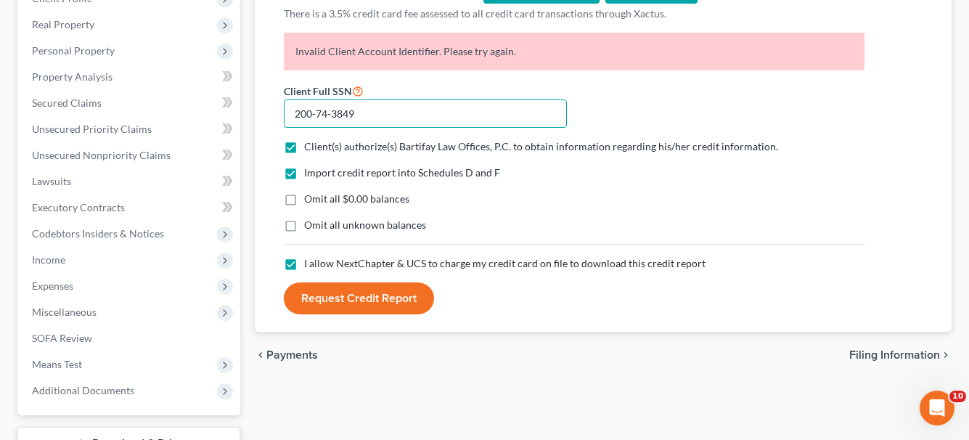
drag, startPoint x: 382, startPoint y: 117, endPoint x: 255, endPoint y: 112, distance: 127.1
click at [255, 112] on div "Credit Report Tri-Merge Credit Report (TransUnion®, Equifax®, Experian®) Indivi…" at bounding box center [603, 127] width 697 height 411
type input "200-74-3849"
click at [366, 297] on button "Request Credit Report" at bounding box center [359, 298] width 150 height 32
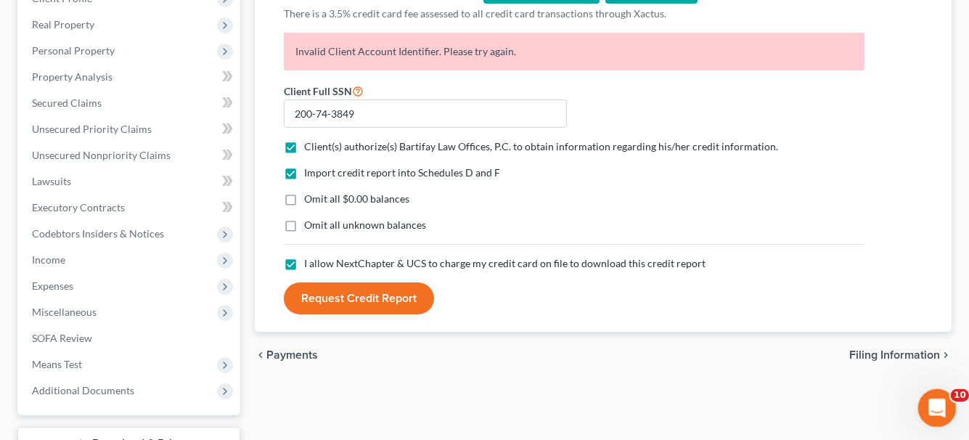
click at [920, 406] on div "Open Intercom Messenger" at bounding box center [935, 406] width 48 height 48
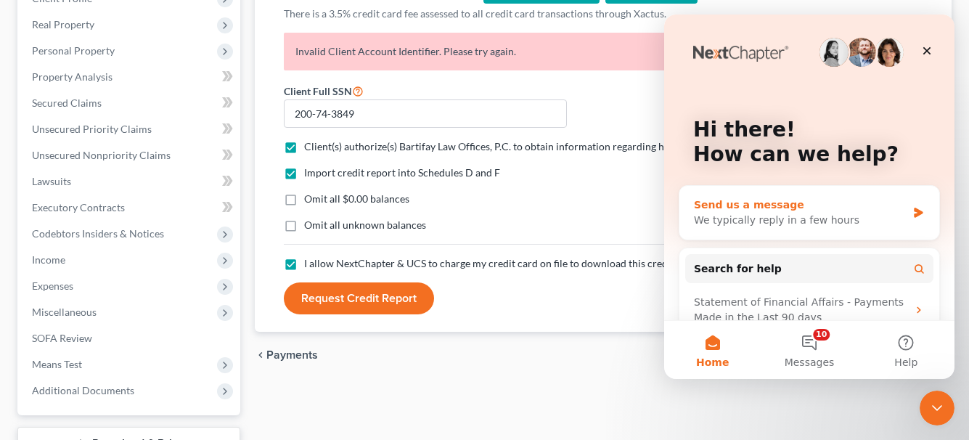
click at [738, 218] on div "We typically reply in a few hours" at bounding box center [800, 220] width 213 height 15
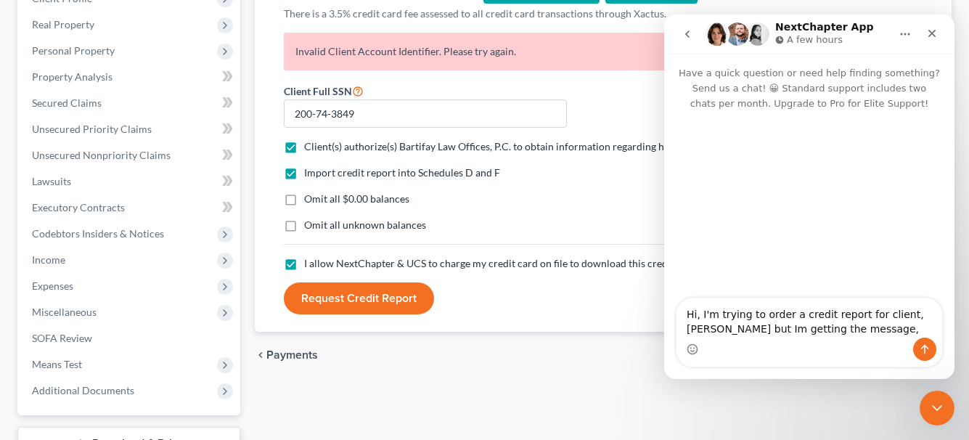
drag, startPoint x: 705, startPoint y: 325, endPoint x: 712, endPoint y: 336, distance: 12.7
click at [705, 326] on textarea "Hi, I'm trying to order a credit report for client, [PERSON_NAME] but Im gettin…" at bounding box center [809, 317] width 266 height 39
click at [707, 329] on textarea "Hi, I'm trying to order a credit report for client, [PERSON_NAME] but Im gettin…" at bounding box center [809, 317] width 266 height 39
click at [835, 332] on textarea "Hi, I'm trying to order a credit report for client, [PERSON_NAME] but I'm getti…" at bounding box center [809, 317] width 266 height 39
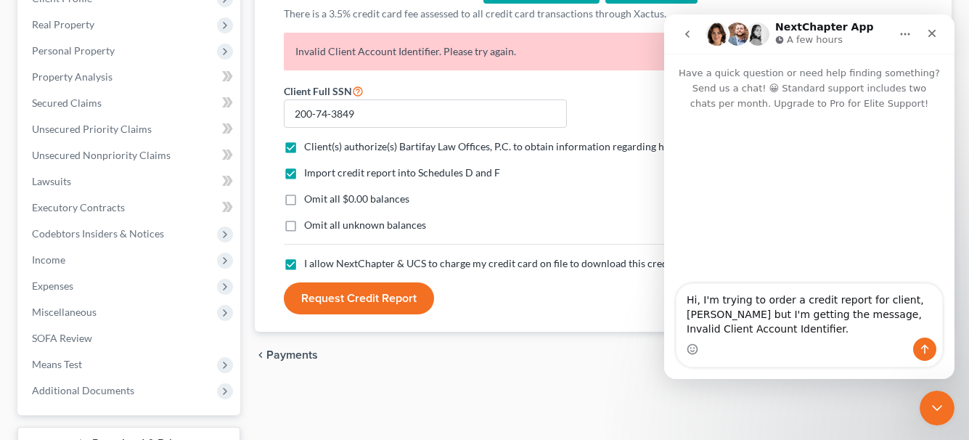
type textarea "Hi, I'm trying to order a credit report for client, [PERSON_NAME] but I'm getti…"
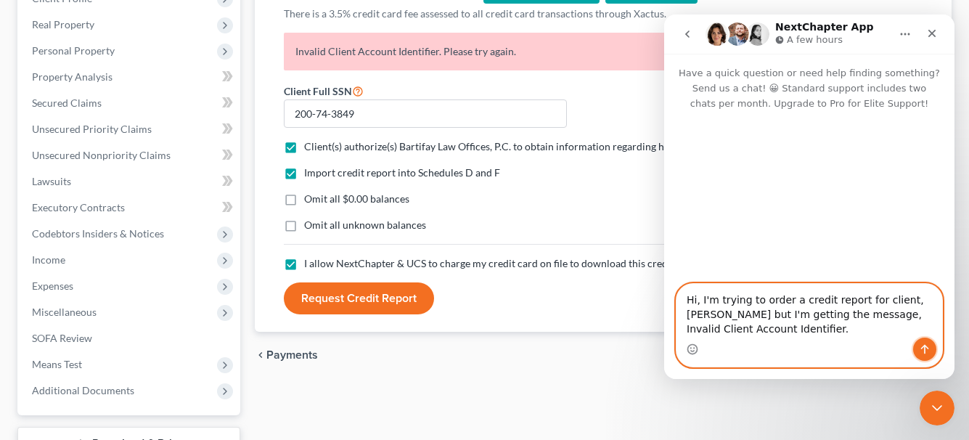
click at [922, 353] on icon "Send a message…" at bounding box center [925, 349] width 12 height 12
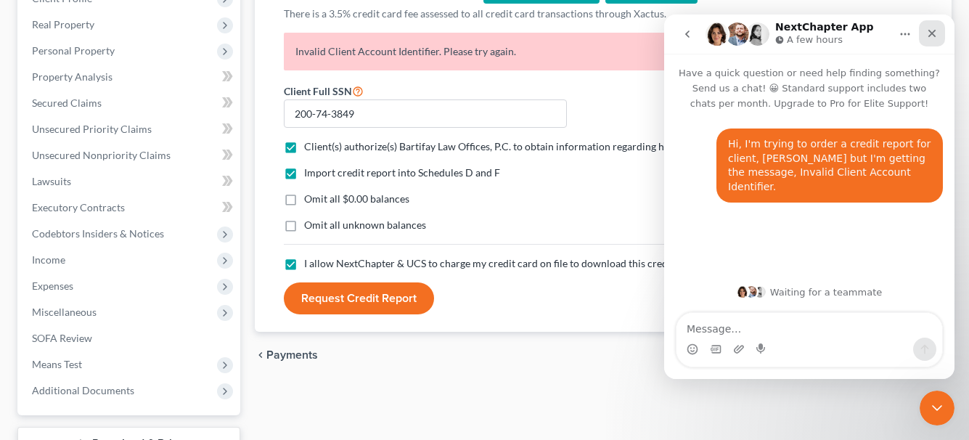
click at [929, 25] on div "Close" at bounding box center [932, 33] width 26 height 26
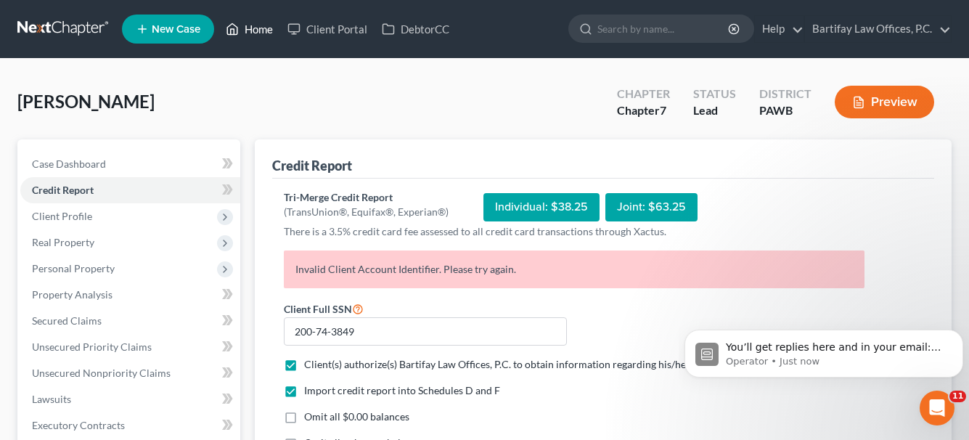
scroll to position [0, 0]
click at [264, 27] on link "Home" at bounding box center [249, 29] width 62 height 26
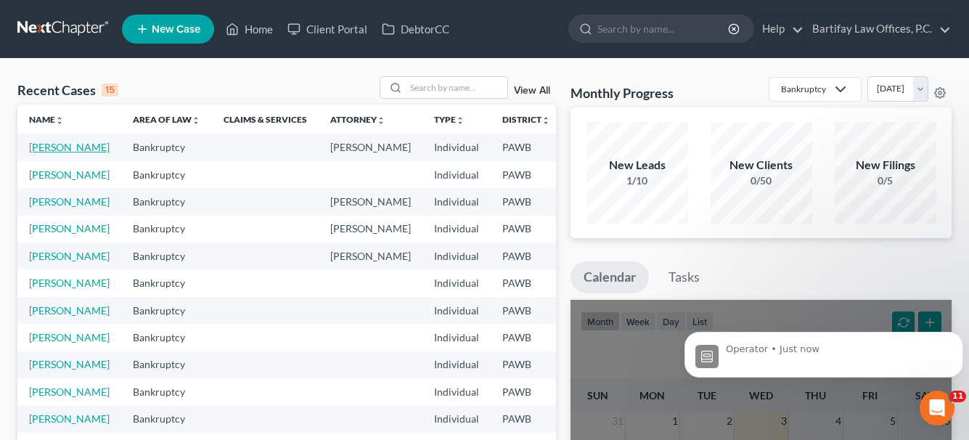
click at [49, 152] on link "[PERSON_NAME]" at bounding box center [69, 147] width 81 height 12
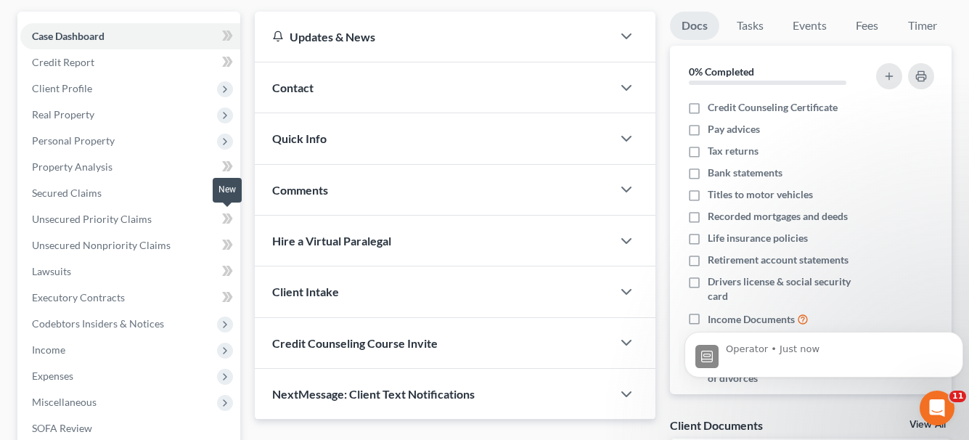
scroll to position [145, 0]
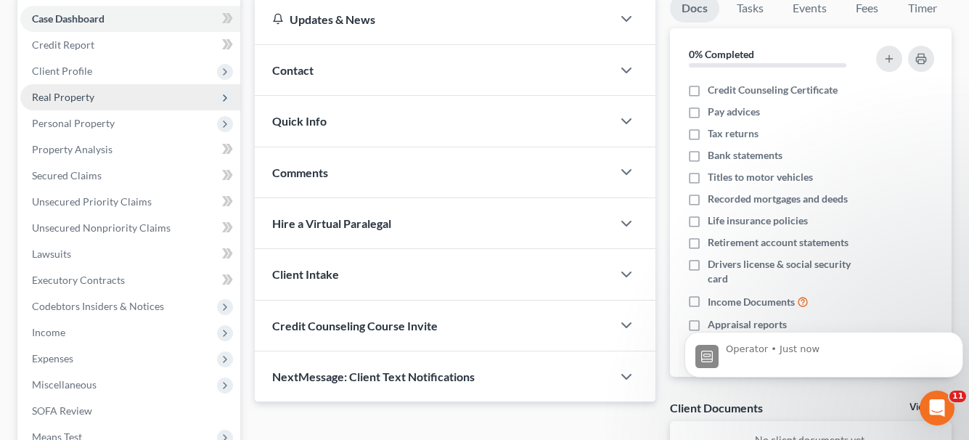
click at [79, 89] on span "Real Property" at bounding box center [130, 97] width 220 height 26
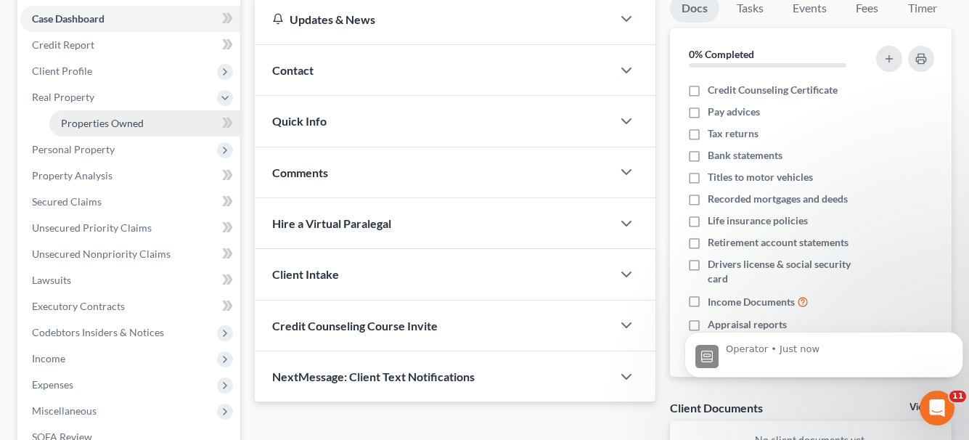
click at [77, 118] on span "Properties Owned" at bounding box center [102, 123] width 83 height 12
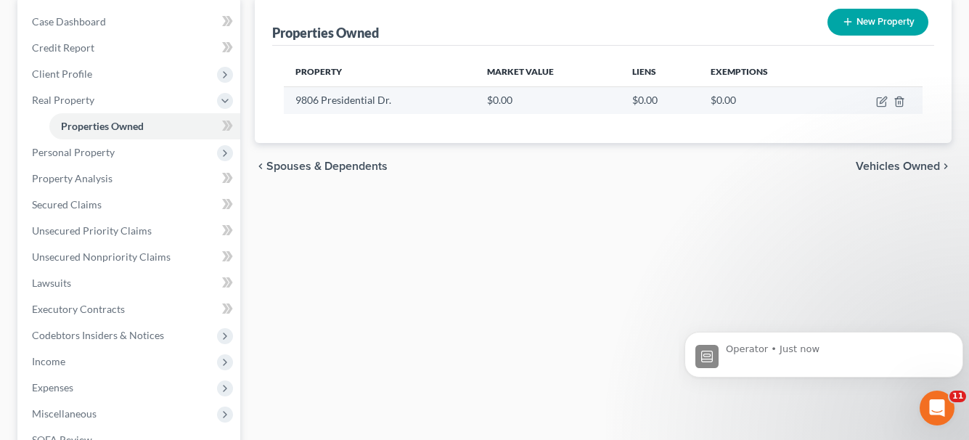
scroll to position [145, 0]
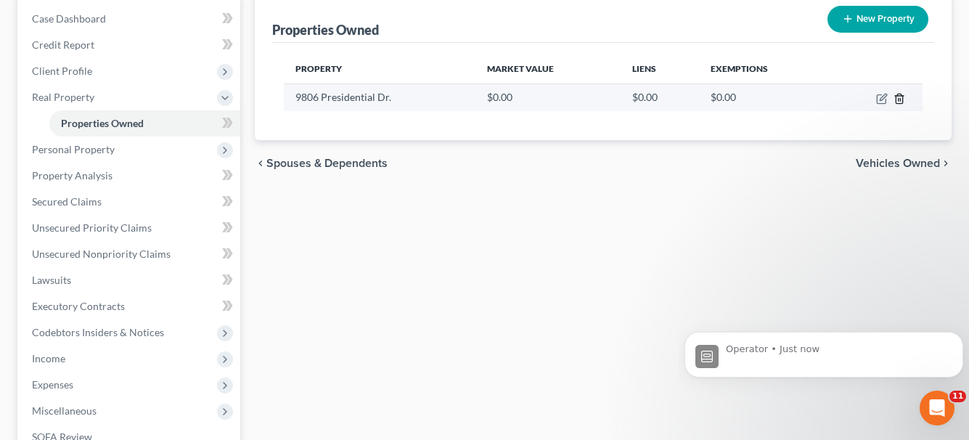
click at [897, 99] on icon "button" at bounding box center [899, 99] width 12 height 12
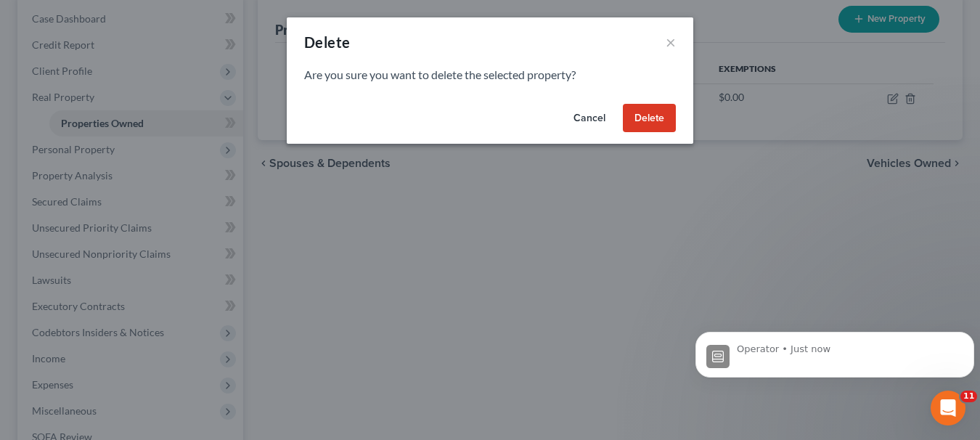
click at [669, 116] on button "Delete" at bounding box center [649, 118] width 53 height 29
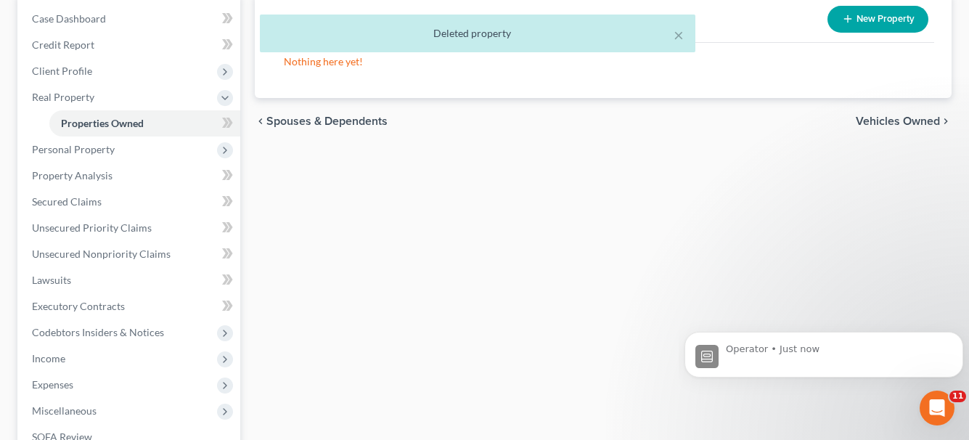
click at [882, 122] on span "Vehicles Owned" at bounding box center [897, 121] width 84 height 12
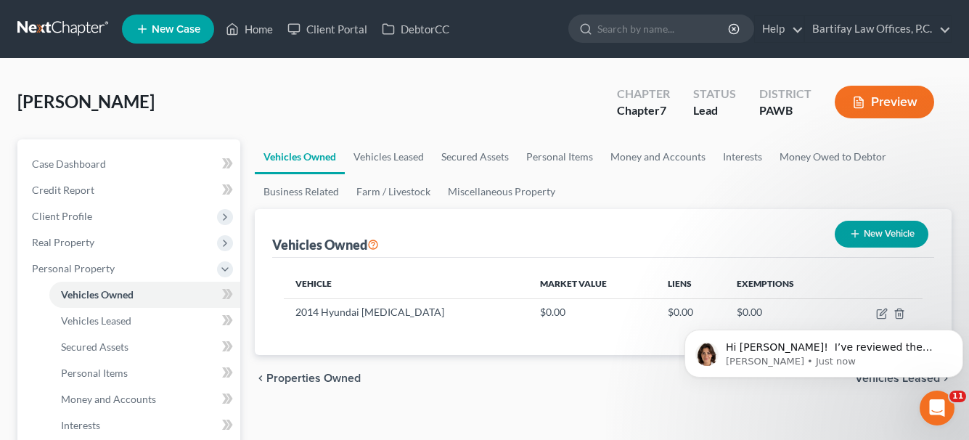
scroll to position [364, 0]
click at [90, 208] on span "Client Profile" at bounding box center [130, 216] width 220 height 26
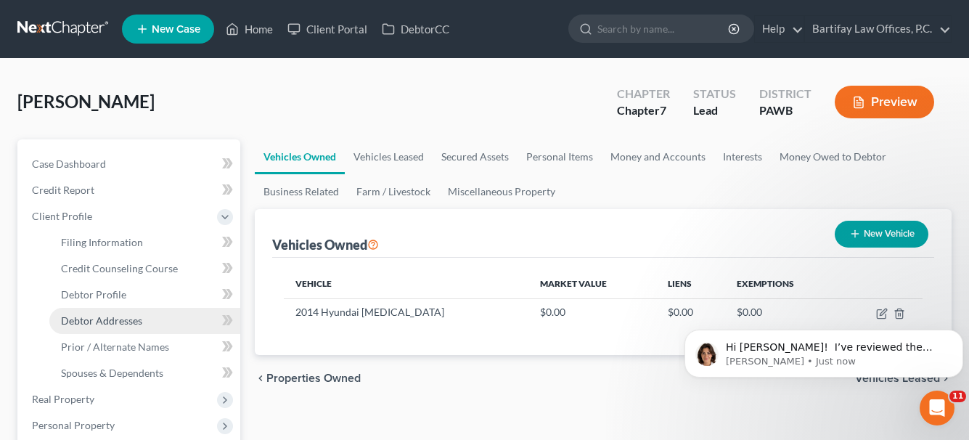
click at [95, 322] on span "Debtor Addresses" at bounding box center [101, 320] width 81 height 12
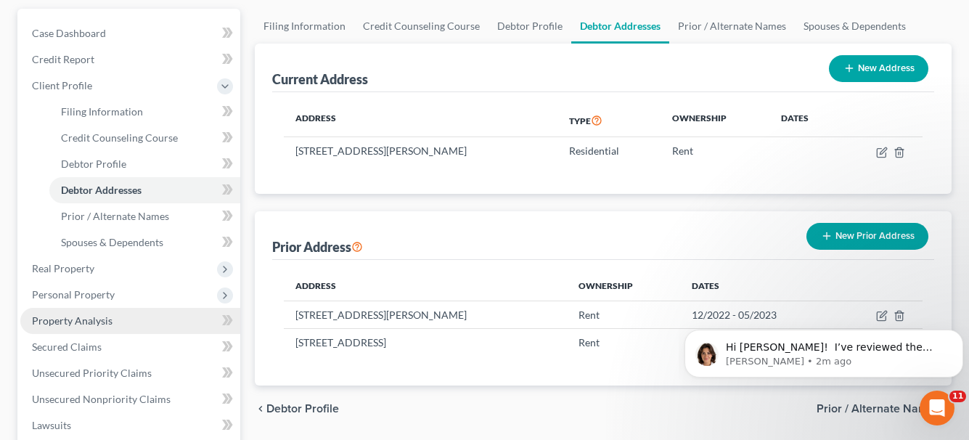
scroll to position [145, 0]
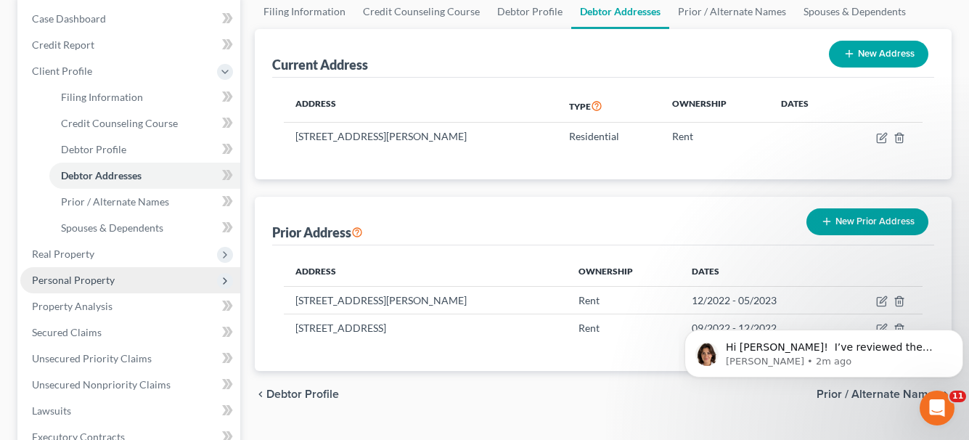
drag, startPoint x: 86, startPoint y: 276, endPoint x: 100, endPoint y: 273, distance: 14.3
click at [86, 276] on span "Personal Property" at bounding box center [73, 280] width 83 height 12
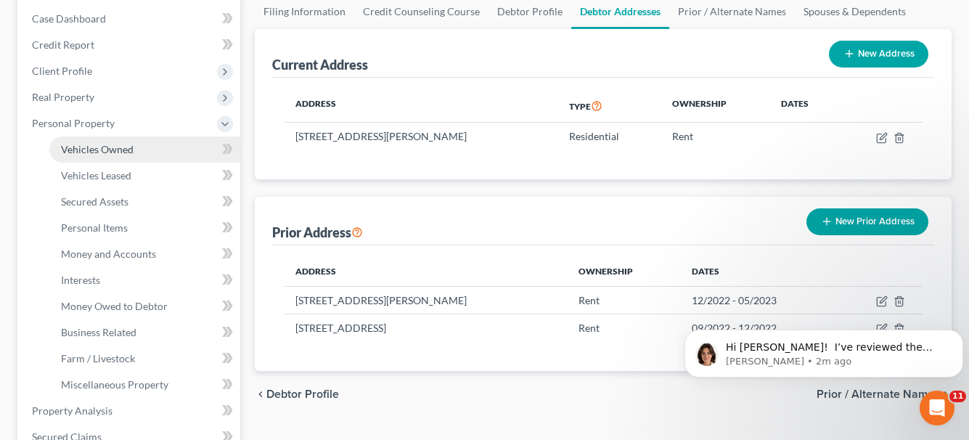
click at [141, 152] on link "Vehicles Owned" at bounding box center [144, 149] width 191 height 26
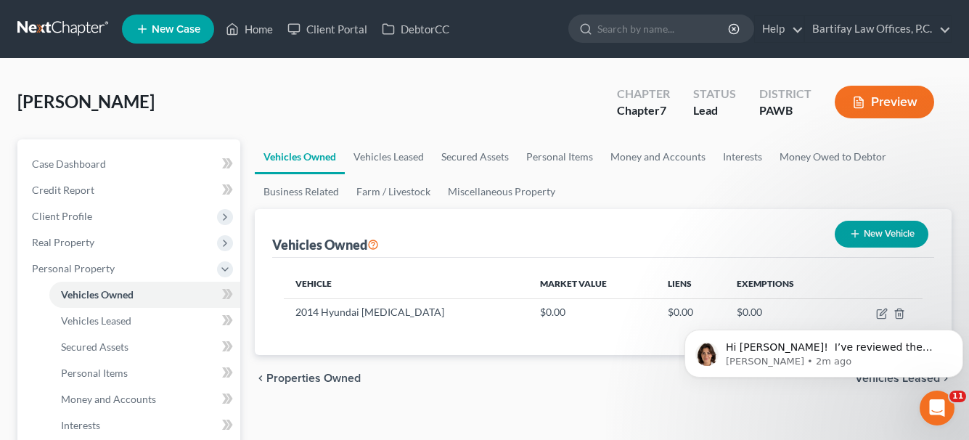
drag, startPoint x: 876, startPoint y: 310, endPoint x: 869, endPoint y: 310, distance: 8.0
click at [876, 310] on body "Hi [PERSON_NAME]! ​ I’ve reviewed the error message and already sent it over to…" at bounding box center [823, 350] width 279 height 90
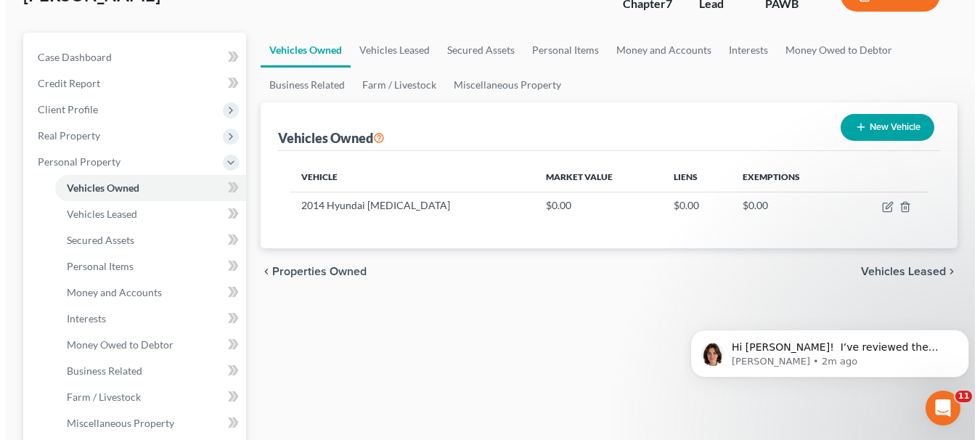
scroll to position [145, 0]
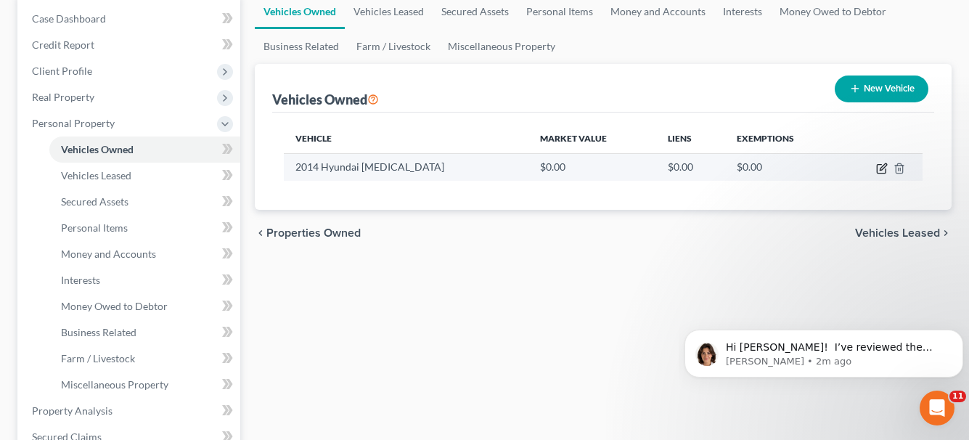
click at [880, 170] on icon "button" at bounding box center [882, 166] width 7 height 7
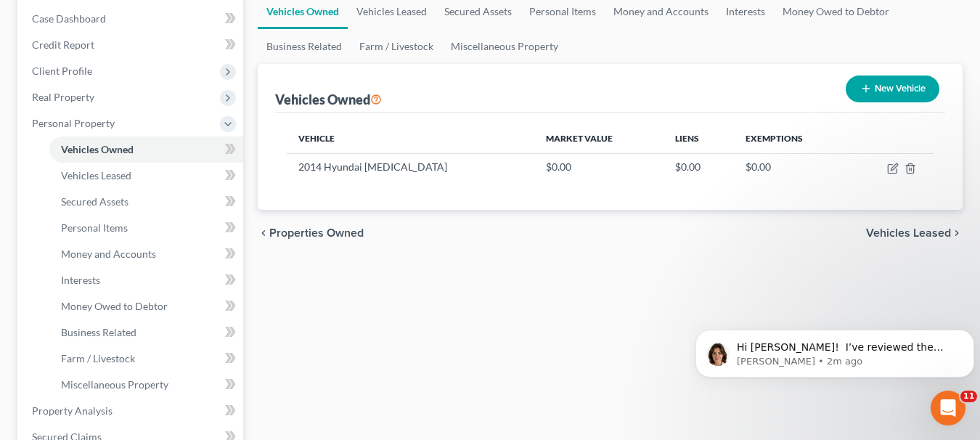
select select "0"
select select "12"
select select "2"
select select "3"
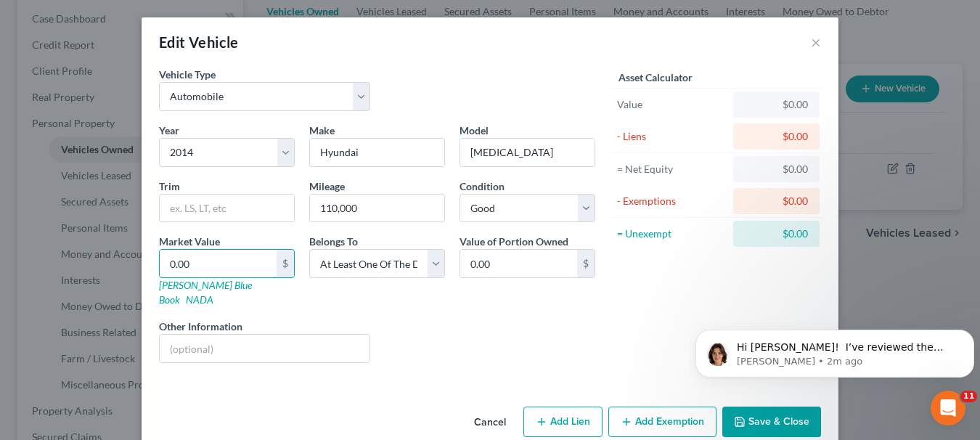
type input "4"
type input "4.00"
type input "44"
type input "44.00"
type input "448"
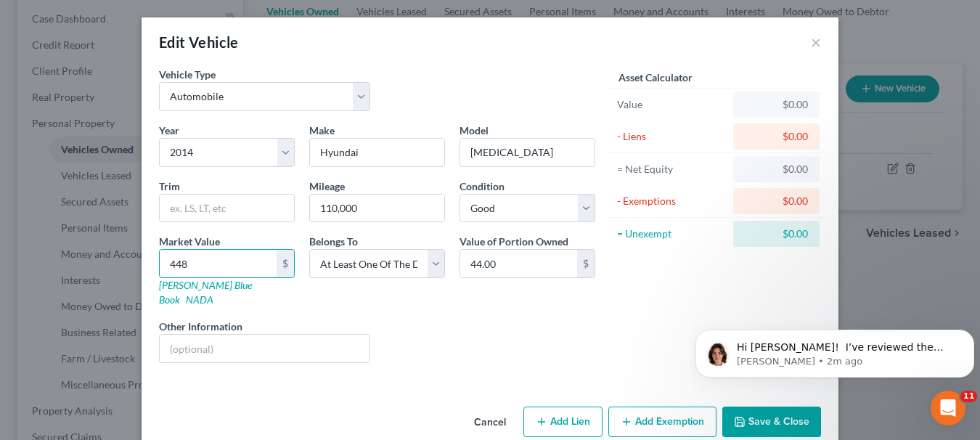
type input "448.00"
type input "4485"
type input "4,485.00"
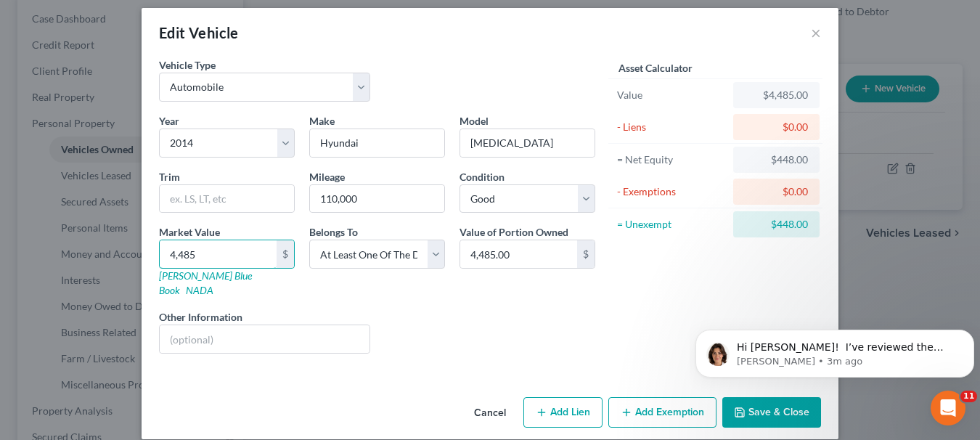
scroll to position [12, 0]
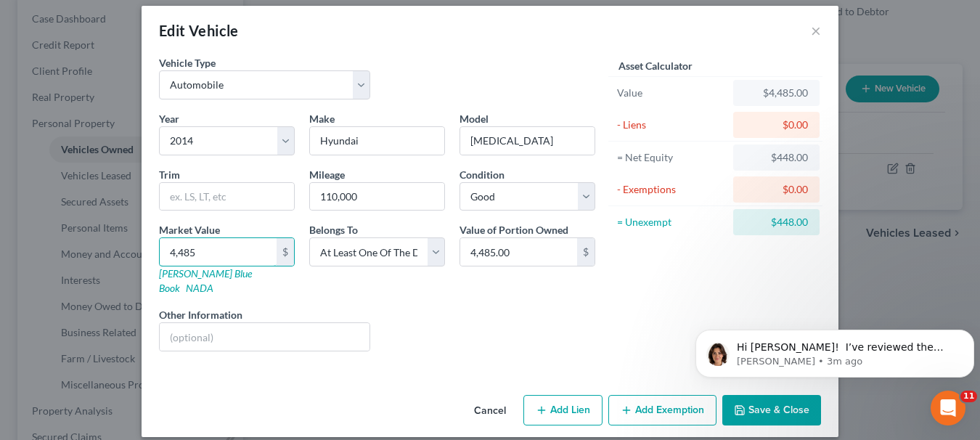
type input "4,485"
click html "Hi [PERSON_NAME]! ​ I’ve reviewed the error message and already sent it over to…"
click at [805, 361] on p "[PERSON_NAME] • 3m ago" at bounding box center [845, 361] width 219 height 13
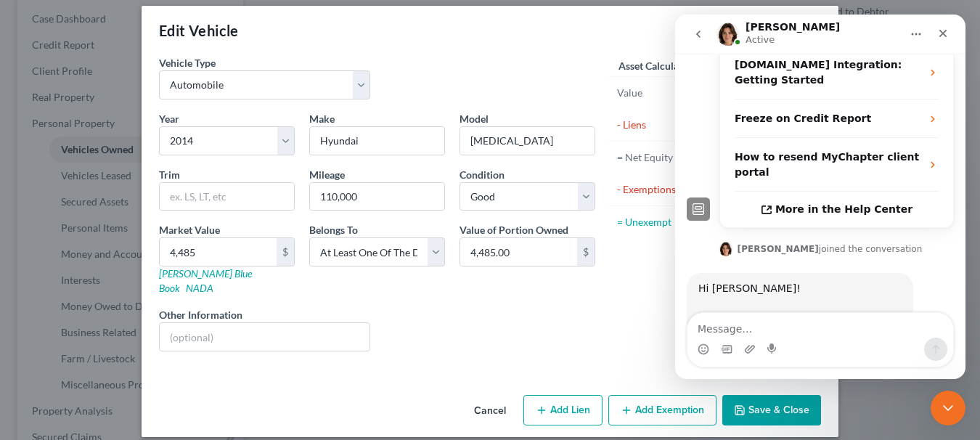
scroll to position [364, 0]
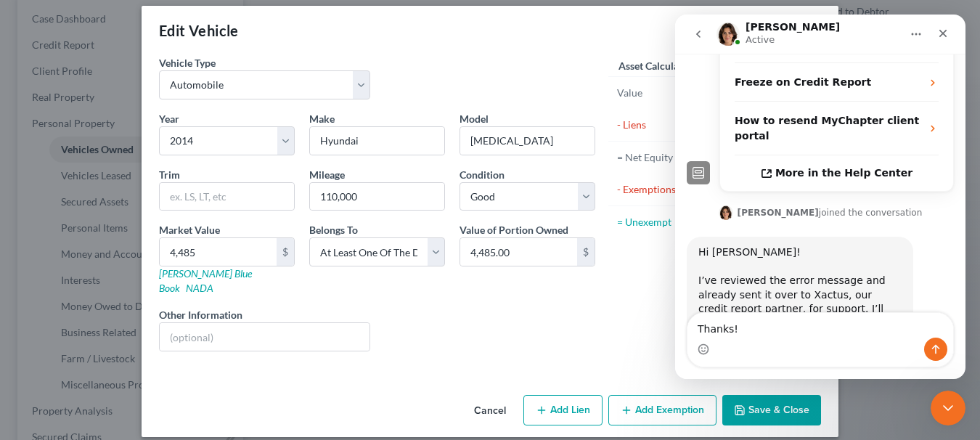
type textarea "Thanks!"
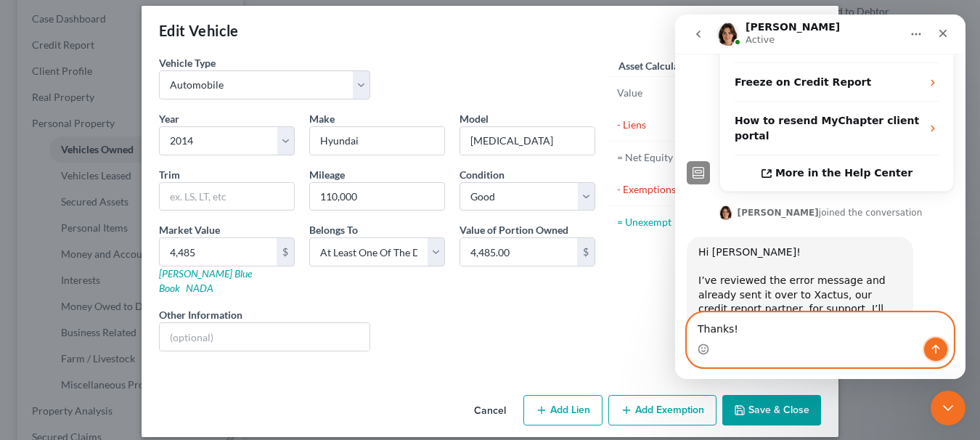
click at [936, 346] on icon "Send a message…" at bounding box center [936, 349] width 8 height 9
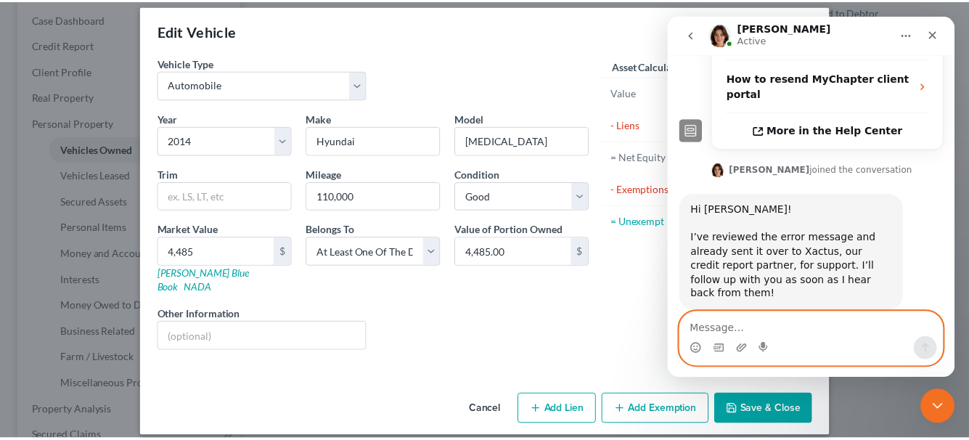
scroll to position [408, 0]
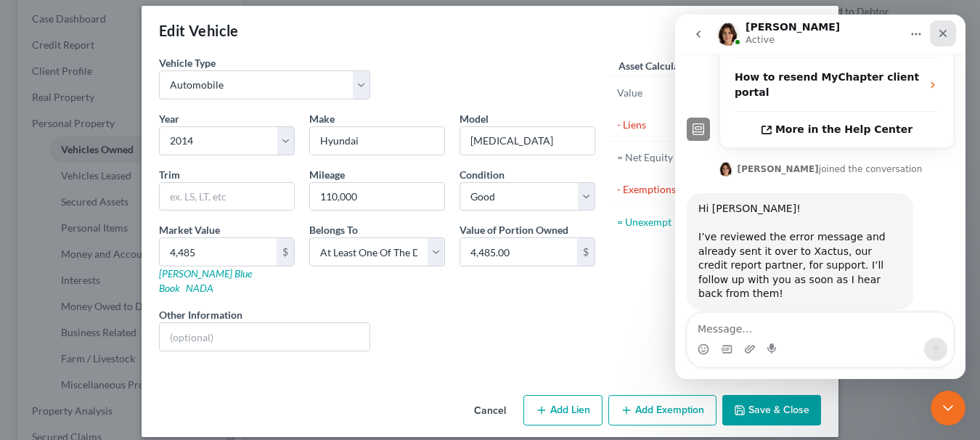
click at [944, 28] on icon "Close" at bounding box center [943, 34] width 12 height 12
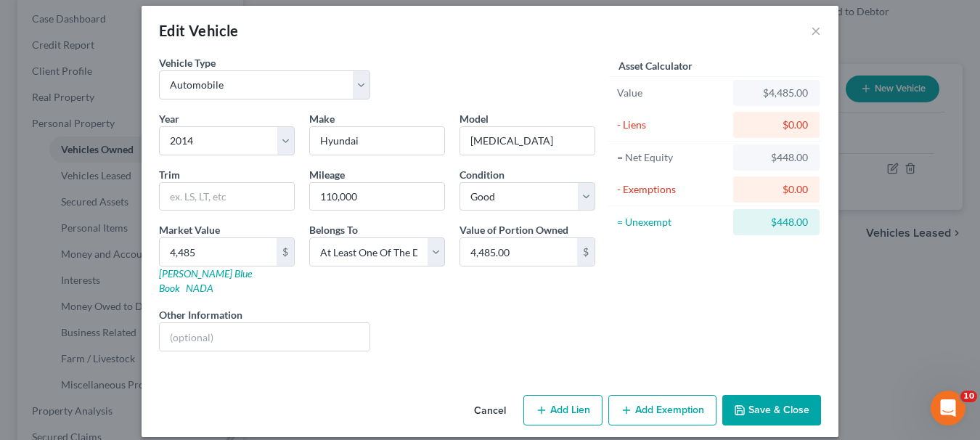
click at [775, 395] on button "Save & Close" at bounding box center [771, 410] width 99 height 30
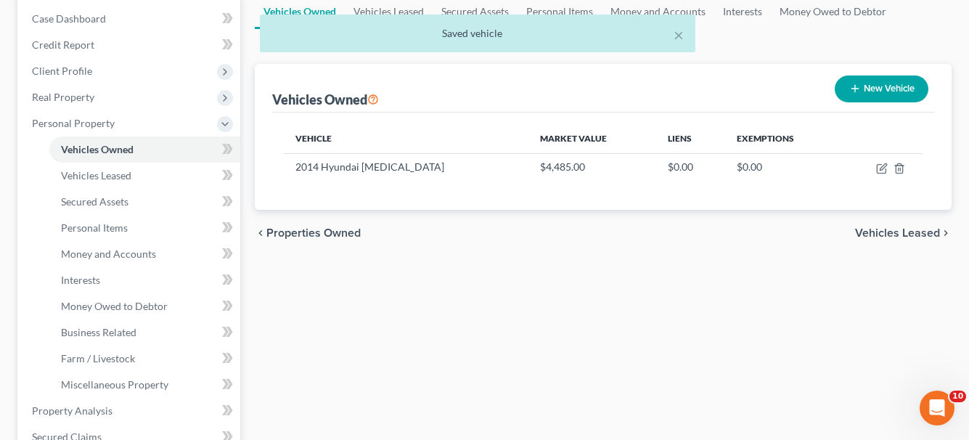
click at [909, 233] on span "Vehicles Leased" at bounding box center [897, 233] width 85 height 12
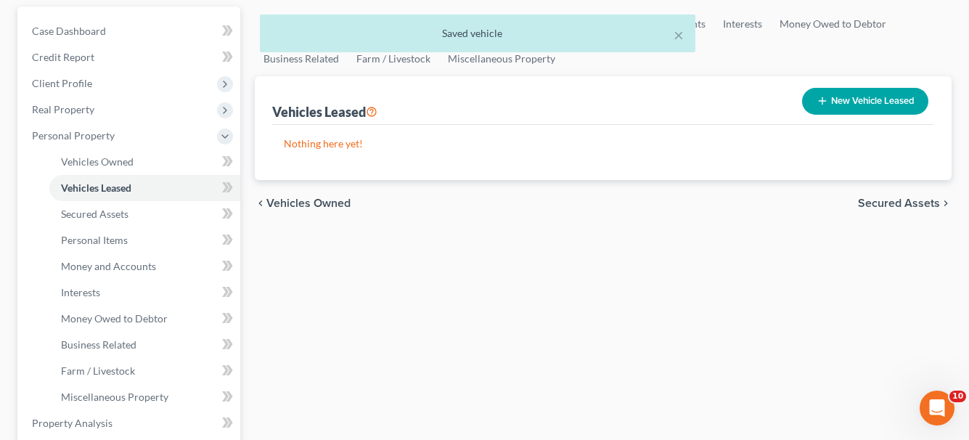
scroll to position [145, 0]
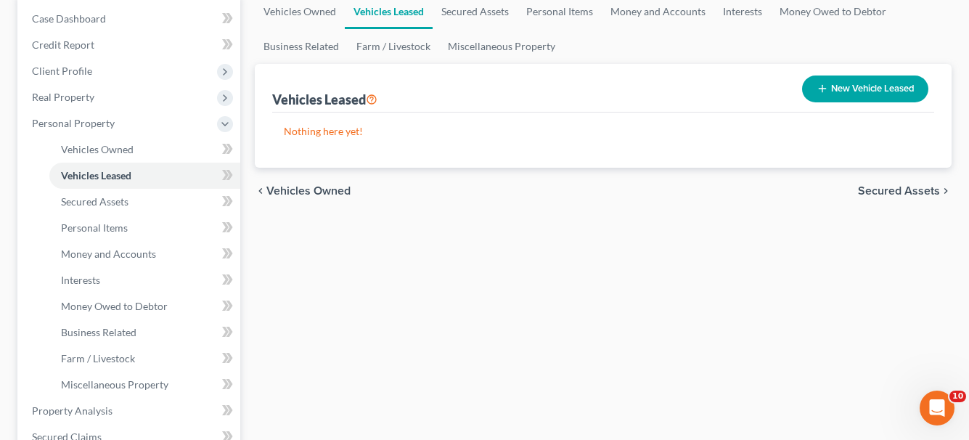
click at [863, 185] on span "Secured Assets" at bounding box center [899, 191] width 82 height 12
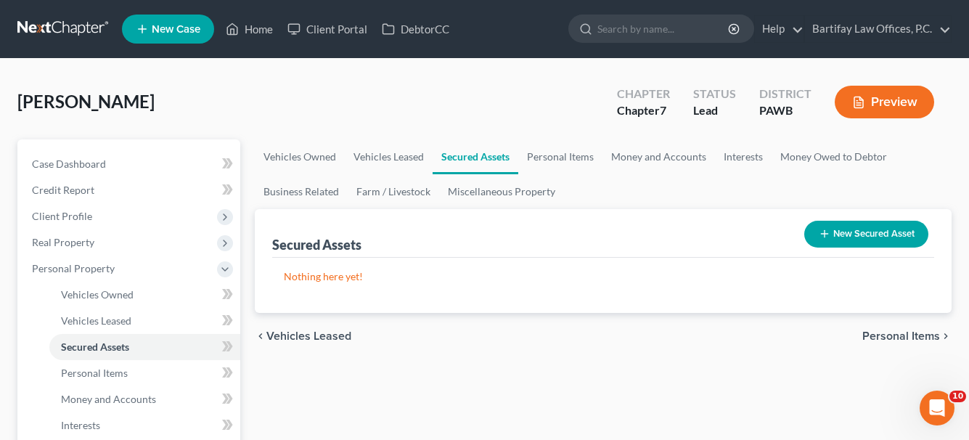
click at [893, 334] on span "Personal Items" at bounding box center [901, 336] width 78 height 12
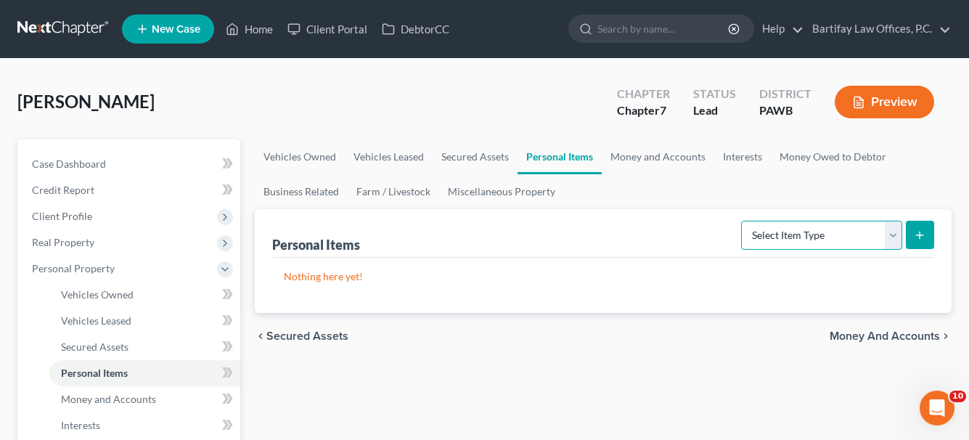
click at [898, 237] on select "Select Item Type Clothing Collectibles Of Value Electronics Firearms Household …" at bounding box center [821, 235] width 161 height 29
select select "clothing"
click at [742, 221] on select "Select Item Type Clothing Collectibles Of Value Electronics Firearms Household …" at bounding box center [821, 235] width 161 height 29
click at [917, 230] on icon "submit" at bounding box center [919, 235] width 12 height 12
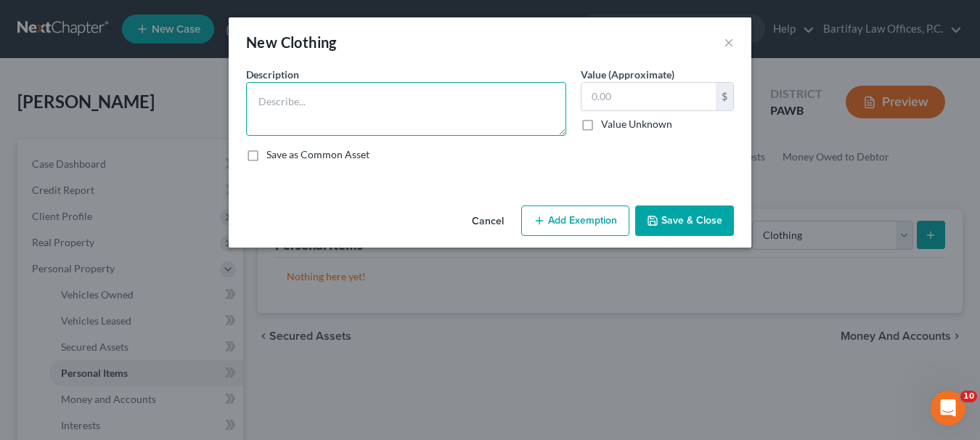
click at [329, 102] on textarea at bounding box center [406, 109] width 320 height 54
type textarea "Various"
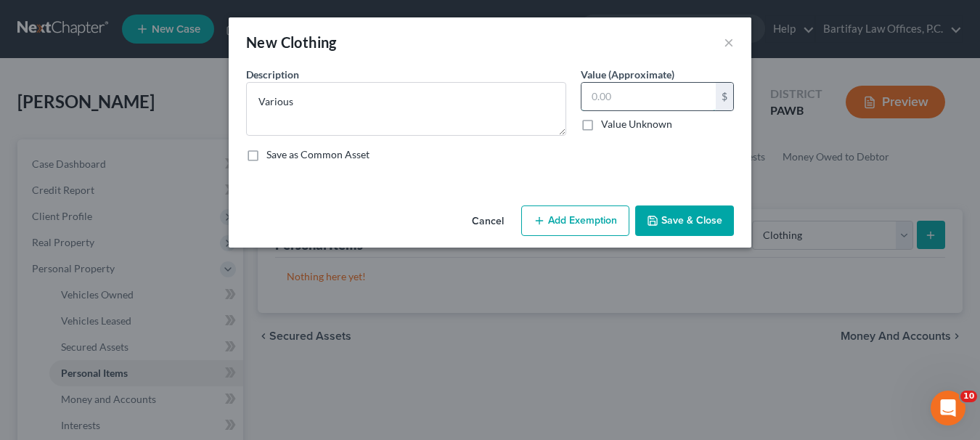
click at [602, 93] on input "text" at bounding box center [648, 97] width 134 height 28
type input "100"
click at [556, 227] on button "Add Exemption" at bounding box center [575, 220] width 108 height 30
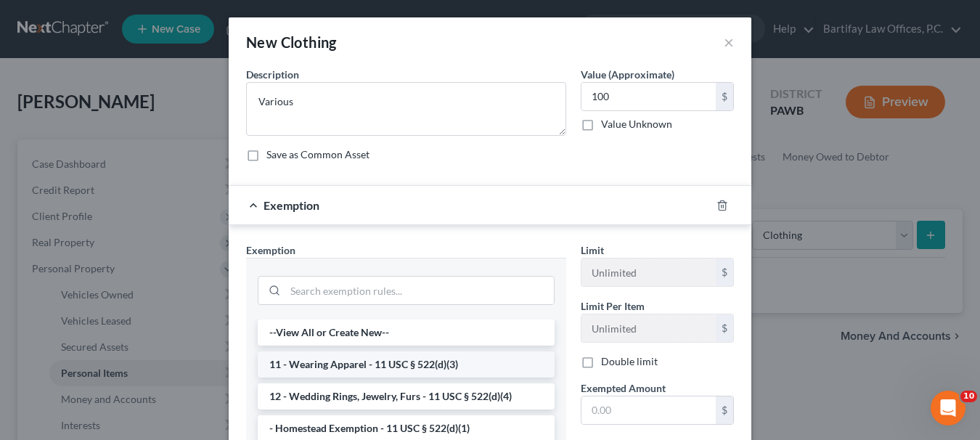
click at [427, 360] on li "11 - Wearing Apparel - 11 USC § 522(d)(3)" at bounding box center [406, 364] width 297 height 26
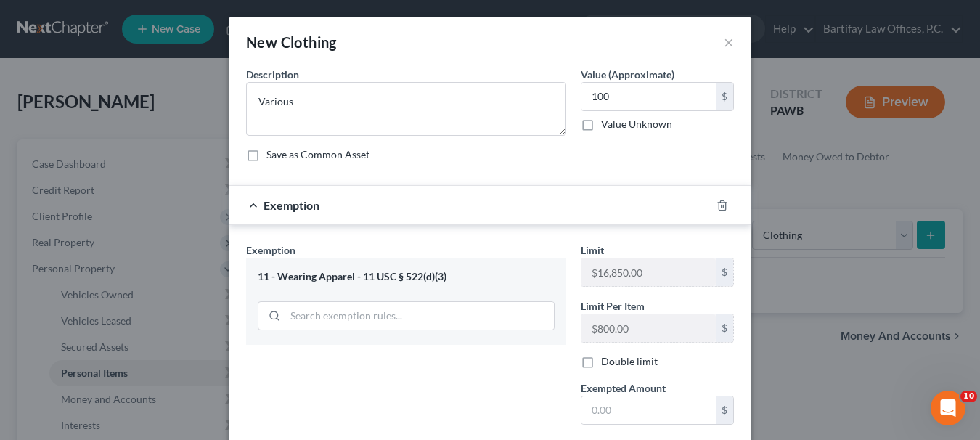
scroll to position [73, 0]
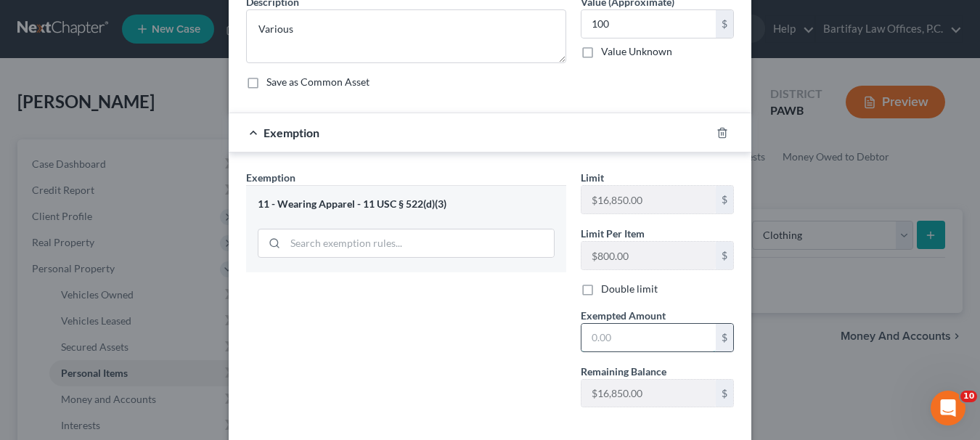
click at [588, 338] on input "text" at bounding box center [648, 338] width 134 height 28
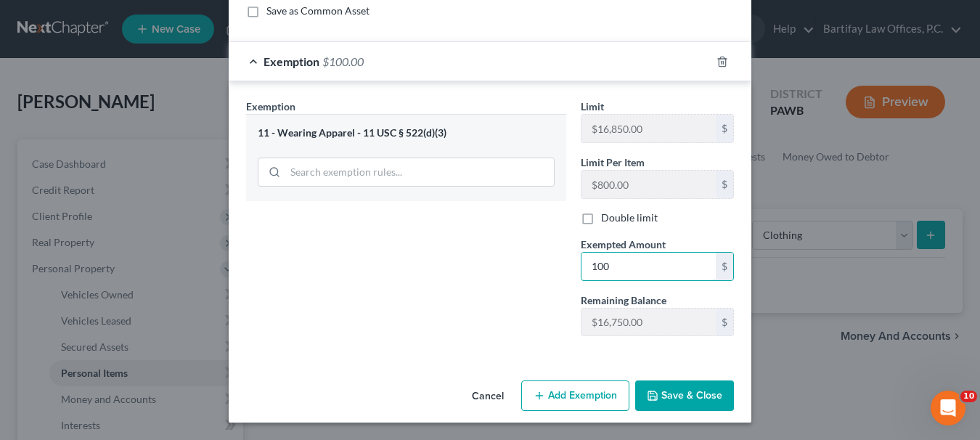
type input "100"
click at [604, 395] on button "Add Exemption" at bounding box center [575, 395] width 108 height 30
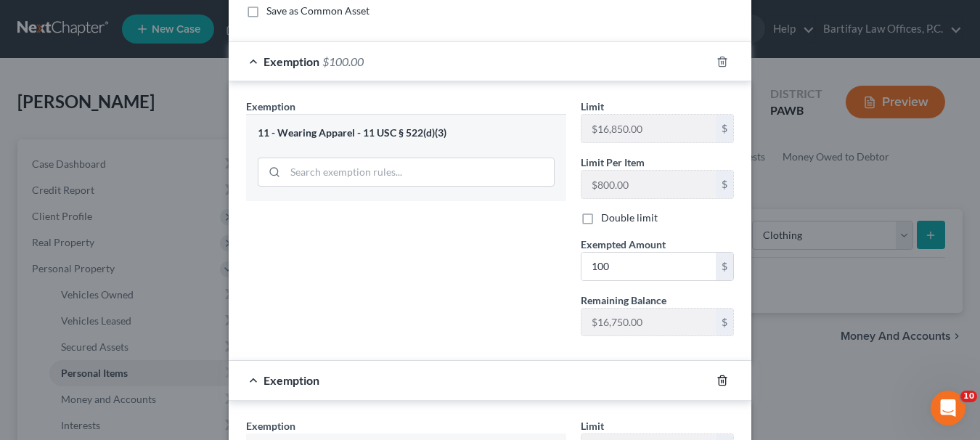
click at [719, 379] on icon "button" at bounding box center [722, 380] width 12 height 12
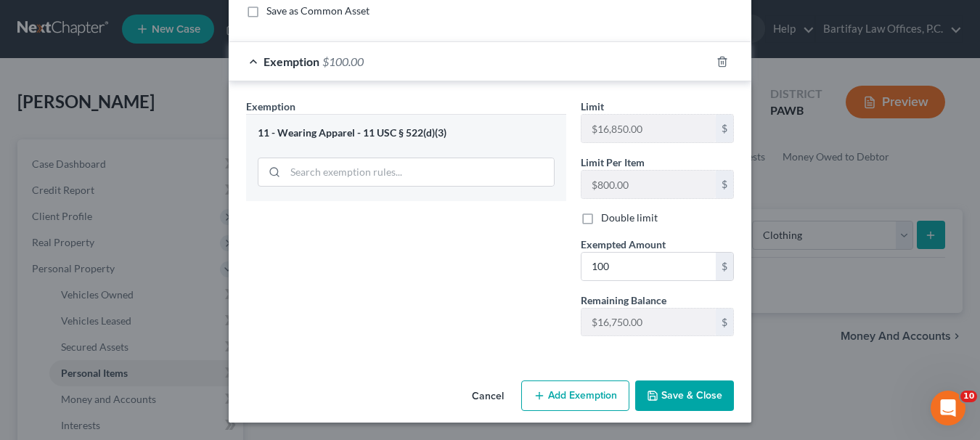
click at [705, 385] on button "Save & Close" at bounding box center [684, 395] width 99 height 30
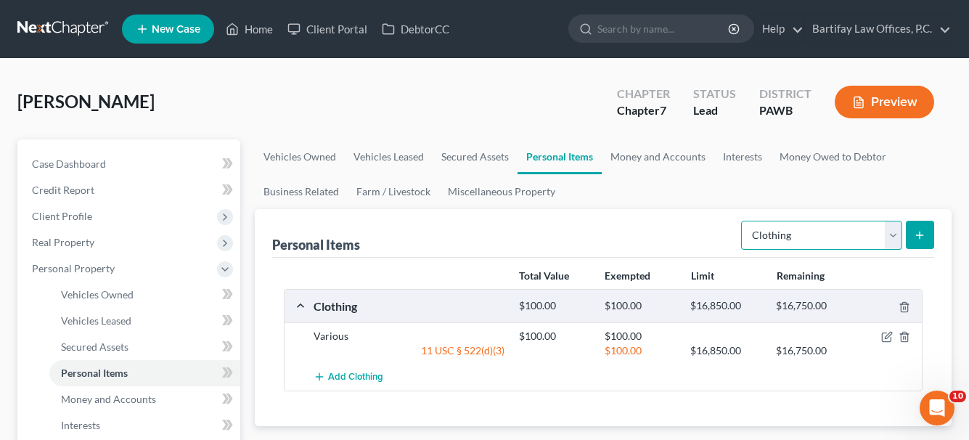
click at [894, 231] on select "Select Item Type Clothing Collectibles Of Value Electronics Firearms Household …" at bounding box center [821, 235] width 161 height 29
select select "household_goods"
click at [742, 221] on select "Select Item Type Clothing Collectibles Of Value Electronics Firearms Household …" at bounding box center [821, 235] width 161 height 29
click at [917, 234] on icon "submit" at bounding box center [919, 235] width 12 height 12
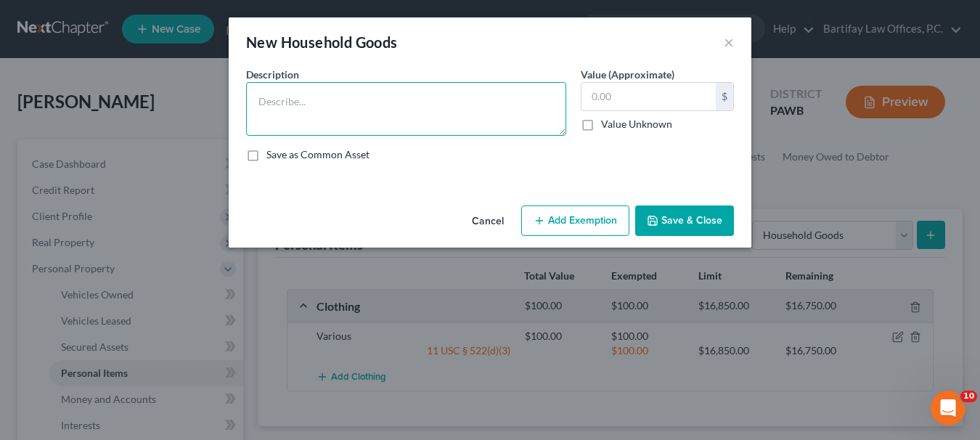
click at [374, 104] on textarea at bounding box center [406, 109] width 320 height 54
type textarea "See attorney for list"
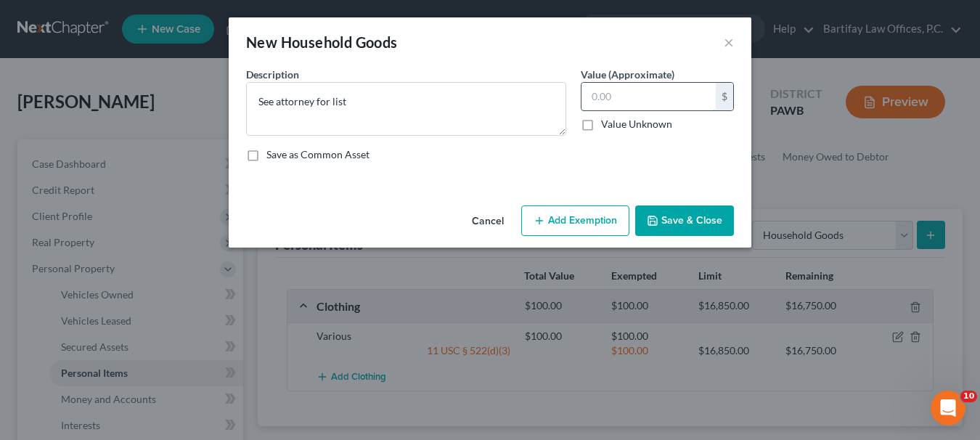
click at [585, 99] on input "text" at bounding box center [648, 97] width 134 height 28
type input "4,175"
click at [607, 218] on button "Add Exemption" at bounding box center [575, 220] width 108 height 30
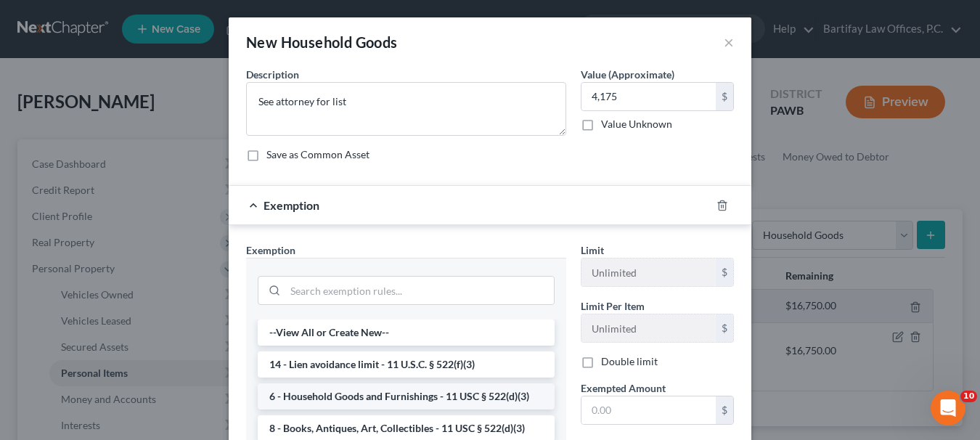
click at [408, 390] on li "6 - Household Goods and Furnishings - 11 USC § 522(d)(3)" at bounding box center [406, 396] width 297 height 26
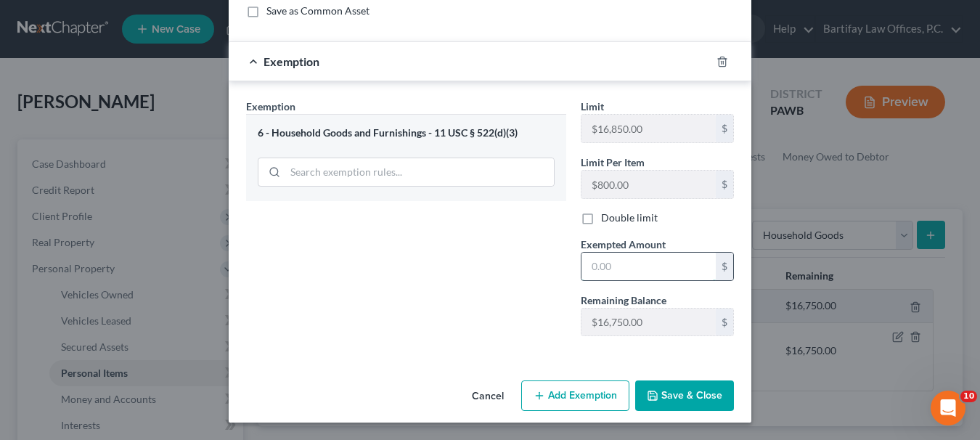
click at [605, 268] on input "text" at bounding box center [648, 266] width 134 height 28
type input "4,175"
click at [662, 397] on button "Save & Close" at bounding box center [684, 395] width 99 height 30
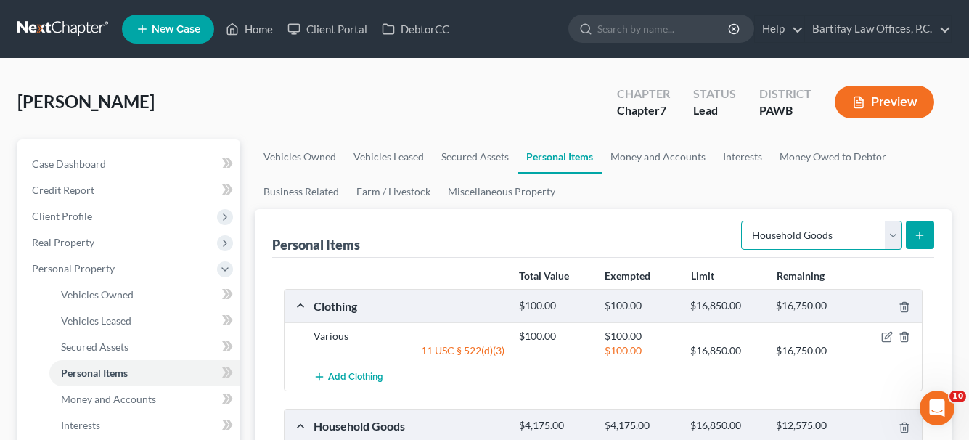
click at [895, 236] on select "Select Item Type Clothing Collectibles Of Value Electronics Firearms Household …" at bounding box center [821, 235] width 161 height 29
select select "jewelry"
click at [742, 221] on select "Select Item Type Clothing Collectibles Of Value Electronics Firearms Household …" at bounding box center [821, 235] width 161 height 29
click at [921, 236] on icon "submit" at bounding box center [919, 235] width 12 height 12
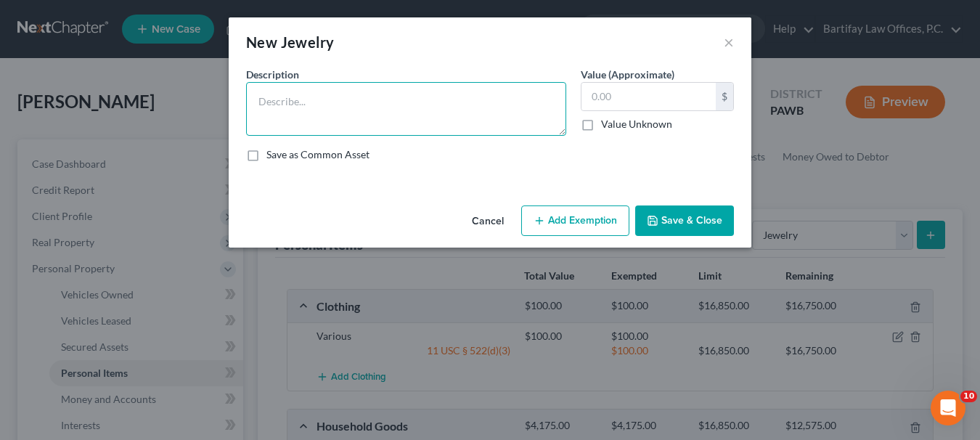
click at [322, 107] on textarea at bounding box center [406, 109] width 320 height 54
type textarea "R"
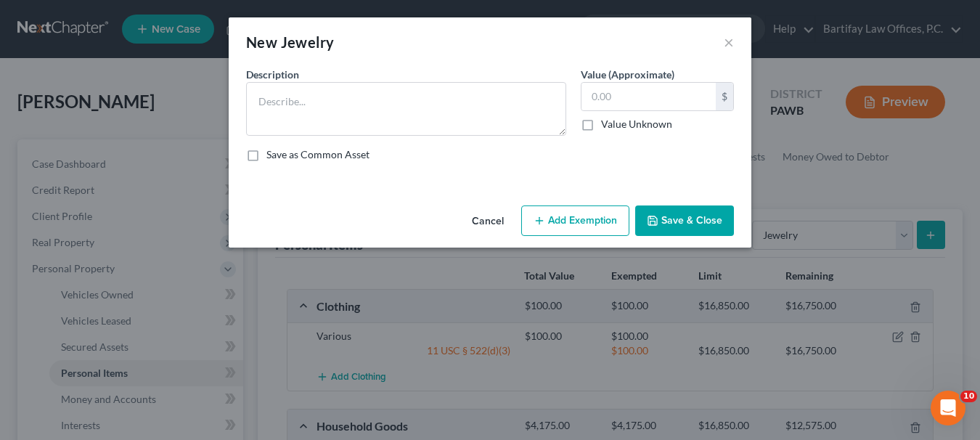
click at [346, 149] on label "Save as Common Asset" at bounding box center [317, 154] width 103 height 15
click at [282, 149] on input "Save as Common Asset" at bounding box center [276, 151] width 9 height 9
click at [266, 161] on label "Save as Common Asset" at bounding box center [317, 154] width 103 height 15
click at [272, 157] on input "Save as Common Asset" at bounding box center [276, 151] width 9 height 9
click at [266, 160] on label "Save as Common Asset" at bounding box center [317, 154] width 103 height 15
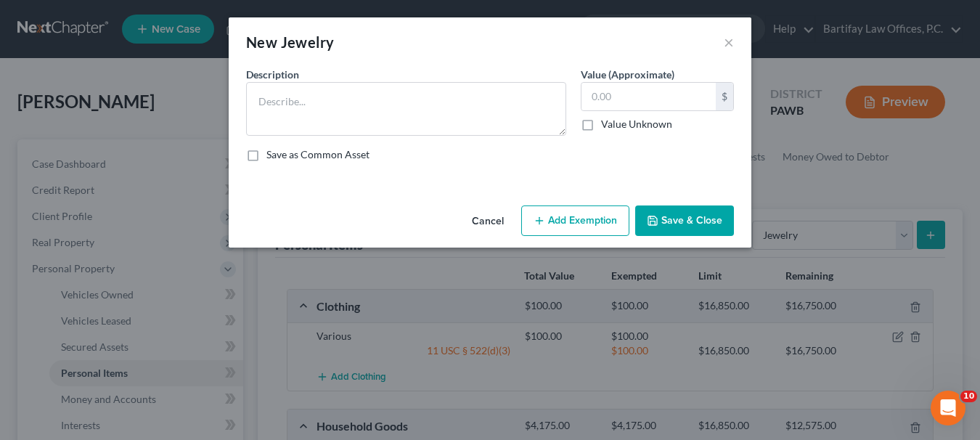
click at [272, 157] on input "Save as Common Asset" at bounding box center [276, 151] width 9 height 9
click at [266, 155] on label "Save as Common Asset" at bounding box center [317, 154] width 103 height 15
click at [272, 155] on input "Save as Common Asset" at bounding box center [276, 151] width 9 height 9
checkbox input "false"
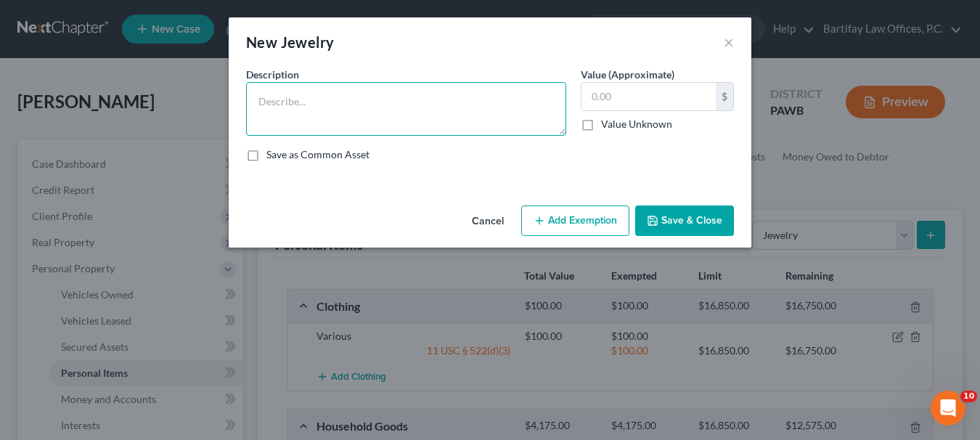
click at [285, 98] on textarea at bounding box center [406, 109] width 320 height 54
type textarea "Ring"
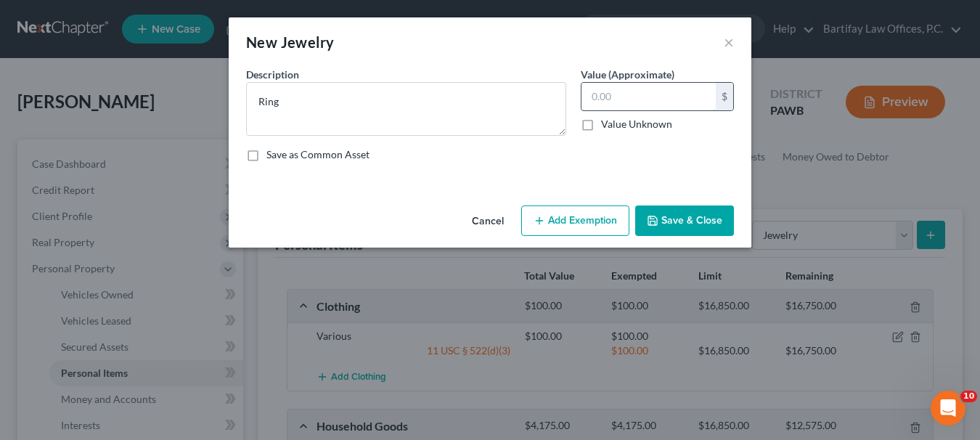
click at [599, 95] on input "text" at bounding box center [648, 97] width 134 height 28
type input "100"
click at [614, 219] on button "Add Exemption" at bounding box center [575, 220] width 108 height 30
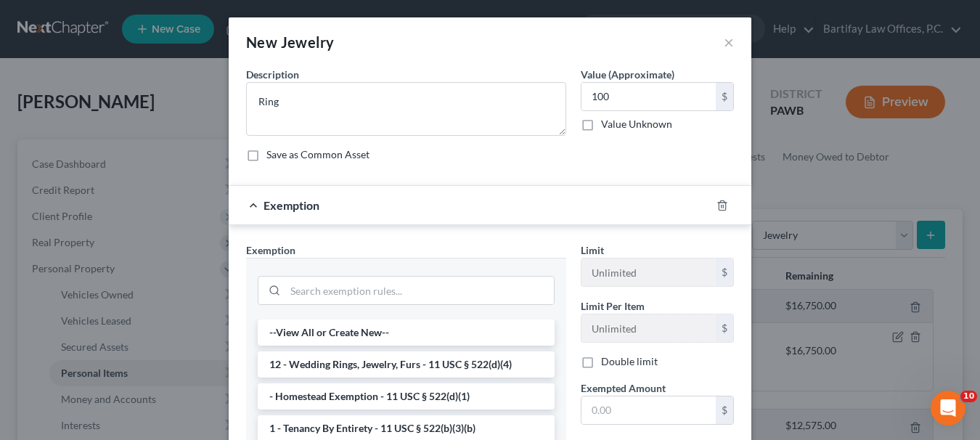
scroll to position [73, 0]
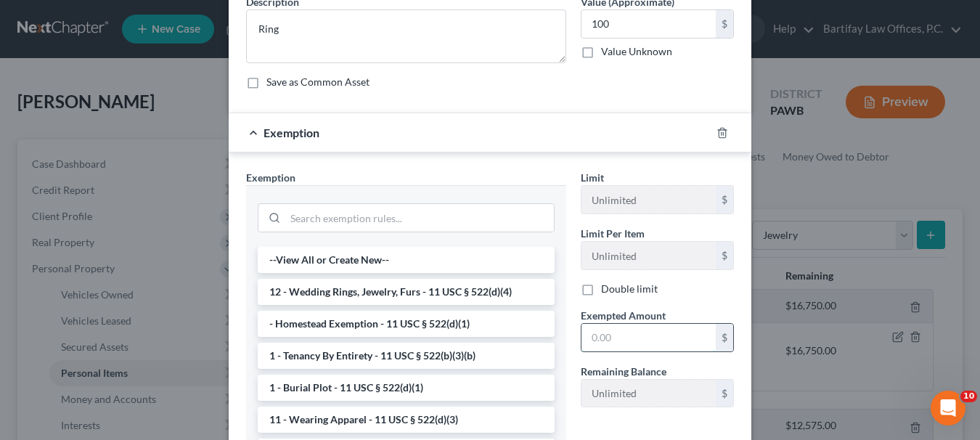
click at [642, 340] on input "text" at bounding box center [648, 338] width 134 height 28
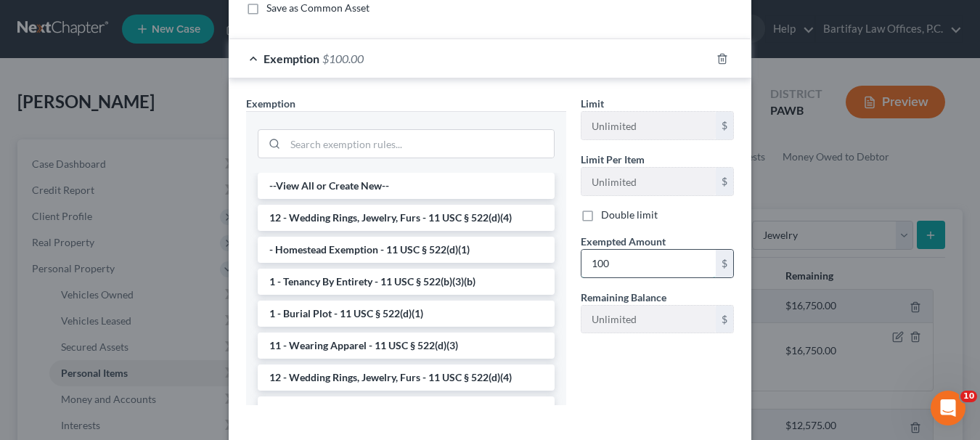
scroll to position [215, 0]
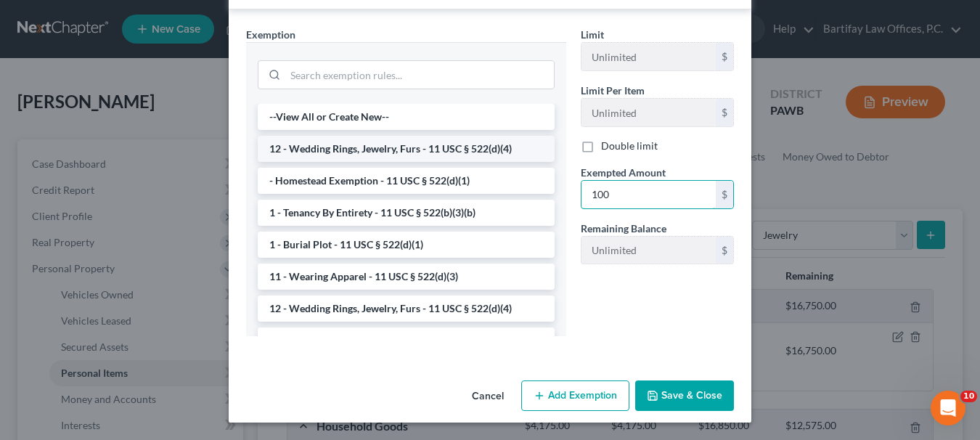
type input "100"
drag, startPoint x: 361, startPoint y: 151, endPoint x: 553, endPoint y: 260, distance: 220.9
click at [361, 151] on li "12 - Wedding Rings, Jewelry, Furs - 11 USC § 522(d)(4)" at bounding box center [406, 149] width 297 height 26
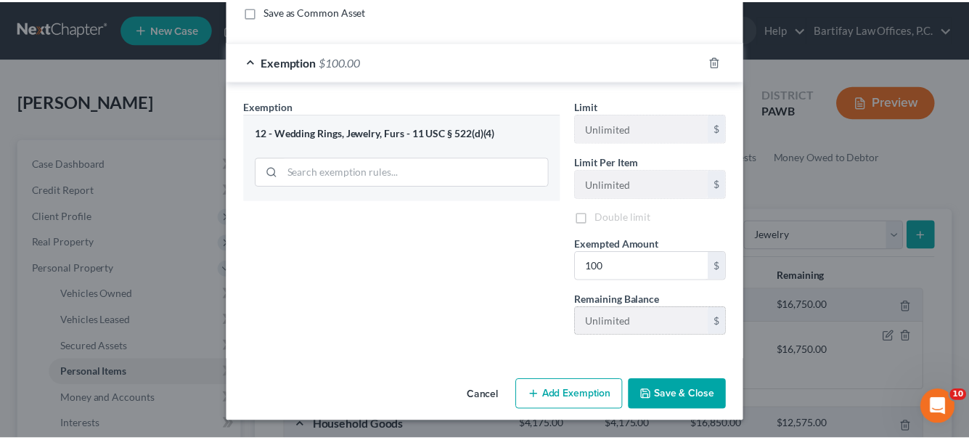
scroll to position [144, 0]
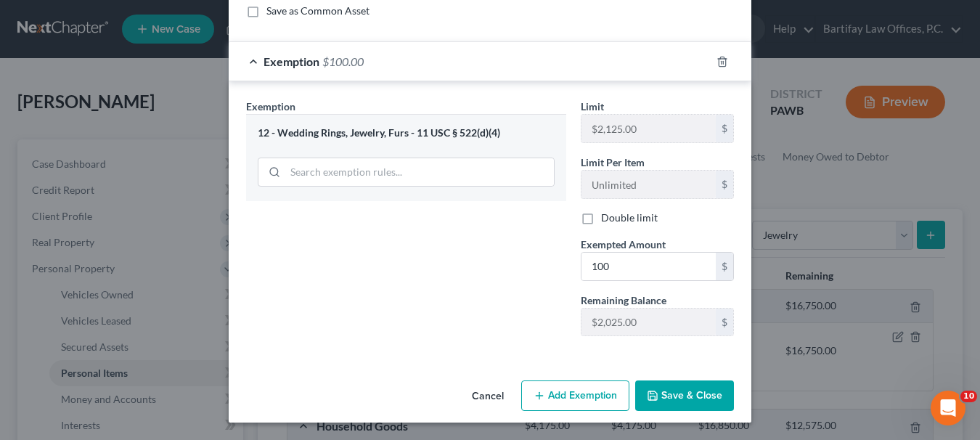
click at [665, 385] on button "Save & Close" at bounding box center [684, 395] width 99 height 30
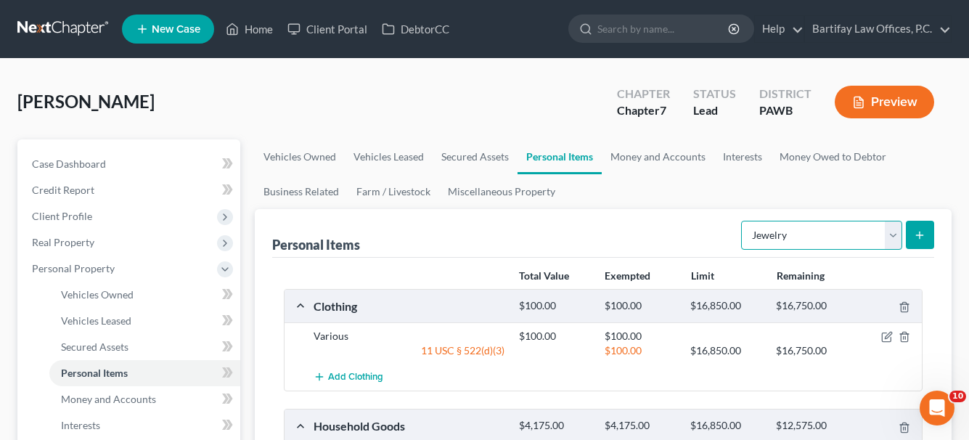
drag, startPoint x: 891, startPoint y: 234, endPoint x: 877, endPoint y: 234, distance: 13.8
click at [891, 234] on select "Select Item Type Clothing Collectibles Of Value Electronics Firearms Household …" at bounding box center [821, 235] width 161 height 29
select select "pets"
click at [742, 221] on select "Select Item Type Clothing Collectibles Of Value Electronics Firearms Household …" at bounding box center [821, 235] width 161 height 29
click at [915, 234] on icon "submit" at bounding box center [919, 235] width 12 height 12
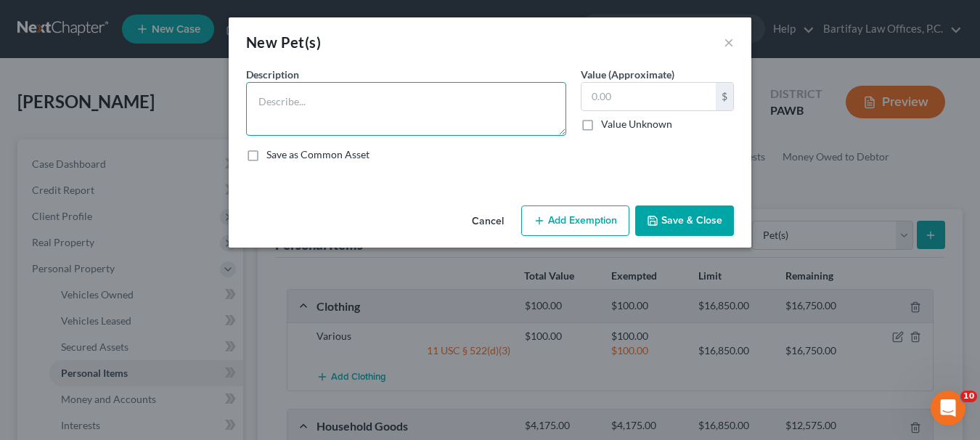
click at [279, 96] on textarea at bounding box center [406, 109] width 320 height 54
type textarea "C"
click at [296, 102] on textarea "1 Corgie and 2 cats" at bounding box center [406, 109] width 320 height 54
click at [321, 104] on textarea "1 Corgi and 2 cats" at bounding box center [406, 109] width 320 height 54
click at [326, 105] on textarea "1 Corgi and 2 cats" at bounding box center [406, 109] width 320 height 54
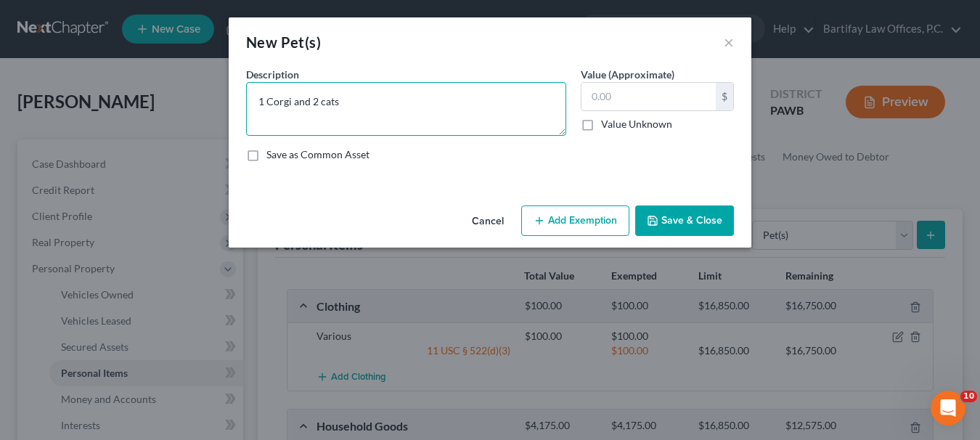
click at [320, 104] on textarea "1 Corgi and 2 cats" at bounding box center [406, 109] width 320 height 54
type textarea "1 Corgi and 2 mixed breed cats"
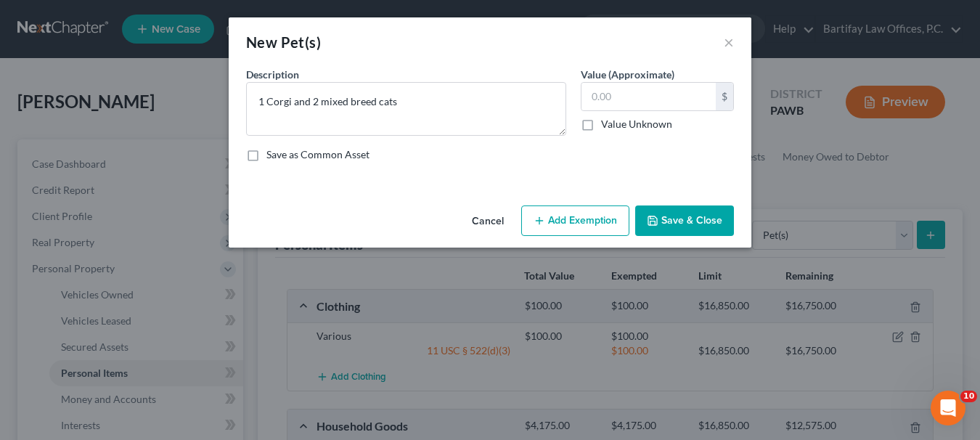
click at [657, 223] on icon "button" at bounding box center [652, 220] width 9 height 9
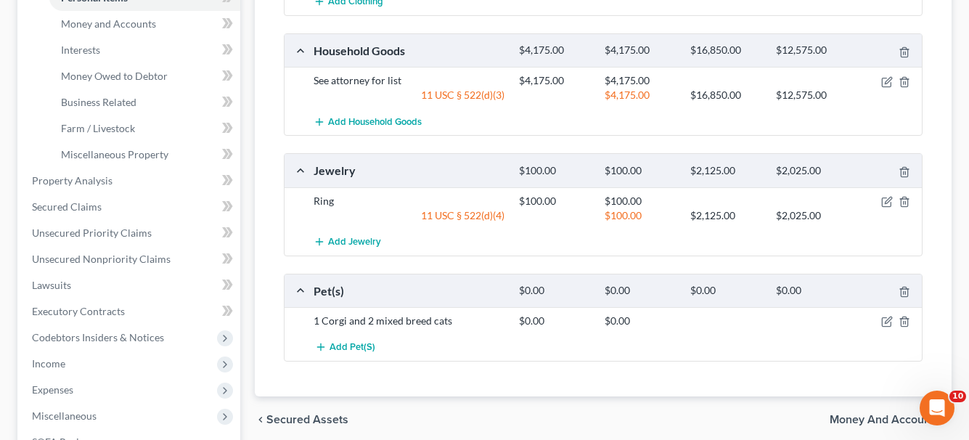
scroll to position [580, 0]
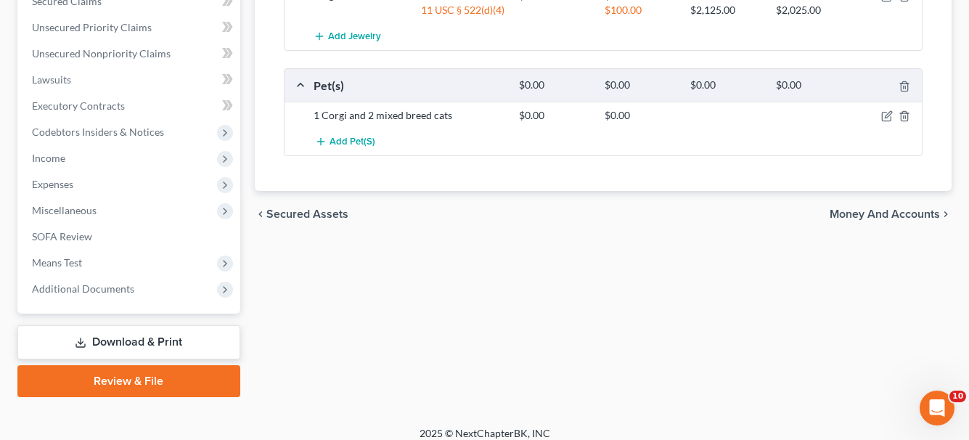
click at [874, 219] on span "Money and Accounts" at bounding box center [884, 214] width 110 height 12
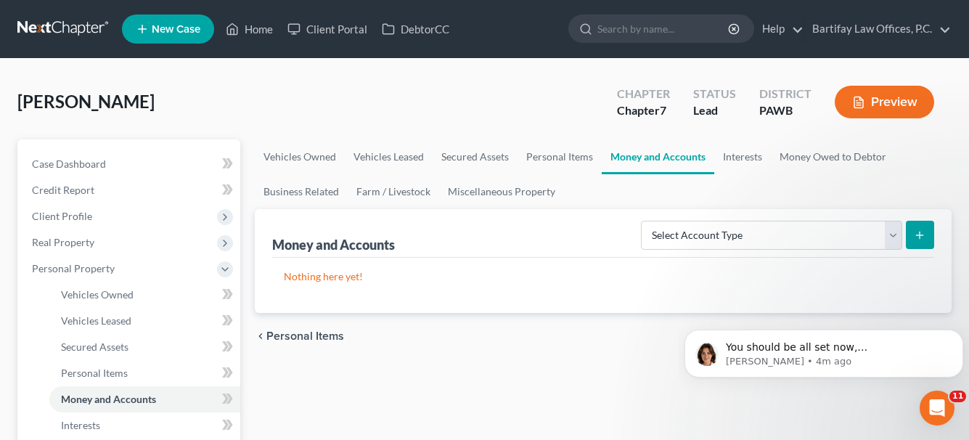
scroll to position [465, 0]
click at [63, 190] on span "Credit Report" at bounding box center [63, 190] width 62 height 12
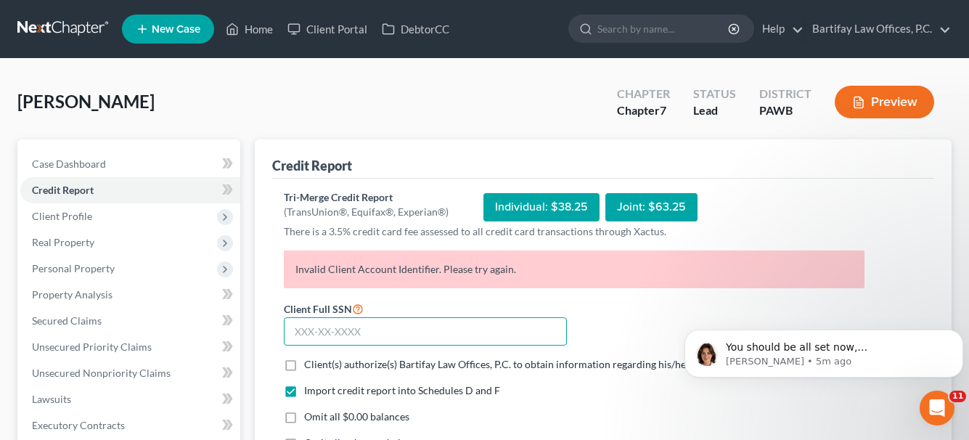
click at [331, 328] on input "text" at bounding box center [425, 331] width 283 height 29
paste input "200-74-3849"
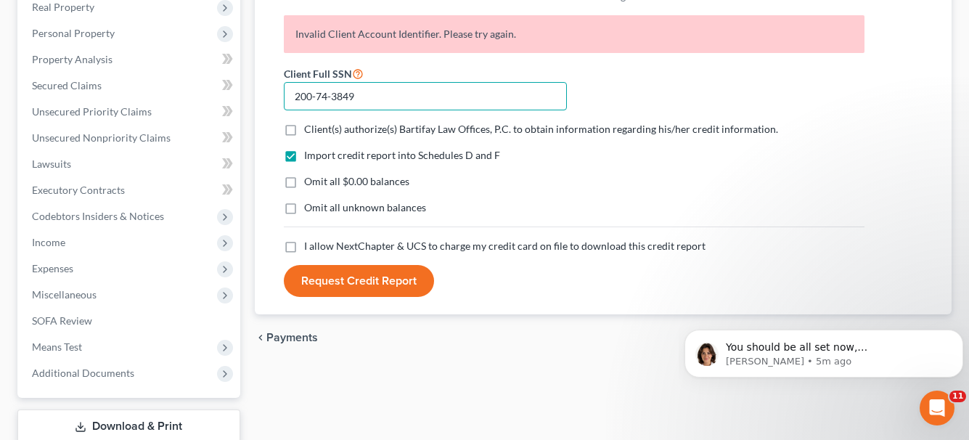
scroll to position [290, 0]
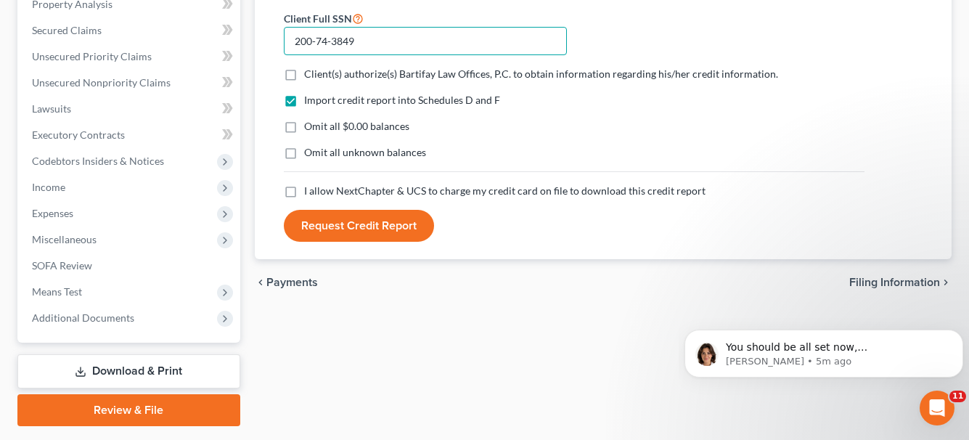
type input "200-74-3849"
click at [304, 75] on label "Client(s) authorize(s) Bartifay Law Offices, P.C. to obtain information regardi…" at bounding box center [541, 74] width 474 height 15
click at [310, 75] on input "Client(s) authorize(s) Bartifay Law Offices, P.C. to obtain information regardi…" at bounding box center [314, 71] width 9 height 9
checkbox input "true"
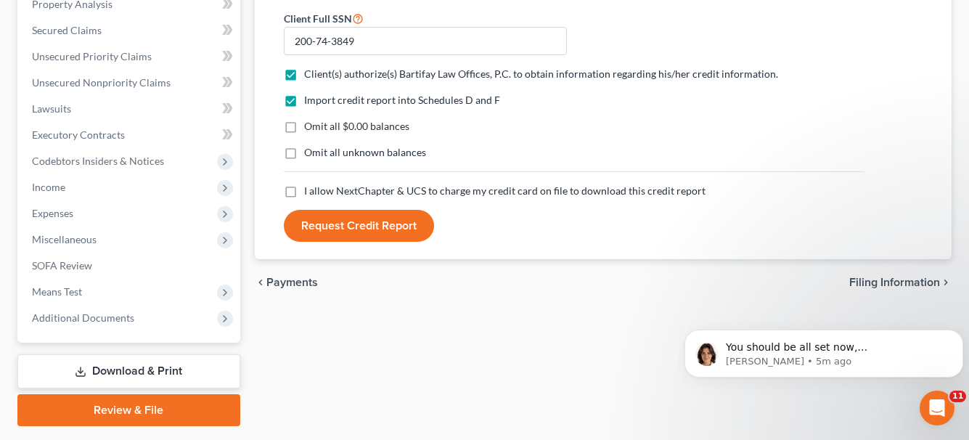
click at [304, 193] on label "I allow NextChapter & UCS to charge my credit card on file to download this cre…" at bounding box center [504, 191] width 401 height 15
click at [310, 193] on input "I allow NextChapter & UCS to charge my credit card on file to download this cre…" at bounding box center [314, 188] width 9 height 9
checkbox input "true"
click at [345, 235] on button "Request Credit Report" at bounding box center [359, 226] width 150 height 32
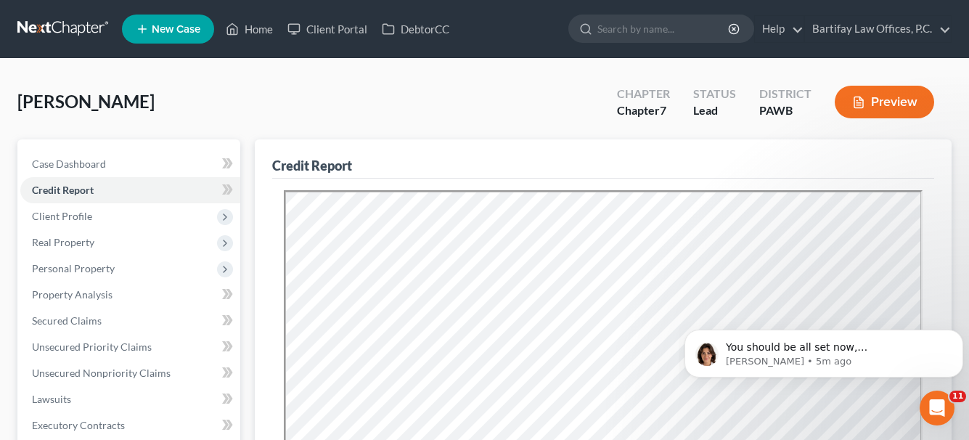
scroll to position [0, 0]
click at [850, 342] on p "You should be all set now, [PERSON_NAME]! I just heard back from [PERSON_NAME] …" at bounding box center [835, 347] width 219 height 15
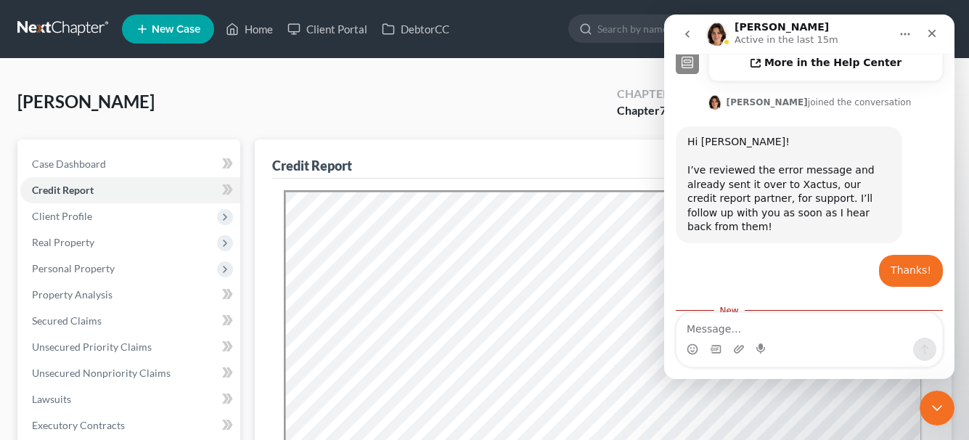
scroll to position [489, 0]
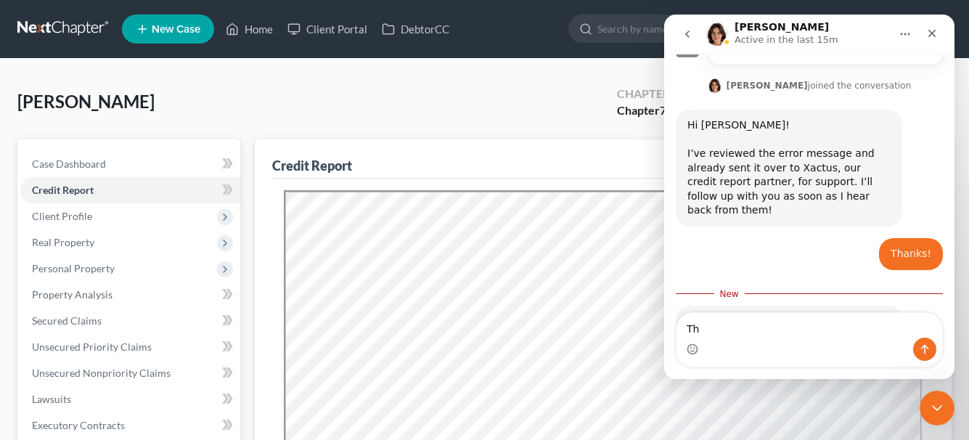
type textarea "T"
type textarea "9"
type textarea "i"
type textarea "It worked - thanks!"
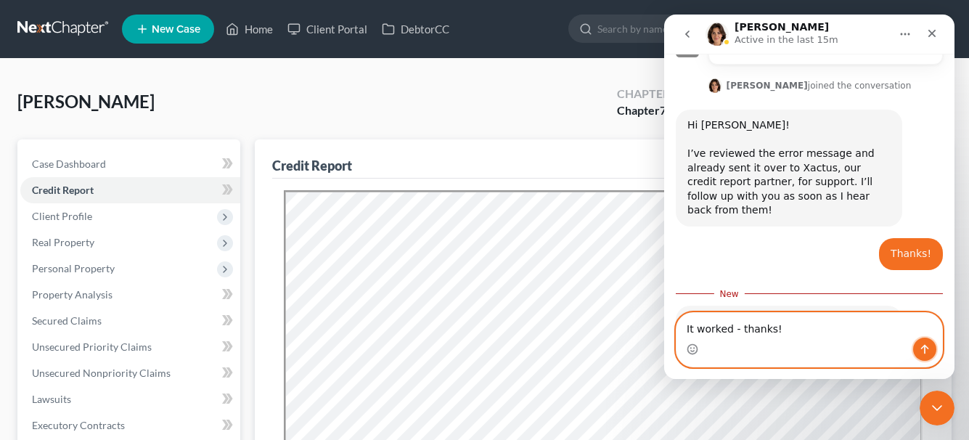
click at [926, 352] on icon "Send a message…" at bounding box center [925, 349] width 12 height 12
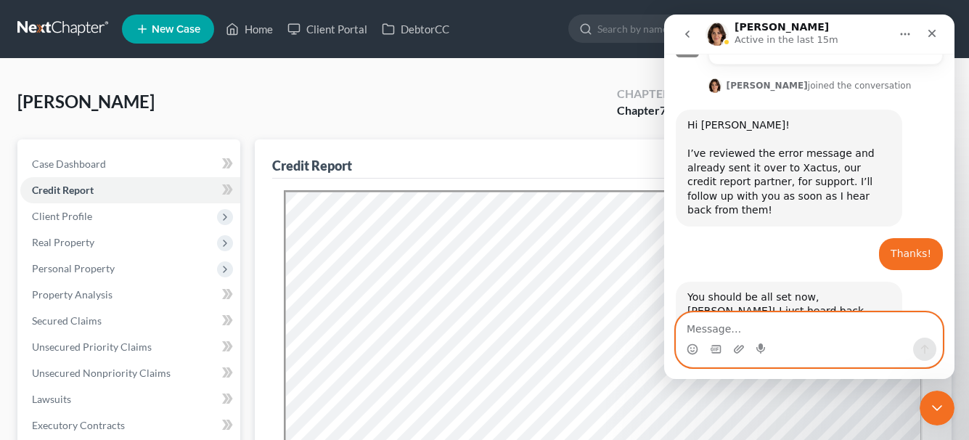
scroll to position [508, 0]
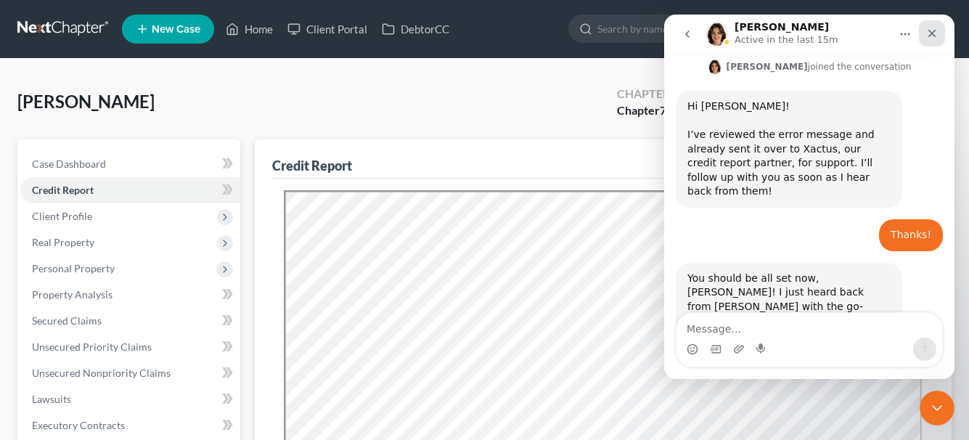
click at [928, 29] on icon "Close" at bounding box center [932, 34] width 12 height 12
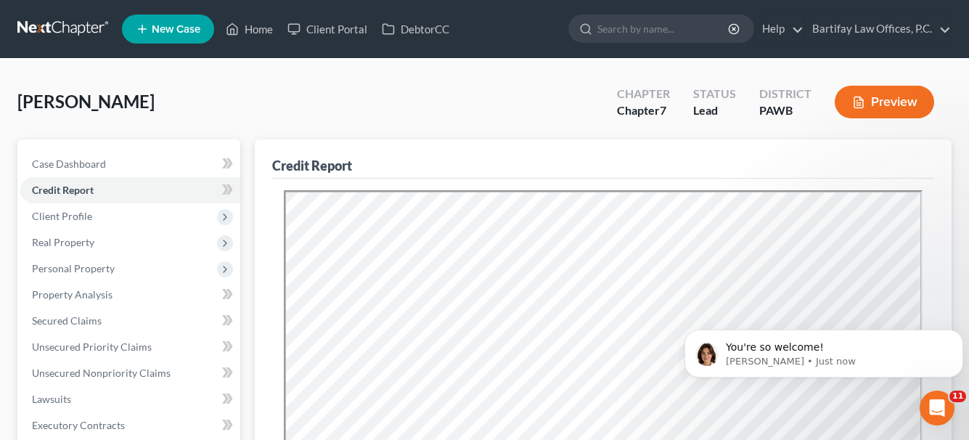
scroll to position [0, 0]
